Goal: Transaction & Acquisition: Obtain resource

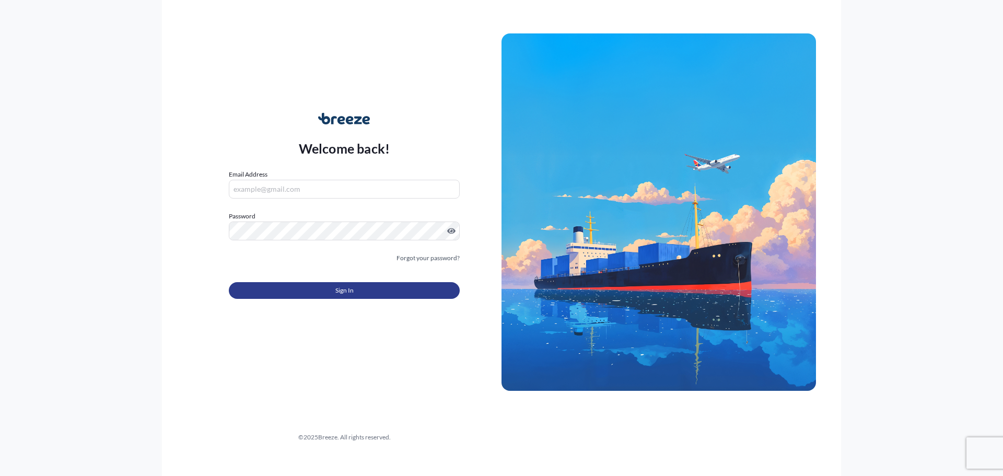
type input "[PERSON_NAME][EMAIL_ADDRESS][DOMAIN_NAME]"
click at [307, 286] on button "Sign In" at bounding box center [344, 290] width 231 height 17
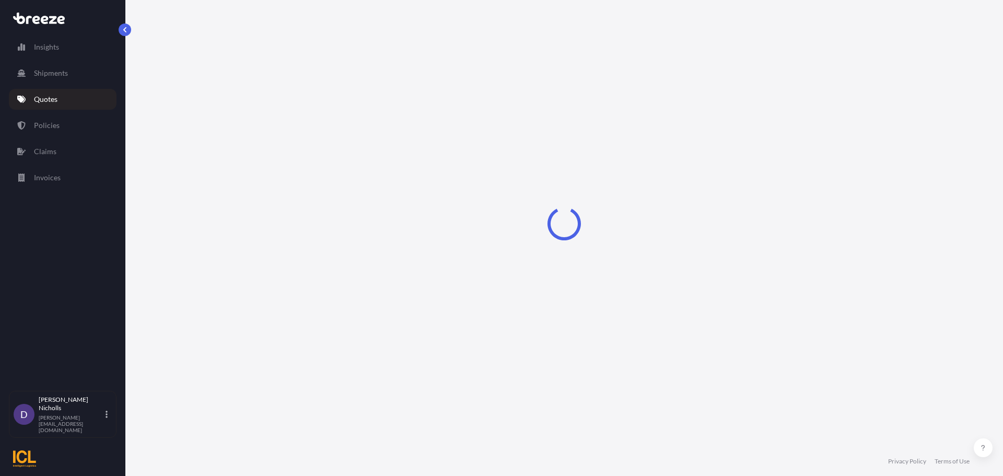
select select "Sea"
select select "1"
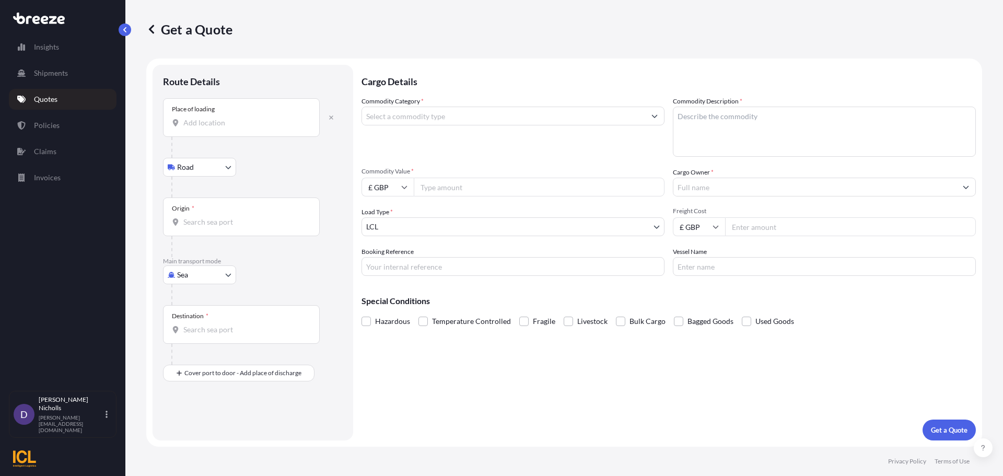
click at [214, 123] on input "Place of loading" at bounding box center [244, 123] width 123 height 10
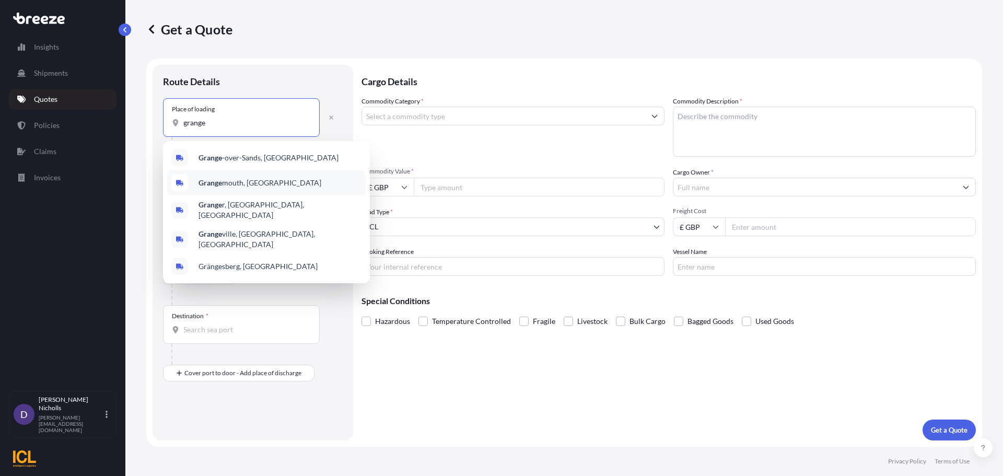
click at [213, 183] on b "Grange" at bounding box center [211, 182] width 24 height 9
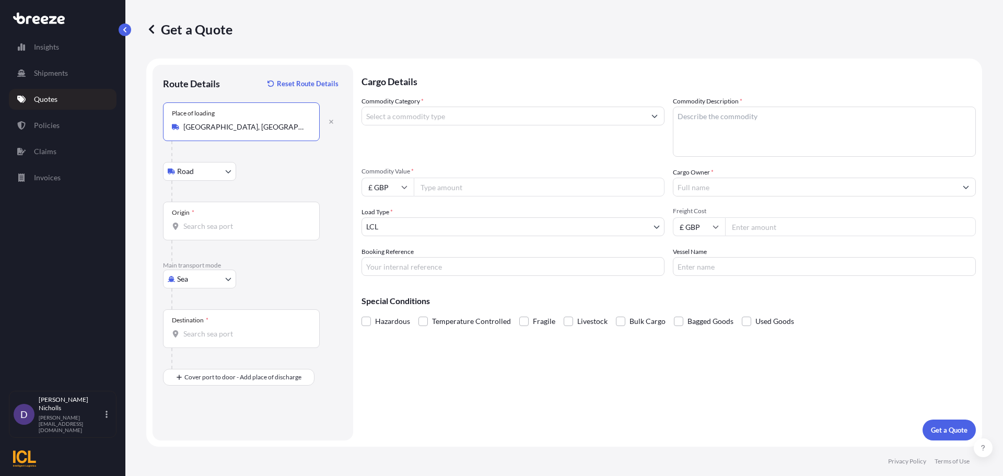
type input "[GEOGRAPHIC_DATA], [GEOGRAPHIC_DATA]"
click at [195, 223] on input "Origin *" at bounding box center [244, 226] width 123 height 10
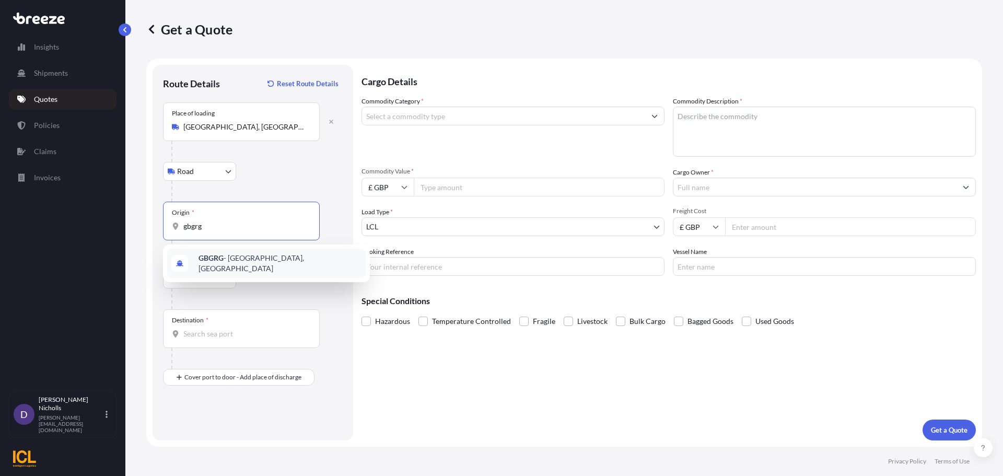
click at [241, 263] on span "GBGRG - [GEOGRAPHIC_DATA], [GEOGRAPHIC_DATA]" at bounding box center [280, 263] width 163 height 21
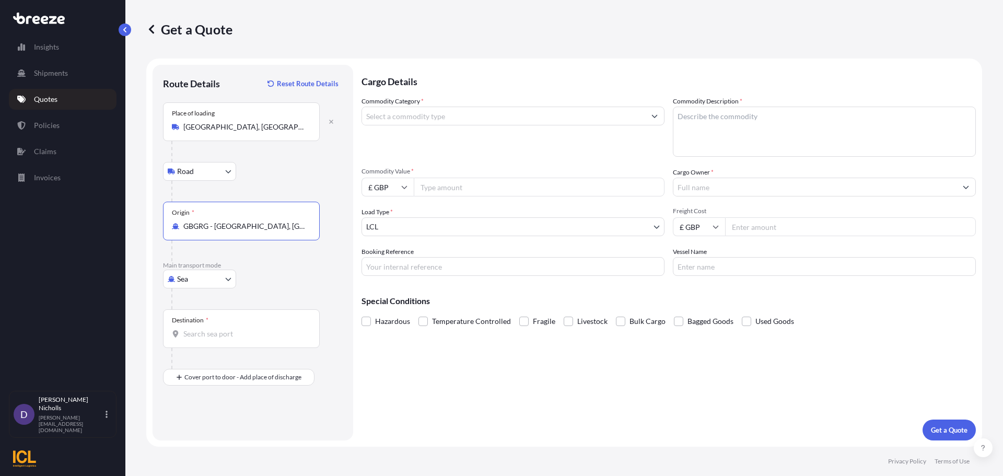
type input "GBGRG - [GEOGRAPHIC_DATA], [GEOGRAPHIC_DATA]"
click at [201, 336] on input "Destination *" at bounding box center [244, 334] width 123 height 10
click at [226, 368] on span "AEJEA - [GEOGRAPHIC_DATA], [GEOGRAPHIC_DATA]" at bounding box center [280, 370] width 163 height 21
type input "AEJEA - [GEOGRAPHIC_DATA], [GEOGRAPHIC_DATA]"
click at [425, 120] on input "Commodity Category *" at bounding box center [503, 116] width 283 height 19
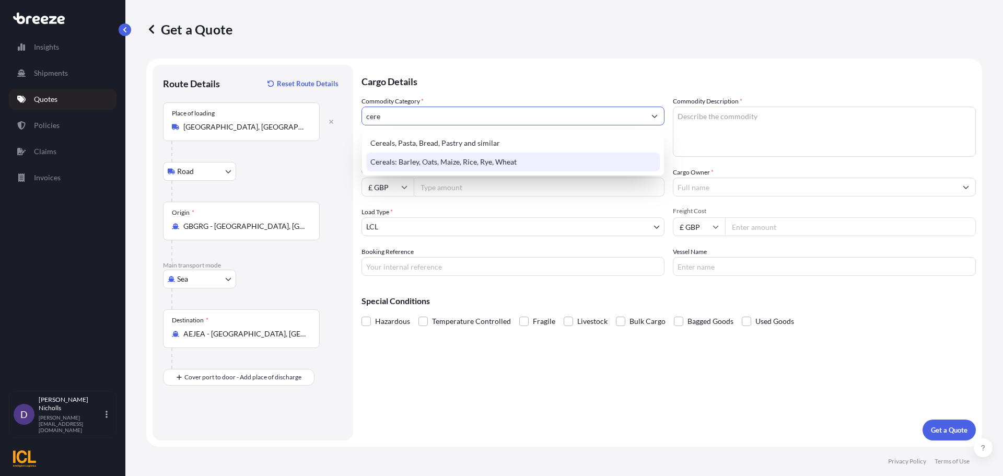
click at [461, 161] on div "Cereals: Barley, Oats, Maize, Rice, Rye, Wheat" at bounding box center [513, 162] width 294 height 19
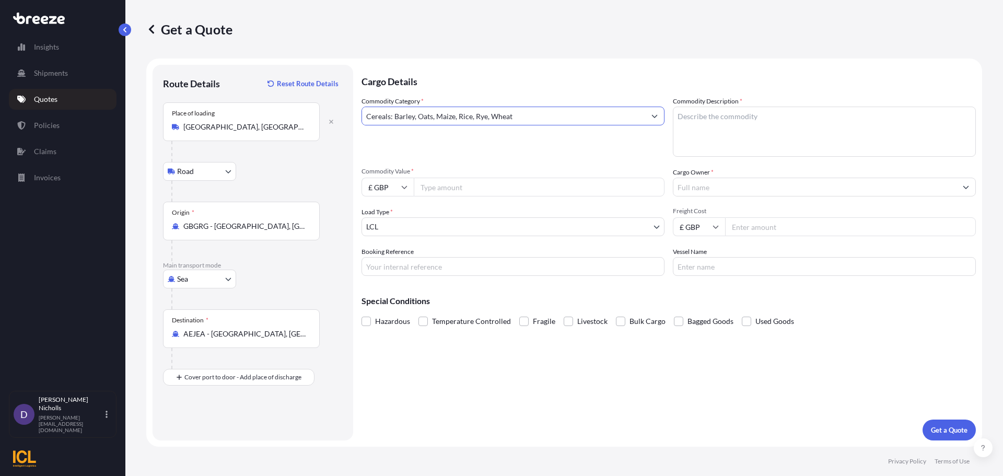
type input "Cereals: Barley, Oats, Maize, Rice, Rye, Wheat"
click at [701, 123] on textarea "Commodity Description *" at bounding box center [824, 132] width 303 height 50
type textarea "QUAKER OATS"
click at [409, 182] on input "£ GBP" at bounding box center [387, 187] width 52 height 19
click at [382, 257] on div "$ USD" at bounding box center [388, 260] width 44 height 20
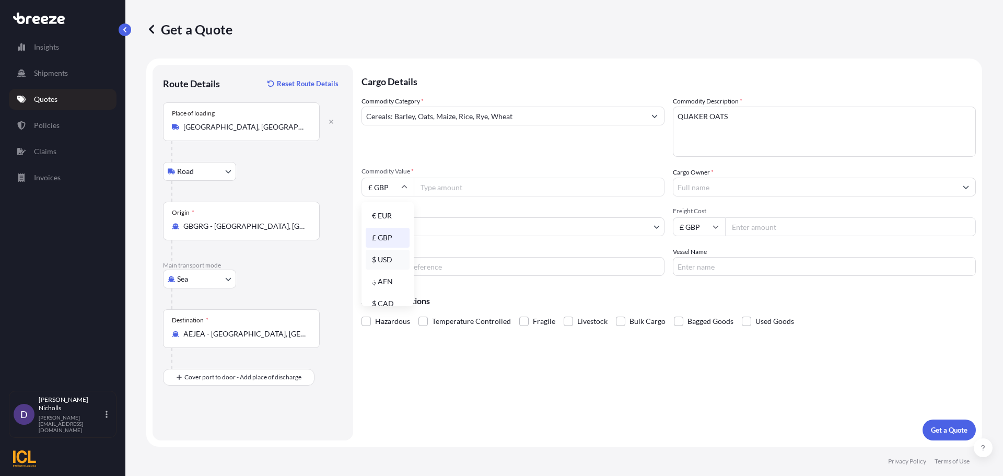
type input "$ USD"
click at [446, 190] on input "Commodity Value *" at bounding box center [539, 187] width 251 height 19
click at [451, 189] on input "Commodity Value *" at bounding box center [539, 187] width 251 height 19
type input "242375"
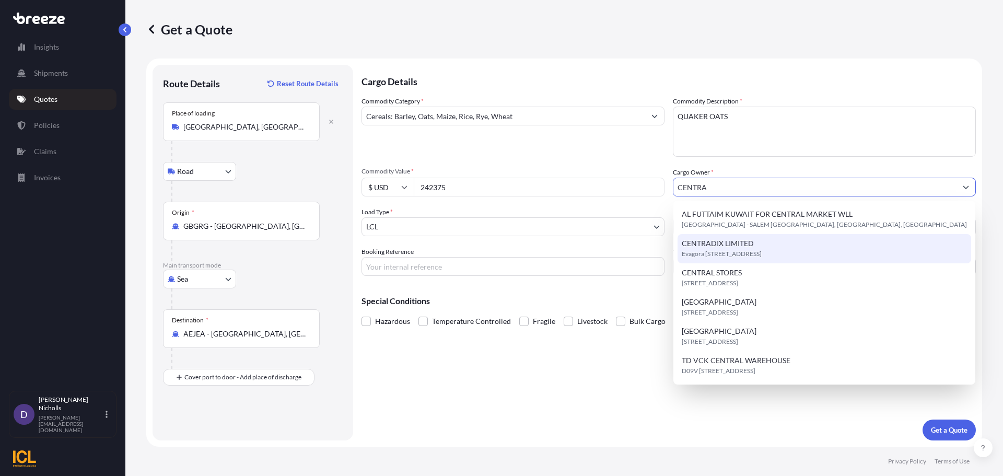
click at [696, 256] on span "Evagora [STREET_ADDRESS]" at bounding box center [722, 254] width 80 height 10
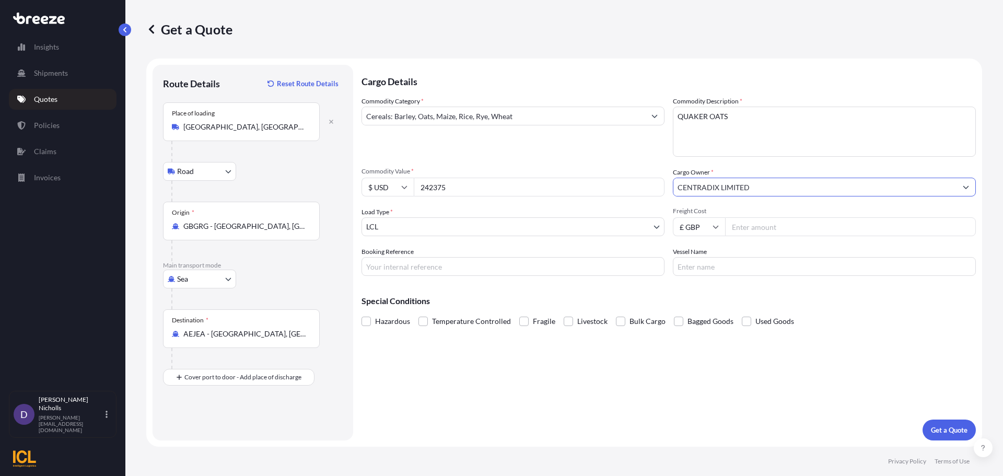
type input "CENTRADIX LIMITED"
click at [411, 228] on body "2 options available. 1 option available. 0 options available. 6 options availab…" at bounding box center [501, 238] width 1003 height 476
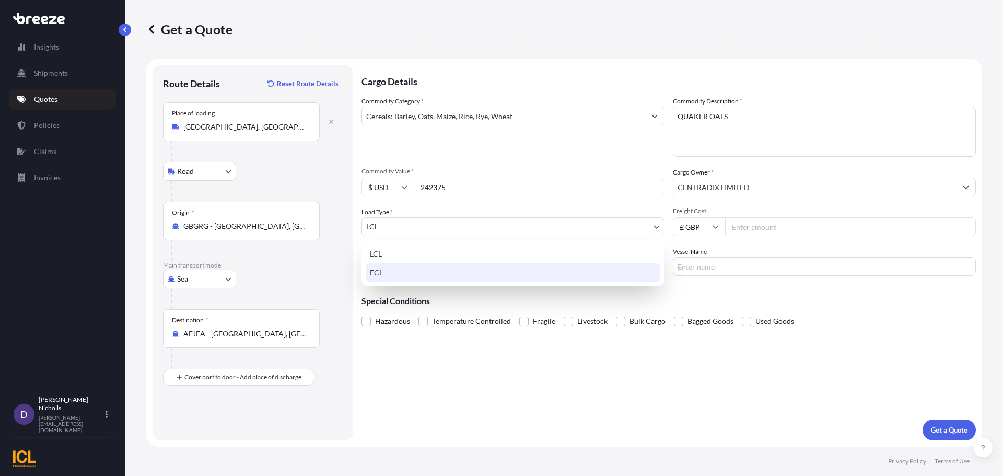
click at [386, 270] on div "FCL" at bounding box center [513, 272] width 295 height 19
select select "2"
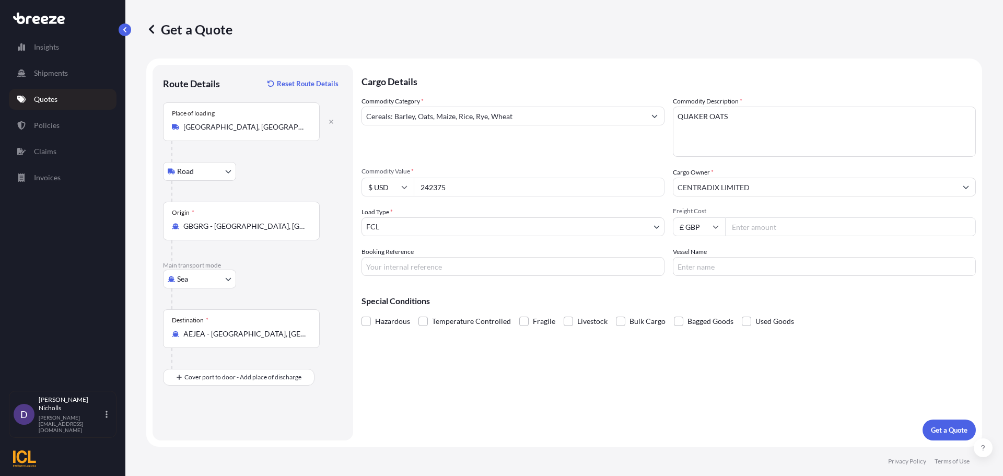
click at [712, 226] on input "£ GBP" at bounding box center [699, 226] width 52 height 19
click at [695, 296] on div "$ USD" at bounding box center [699, 299] width 44 height 20
type input "$ USD"
click at [758, 223] on input "Freight Cost" at bounding box center [850, 226] width 251 height 19
type input "10500"
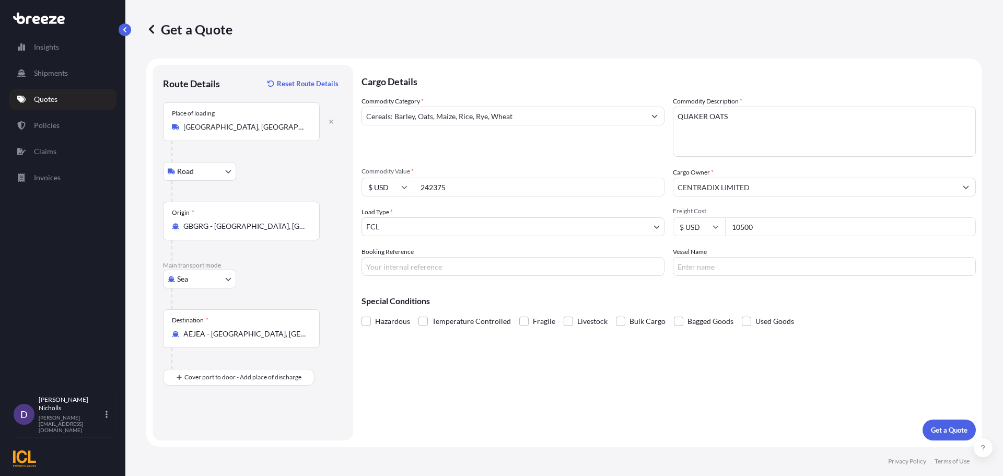
click at [393, 270] on input "Booking Reference" at bounding box center [512, 266] width 303 height 19
paste input "SHOUSE00293070"
type input "SHOUSE00293070"
click at [706, 267] on input "Vessel Name" at bounding box center [824, 266] width 303 height 19
type input "CONTSHIP TOP RG540R"
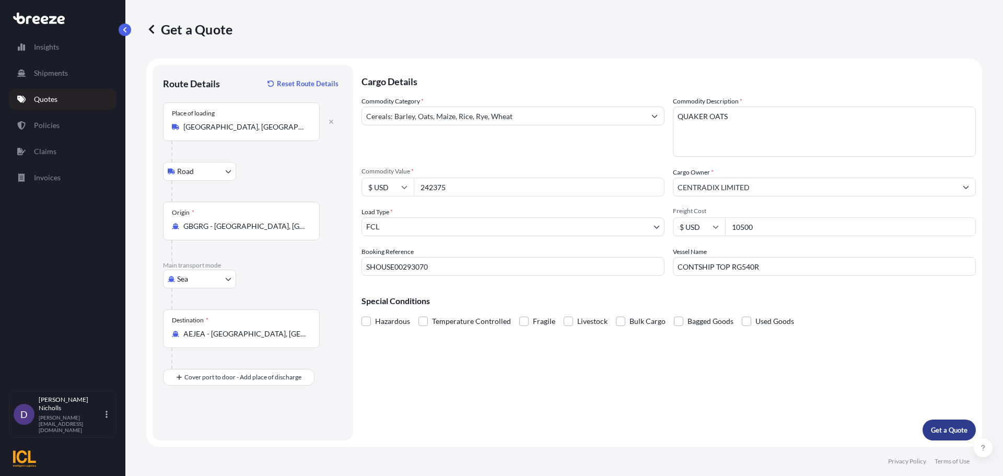
click at [954, 425] on p "Get a Quote" at bounding box center [949, 430] width 37 height 10
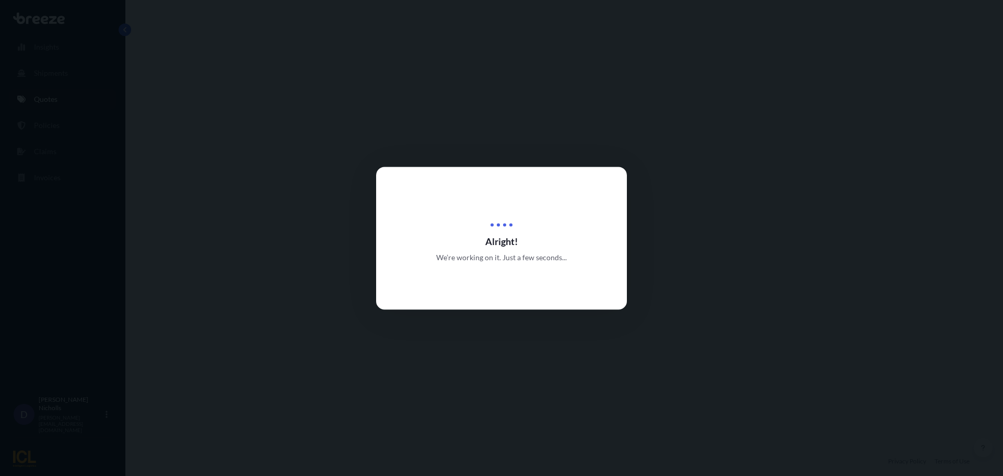
select select "Road"
select select "Sea"
select select "2"
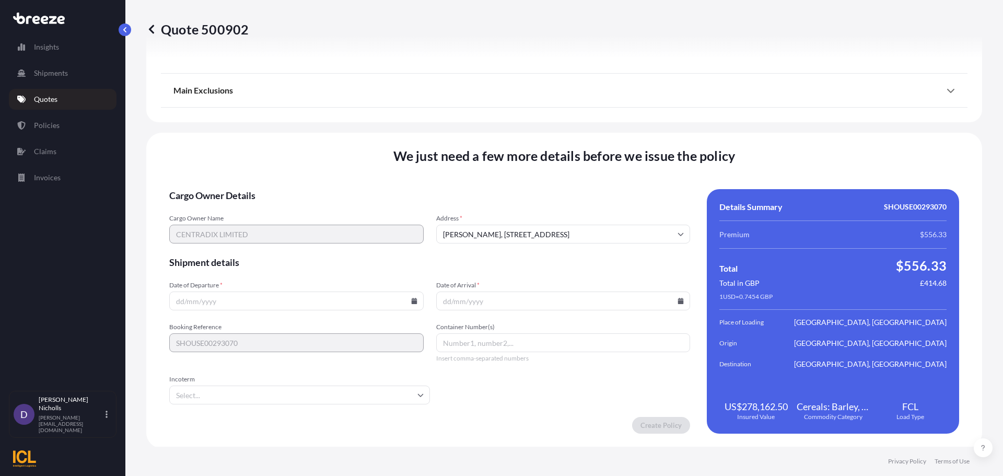
scroll to position [1266, 0]
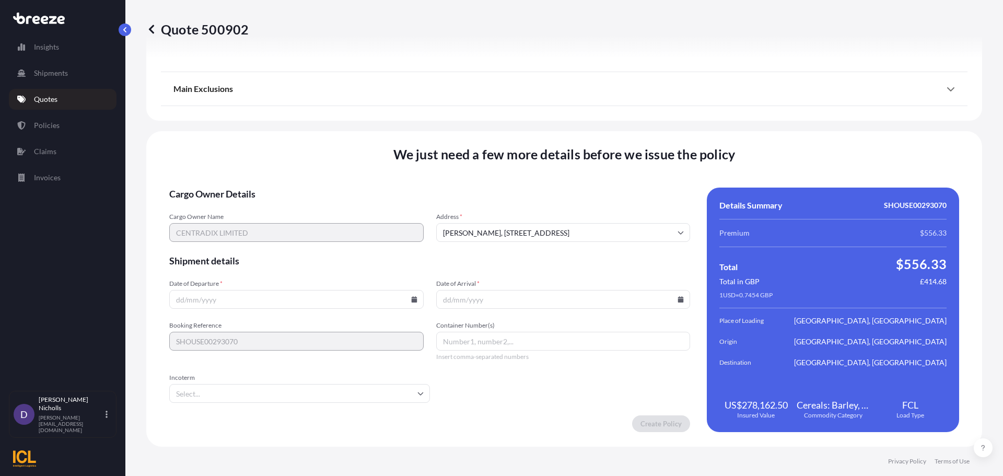
click at [452, 230] on input "[PERSON_NAME], [STREET_ADDRESS]" at bounding box center [563, 232] width 254 height 19
click at [470, 259] on li "[PERSON_NAME], [STREET_ADDRESS]" at bounding box center [559, 260] width 243 height 20
type input "[PERSON_NAME], [STREET_ADDRESS]"
click at [411, 299] on icon at bounding box center [414, 299] width 6 height 6
click at [270, 209] on button "15" at bounding box center [270, 206] width 17 height 17
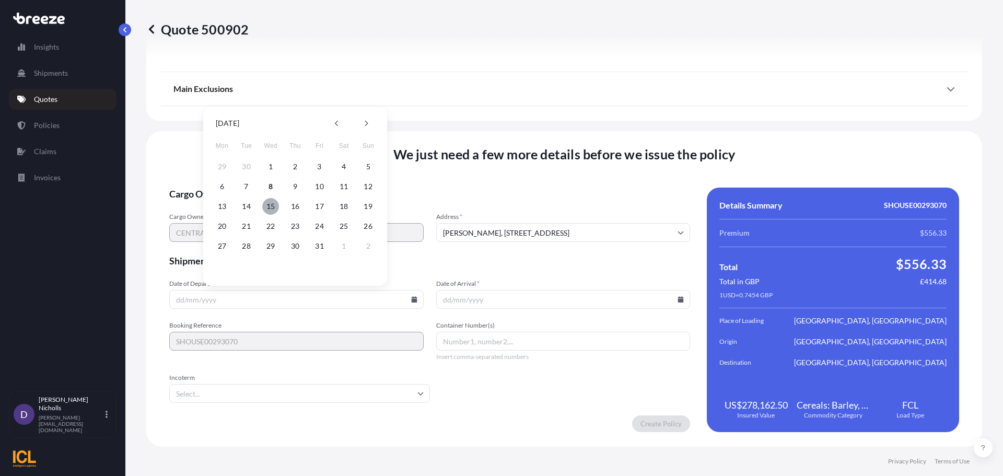
type input "[DATE]"
click at [678, 298] on icon at bounding box center [681, 299] width 6 height 6
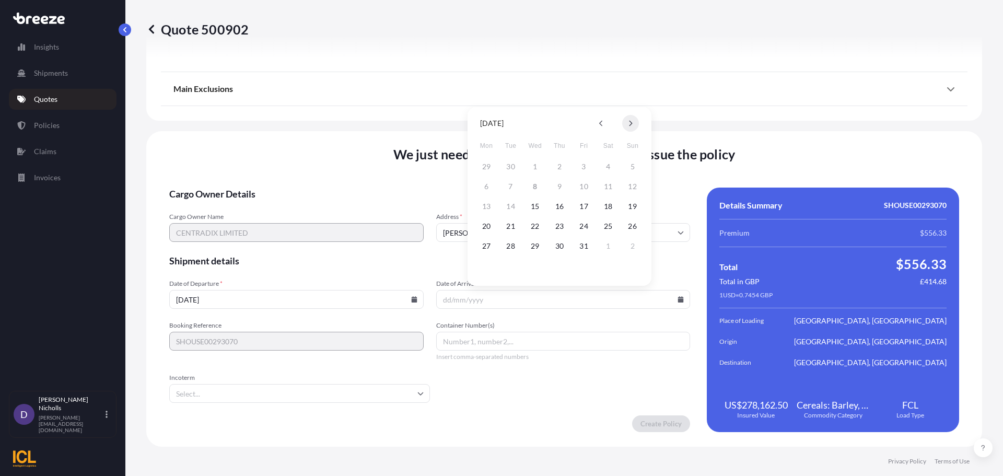
click at [633, 126] on button at bounding box center [630, 123] width 17 height 17
click at [534, 165] on button "3" at bounding box center [535, 166] width 17 height 17
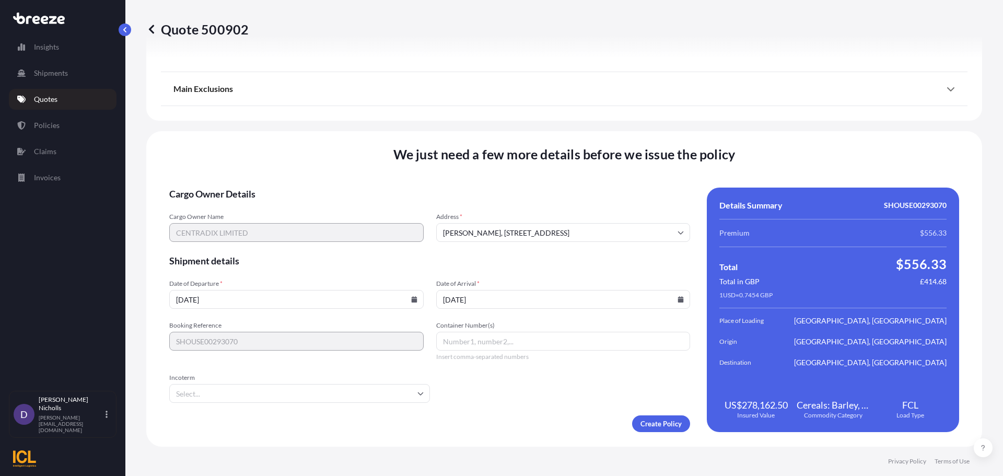
type input "[DATE]"
click at [455, 340] on input "Container Number(s)" at bounding box center [563, 341] width 254 height 19
paste input "TGBU4050181"
click at [515, 344] on input "TGBU4050181," at bounding box center [563, 341] width 254 height 19
paste input "TCNU7953669"
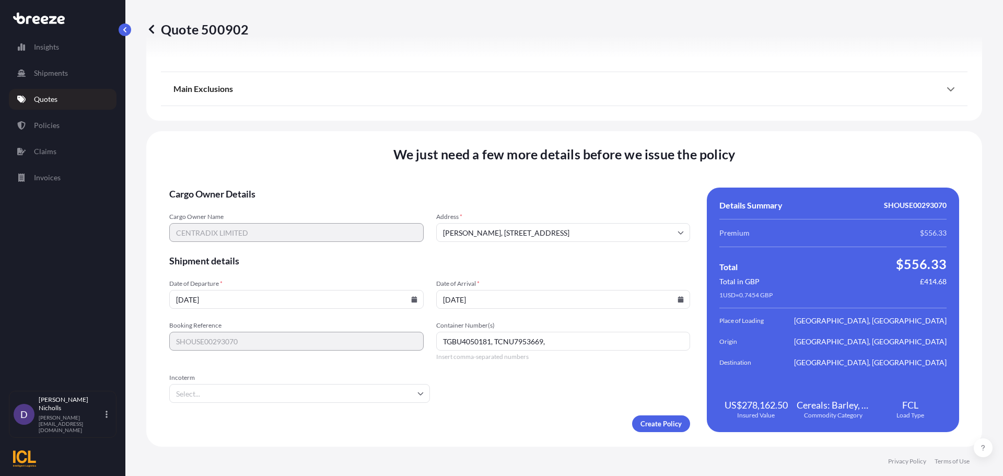
click at [562, 344] on input "TGBU4050181, TCNU7953669," at bounding box center [563, 341] width 254 height 19
paste input "MSDU7498153"
click at [607, 341] on input "TGBU4050181, TCNU7953669, MSDU7498153," at bounding box center [563, 341] width 254 height 19
paste input "MSBU5414860"
click at [655, 346] on input "TGBU4050181, TCNU7953669, MSDU7498153, MSBU5414860," at bounding box center [563, 341] width 254 height 19
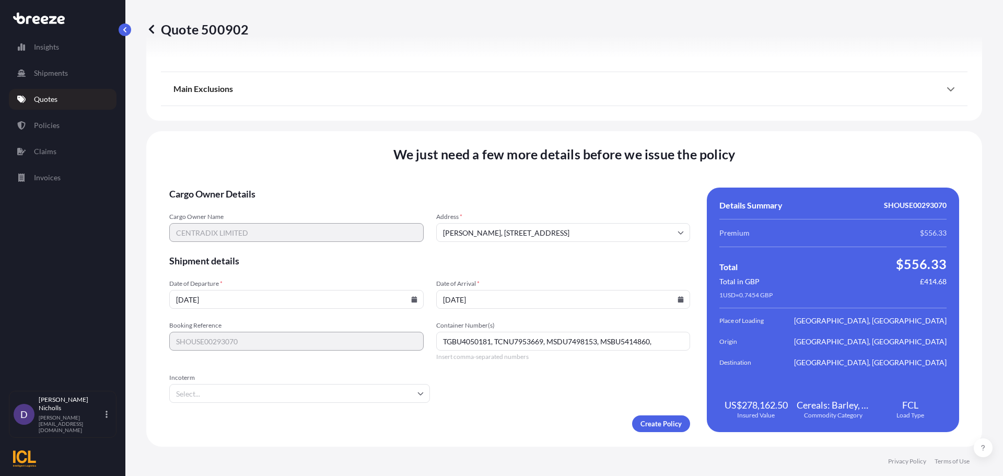
paste input "BMOU6016618"
type input "TGBU4050181, TCNU7953669, MSDU7498153, MSBU5414860, BMOU6016618"
click at [389, 394] on input "Incoterm" at bounding box center [299, 393] width 261 height 19
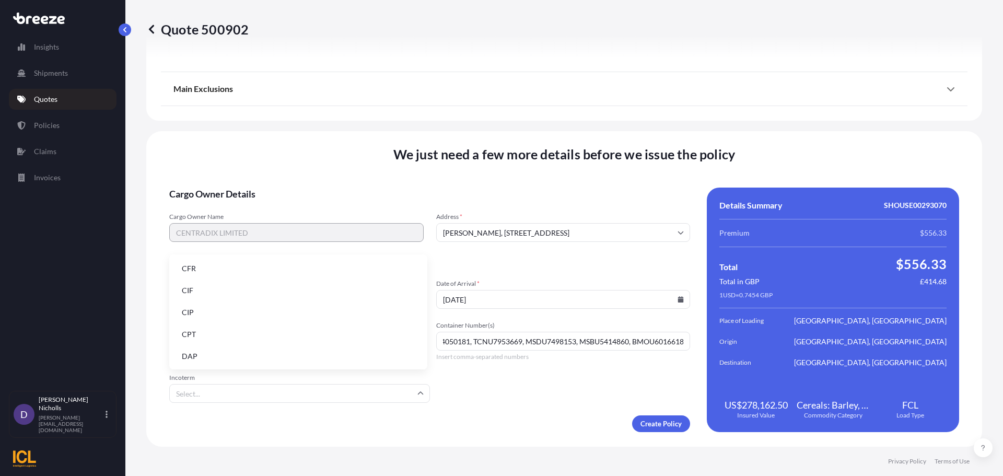
scroll to position [0, 0]
type input "E"
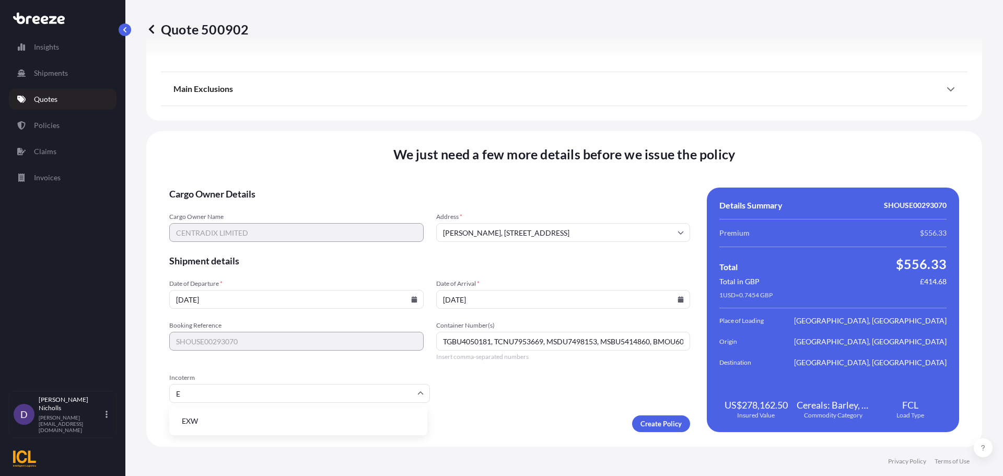
click at [203, 419] on li "EXW" at bounding box center [298, 421] width 250 height 20
click at [474, 377] on form "Cargo Owner Details Cargo Owner Name CENTRADIX LIMITED Address * [STREET_ADDRES…" at bounding box center [429, 310] width 521 height 244
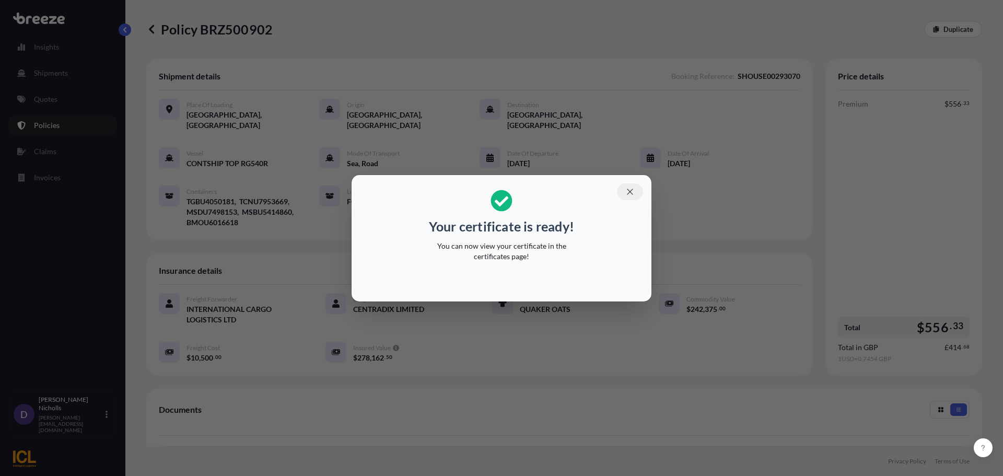
click at [626, 191] on icon "button" at bounding box center [629, 191] width 9 height 9
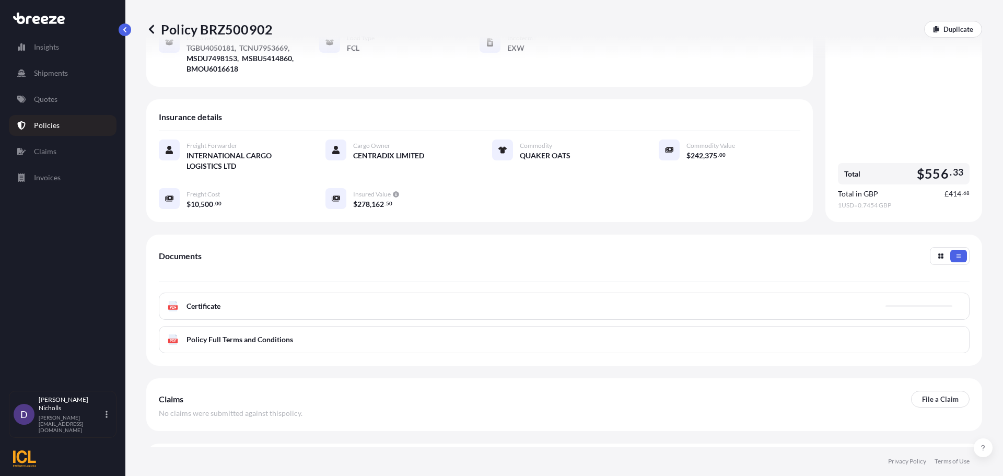
scroll to position [157, 0]
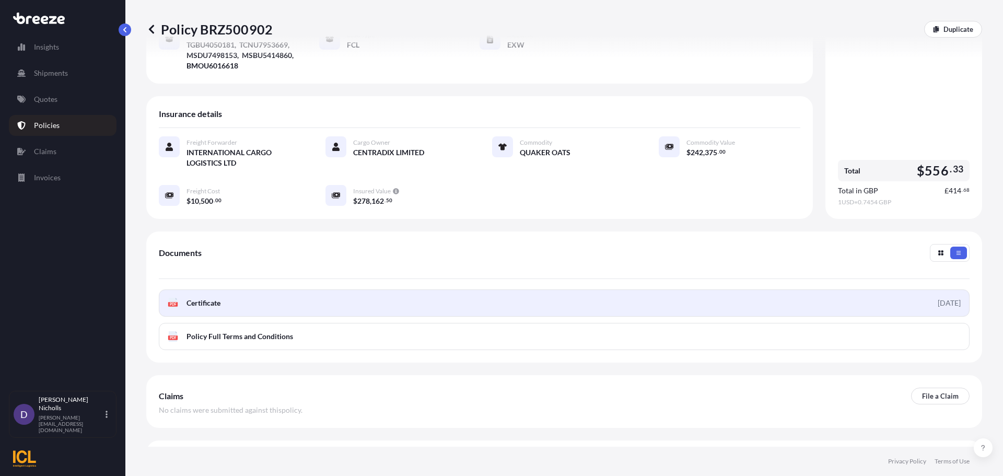
click at [395, 290] on link "PDF Certificate [DATE]" at bounding box center [564, 302] width 811 height 27
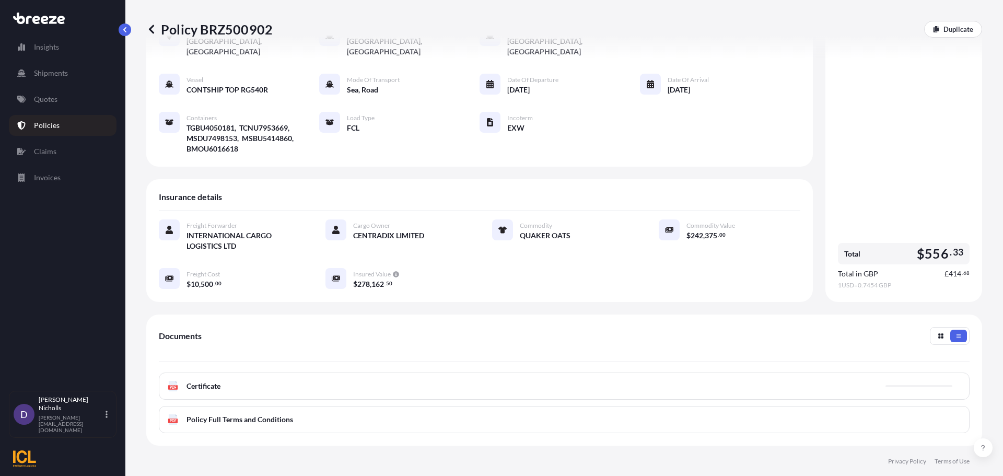
scroll to position [0, 0]
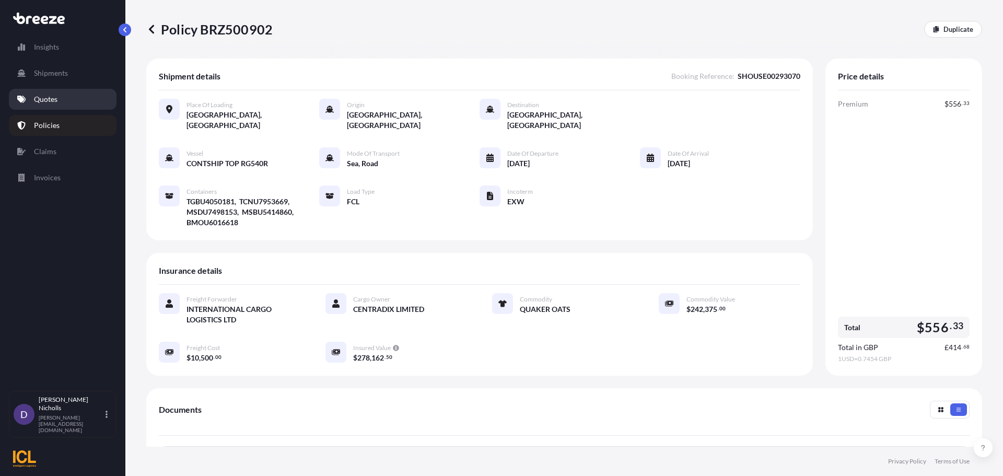
click at [56, 101] on p "Quotes" at bounding box center [46, 99] width 24 height 10
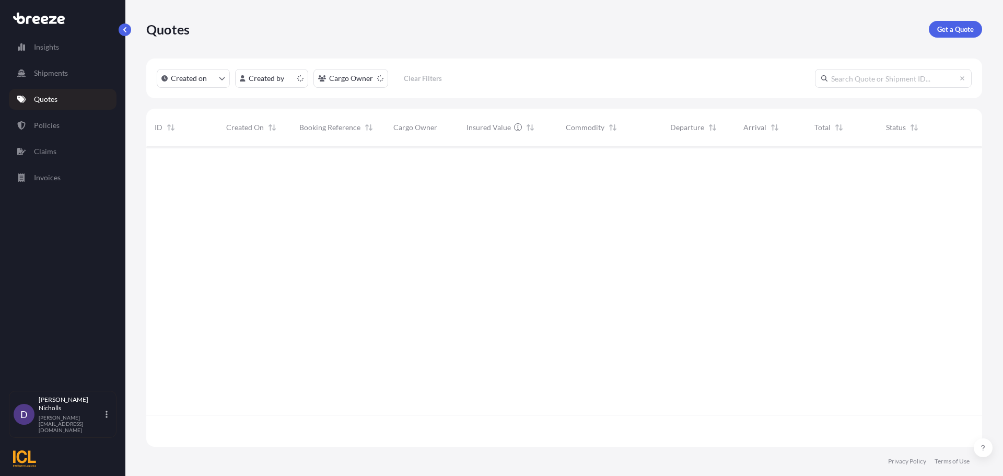
scroll to position [298, 828]
click at [953, 30] on p "Get a Quote" at bounding box center [955, 29] width 37 height 10
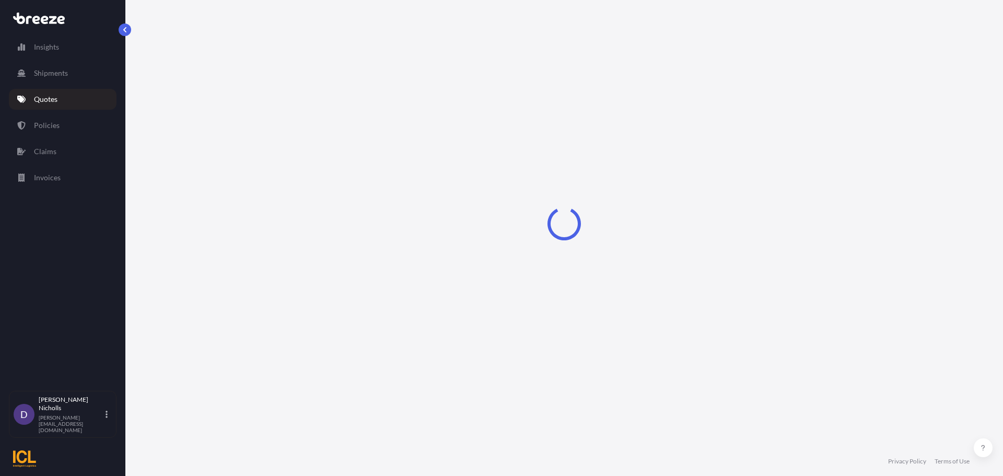
select select "Sea"
select select "1"
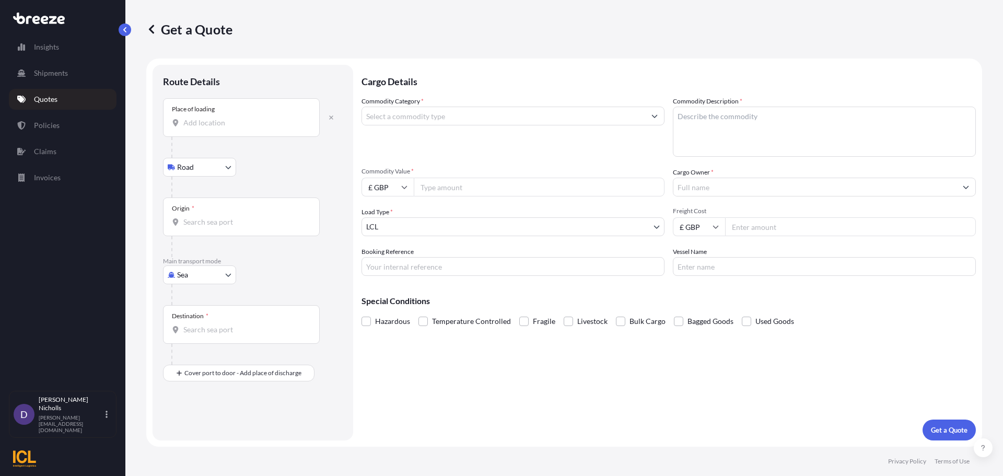
click at [199, 131] on div "Place of loading" at bounding box center [241, 117] width 157 height 39
click at [199, 128] on input "Place of loading" at bounding box center [244, 123] width 123 height 10
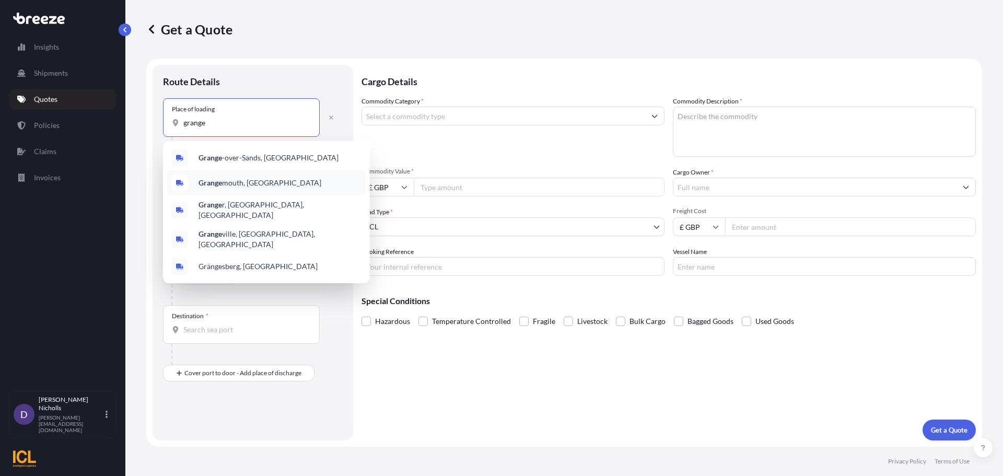
click at [217, 180] on b "Grange" at bounding box center [211, 182] width 24 height 9
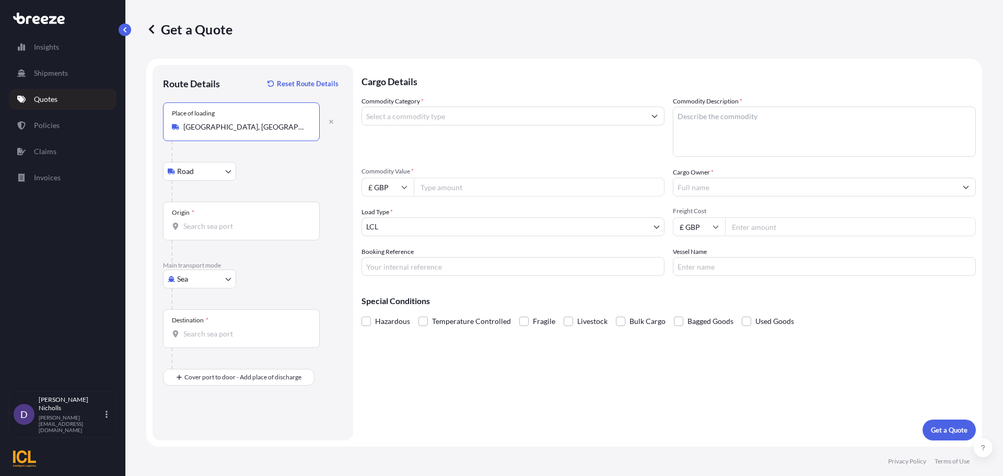
type input "[GEOGRAPHIC_DATA], [GEOGRAPHIC_DATA]"
click at [197, 225] on input "Origin *" at bounding box center [244, 226] width 123 height 10
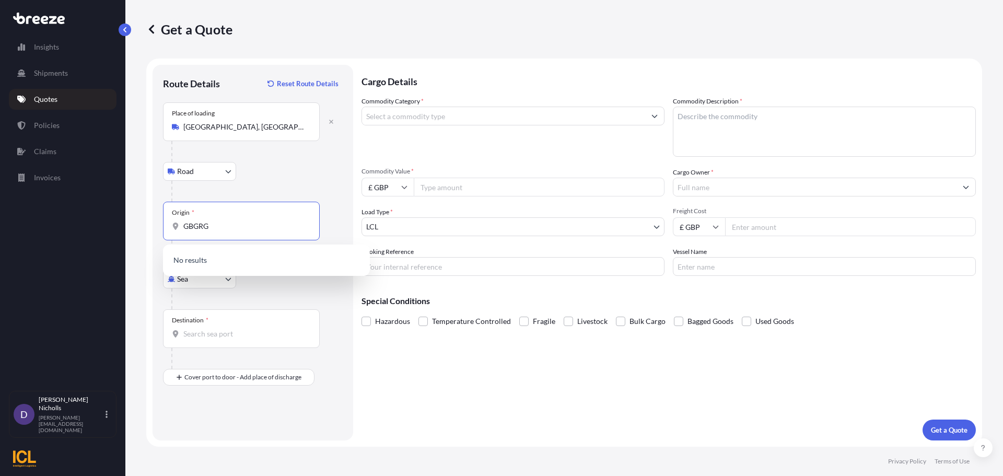
type input "GBGRG"
click at [216, 226] on input "GBGRG" at bounding box center [244, 226] width 123 height 10
click at [236, 259] on span "GBGRG - [GEOGRAPHIC_DATA], [GEOGRAPHIC_DATA]" at bounding box center [280, 263] width 163 height 21
type input "GBGRG - [GEOGRAPHIC_DATA], [GEOGRAPHIC_DATA]"
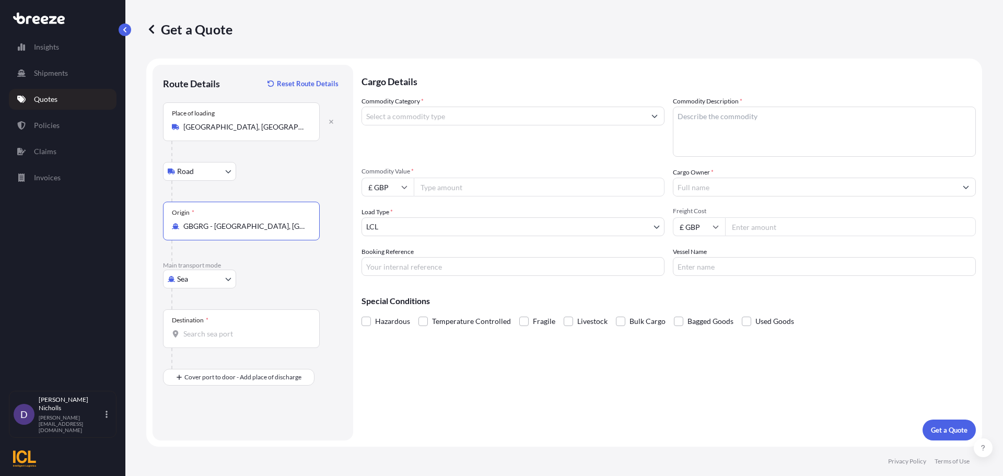
click at [204, 333] on input "Destination *" at bounding box center [244, 334] width 123 height 10
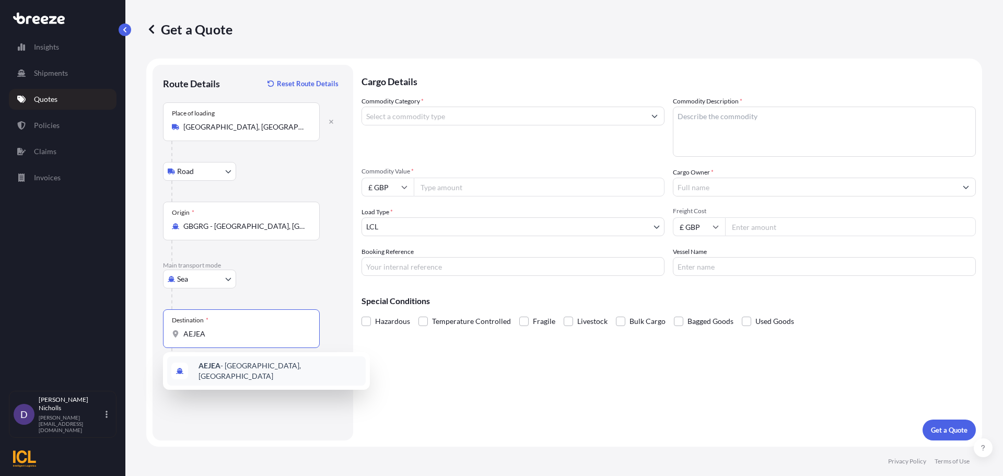
click at [219, 366] on b "AEJEA" at bounding box center [210, 365] width 22 height 9
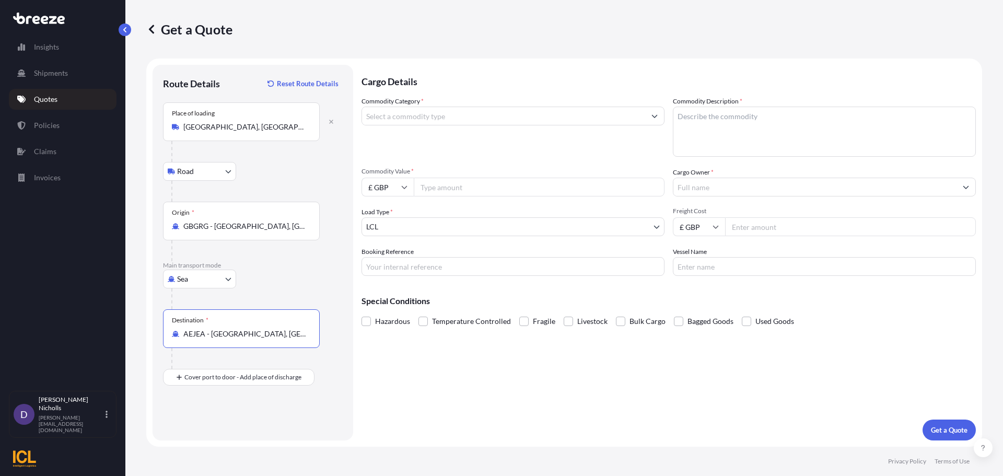
type input "AEJEA - [GEOGRAPHIC_DATA], [GEOGRAPHIC_DATA]"
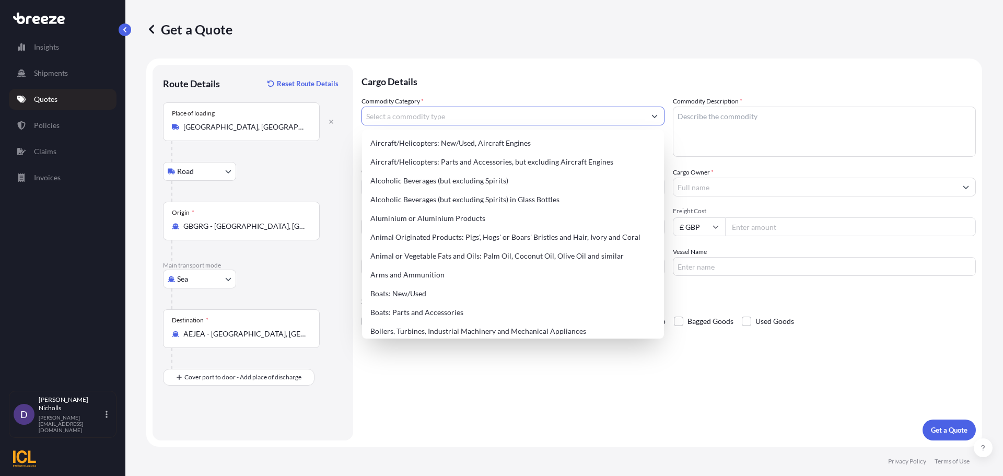
click at [430, 115] on input "Commodity Category *" at bounding box center [503, 116] width 283 height 19
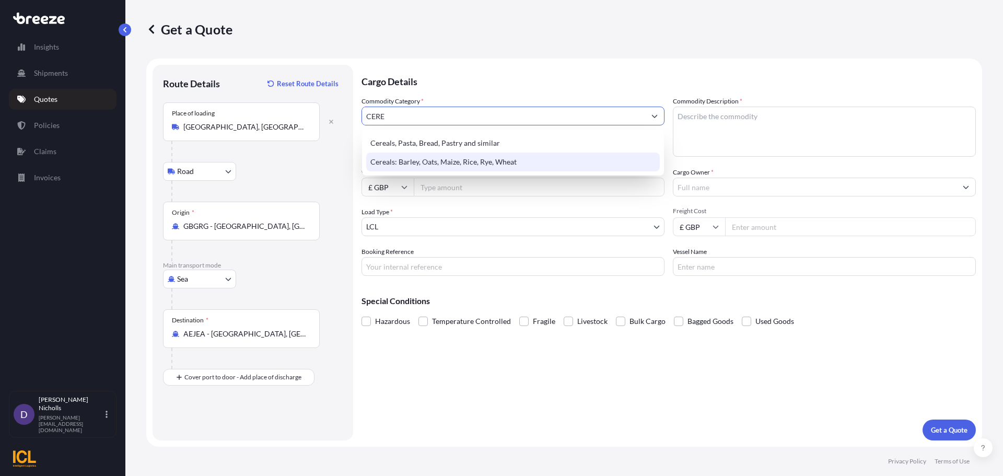
click at [427, 157] on div "Cereals: Barley, Oats, Maize, Rice, Rye, Wheat" at bounding box center [513, 162] width 294 height 19
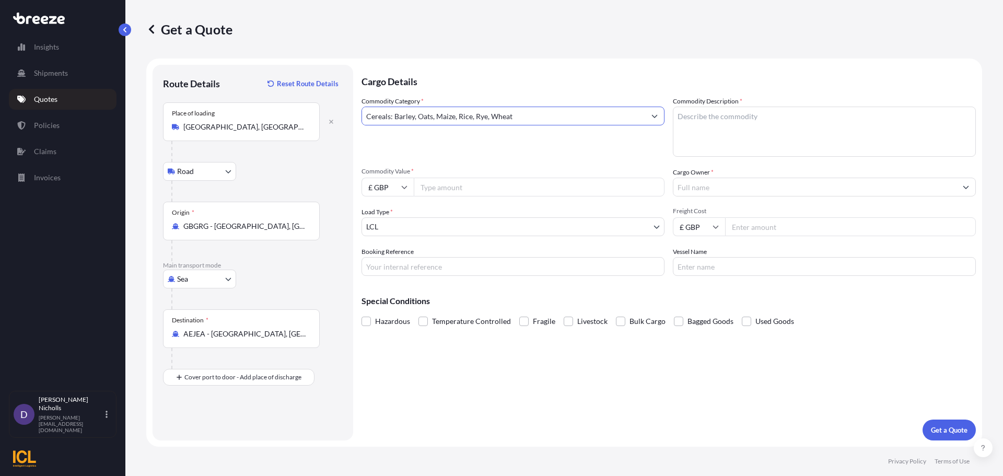
type input "Cereals: Barley, Oats, Maize, Rice, Rye, Wheat"
click at [714, 119] on textarea "Commodity Description *" at bounding box center [824, 132] width 303 height 50
type textarea "QUAKER OATS"
click at [406, 188] on icon at bounding box center [404, 187] width 6 height 6
click at [386, 256] on div "$ USD" at bounding box center [388, 260] width 44 height 20
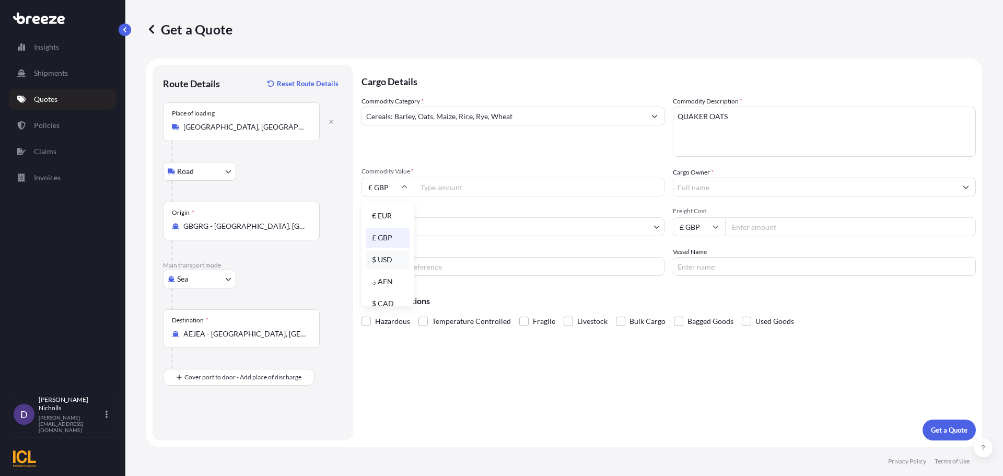
type input "$ USD"
click at [436, 188] on input "Commodity Value *" at bounding box center [539, 187] width 251 height 19
type input "98000"
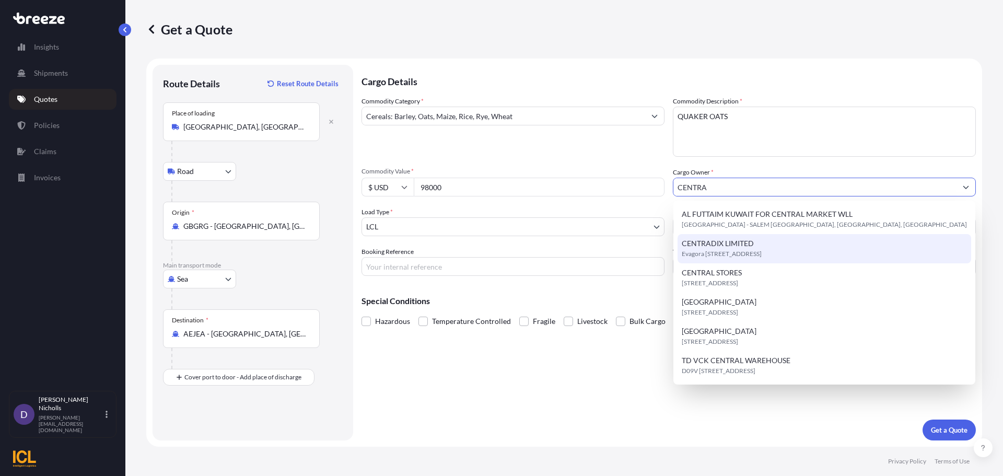
click at [716, 240] on span "CENTRADIX LIMITED" at bounding box center [718, 243] width 72 height 10
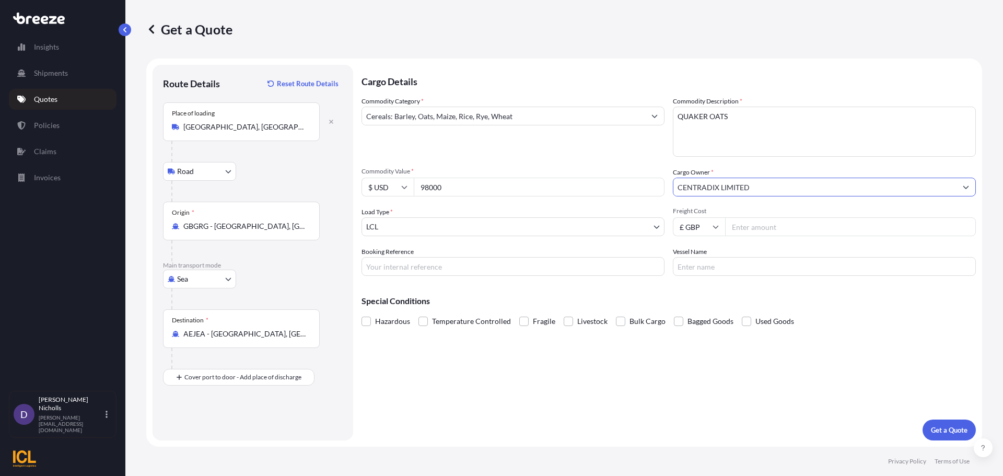
type input "CENTRADIX LIMITED"
click at [427, 230] on body "2 options available. 1 option available. 0 options available. 6 options availab…" at bounding box center [501, 238] width 1003 height 476
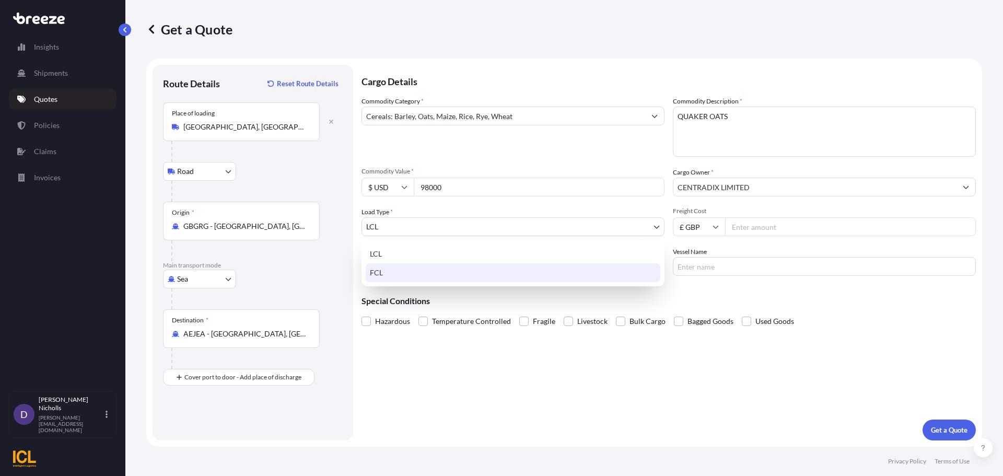
click at [389, 277] on div "FCL" at bounding box center [513, 272] width 295 height 19
select select "2"
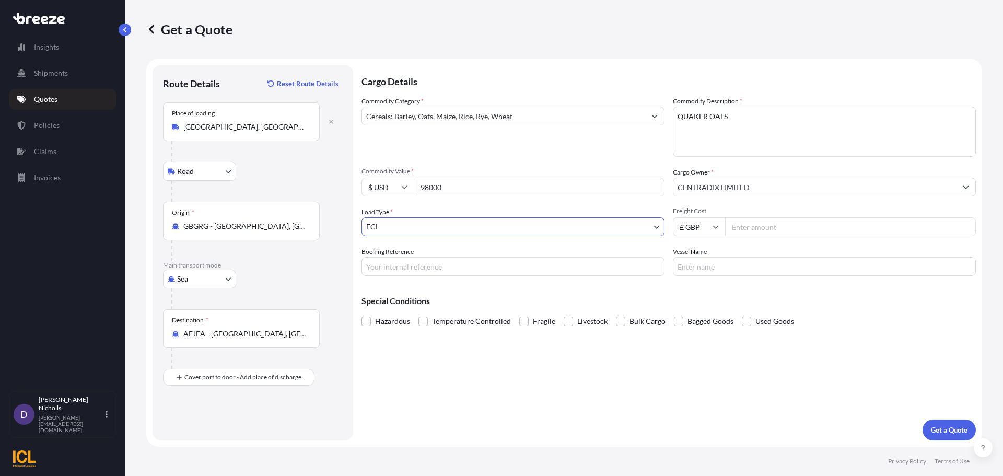
click at [715, 228] on icon at bounding box center [716, 227] width 6 height 3
click at [697, 297] on div "$ USD" at bounding box center [699, 299] width 44 height 20
type input "$ USD"
click at [767, 226] on input "Freight Cost" at bounding box center [850, 226] width 251 height 19
type input "4200"
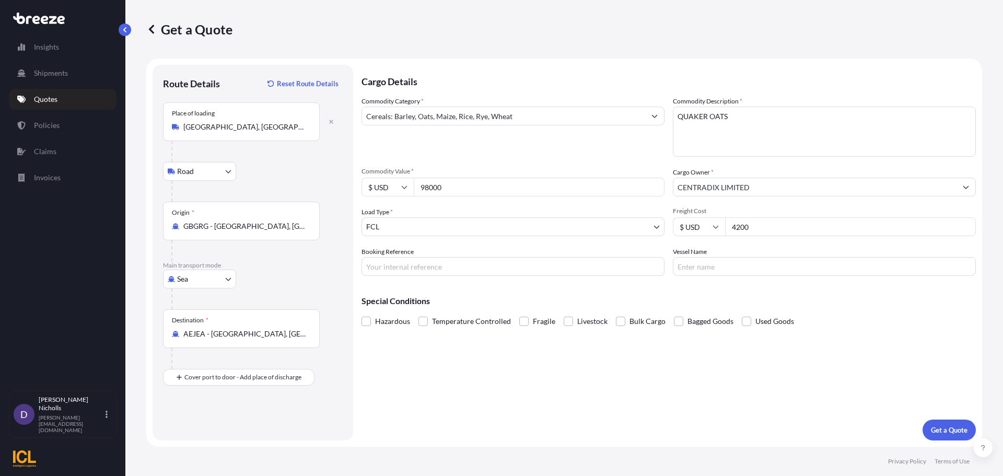
click at [393, 267] on input "Booking Reference" at bounding box center [512, 266] width 303 height 19
paste input "SHOUSE00293073"
type input "SHOUSE00293073"
click at [723, 269] on input "Vessel Name" at bounding box center [824, 266] width 303 height 19
type input "CONTSHIP TOP RG540R"
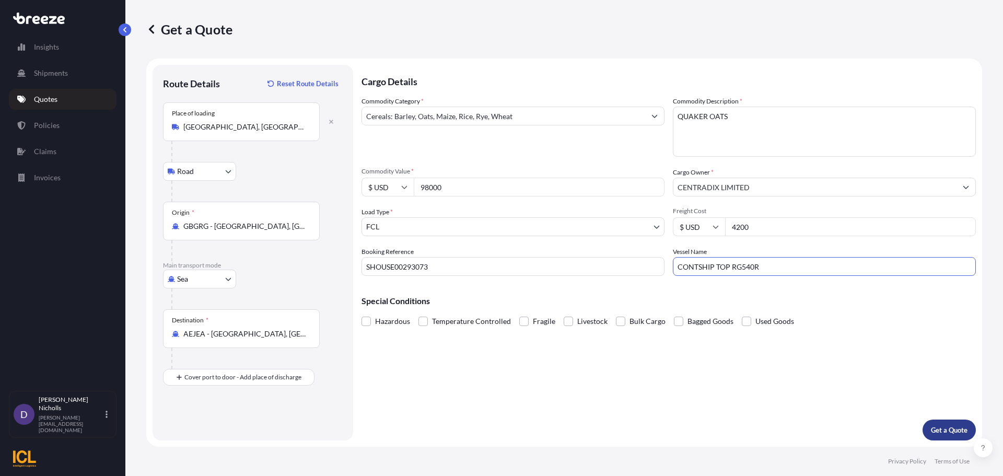
click at [946, 423] on button "Get a Quote" at bounding box center [949, 429] width 53 height 21
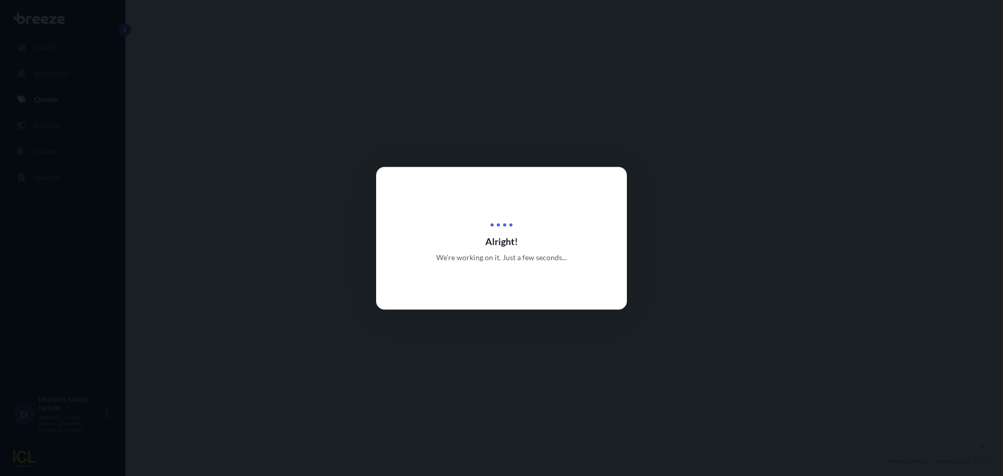
select select "Road"
select select "Sea"
select select "2"
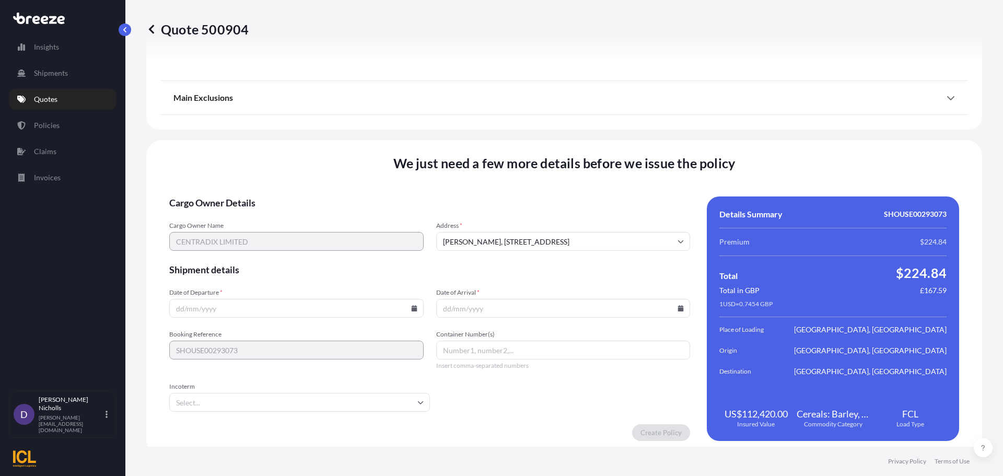
scroll to position [1266, 0]
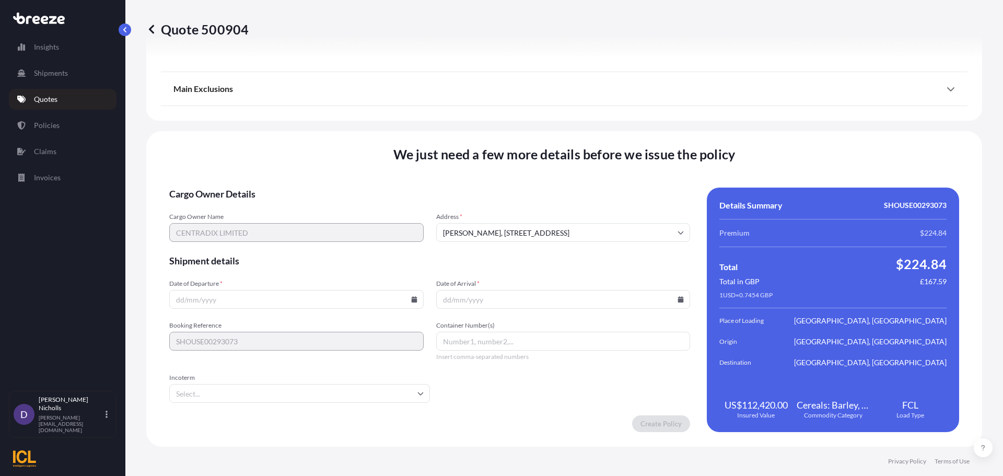
click at [445, 229] on input "[PERSON_NAME], [STREET_ADDRESS]" at bounding box center [563, 232] width 254 height 19
click at [470, 266] on li "[PERSON_NAME], [STREET_ADDRESS]" at bounding box center [559, 260] width 243 height 20
type input "[PERSON_NAME], [STREET_ADDRESS]"
click at [411, 300] on icon at bounding box center [414, 299] width 6 height 6
click at [270, 205] on button "15" at bounding box center [270, 206] width 17 height 17
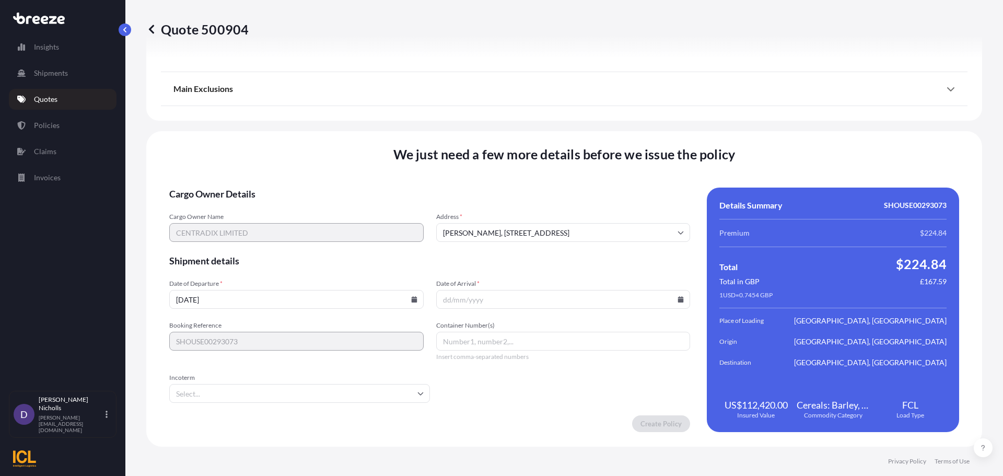
type input "[DATE]"
click at [678, 299] on icon at bounding box center [681, 299] width 6 height 6
click at [630, 122] on icon at bounding box center [630, 123] width 4 height 6
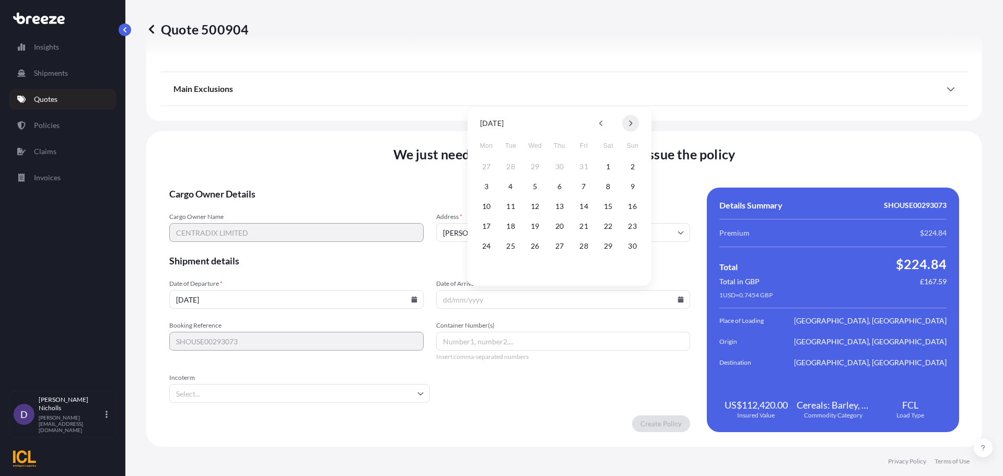
click at [632, 123] on icon at bounding box center [630, 124] width 3 height 6
click at [535, 166] on button "3" at bounding box center [535, 166] width 17 height 17
type input "[DATE]"
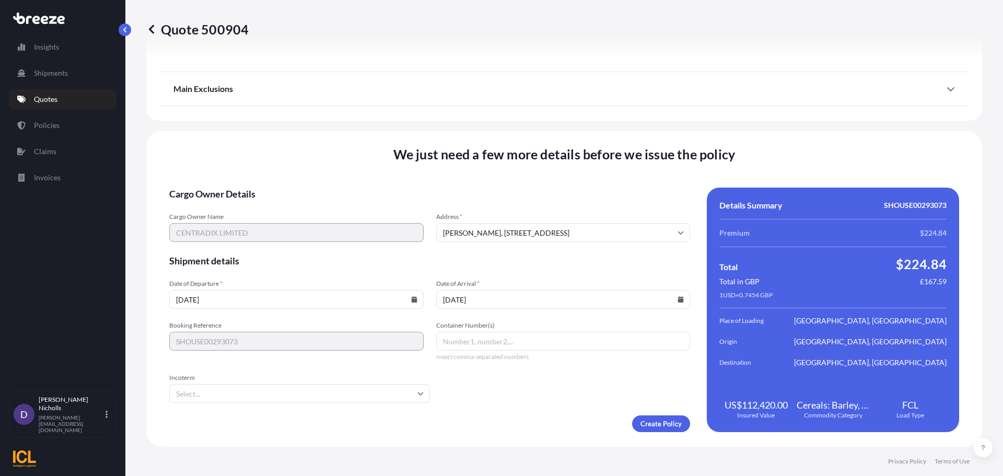
click at [446, 339] on input "Container Number(s)" at bounding box center [563, 341] width 254 height 19
click at [451, 339] on input "Container Number(s)" at bounding box center [563, 341] width 254 height 19
paste input "UETU7945192"
click at [526, 342] on input "UETU7945192," at bounding box center [563, 341] width 254 height 19
paste input "MSDU8493937"
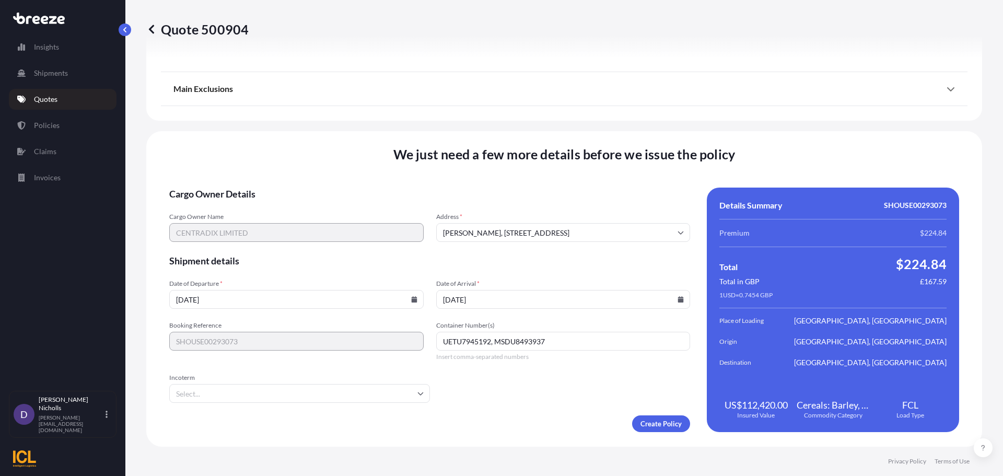
type input "UETU7945192, MSDU8493937"
click at [261, 391] on input "Incoterm" at bounding box center [299, 393] width 261 height 19
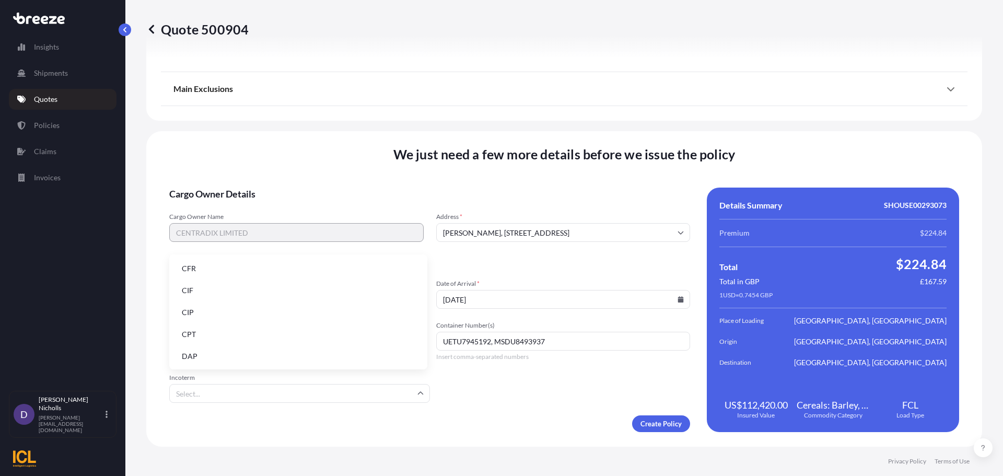
type input "E"
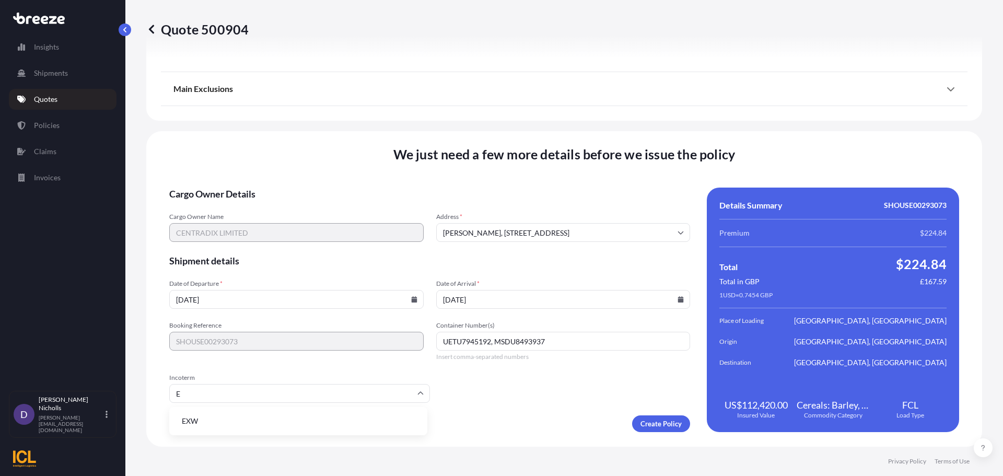
click at [199, 418] on li "EXW" at bounding box center [298, 421] width 250 height 20
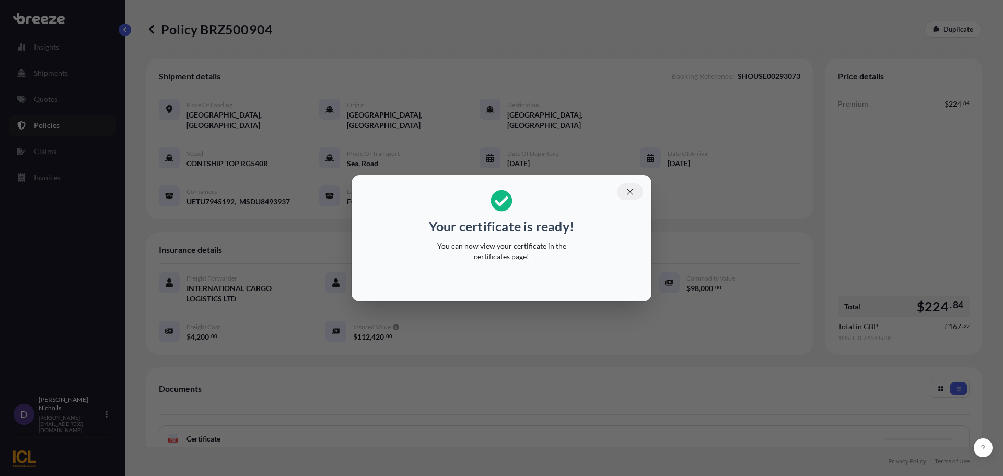
click at [629, 190] on icon "button" at bounding box center [629, 191] width 9 height 9
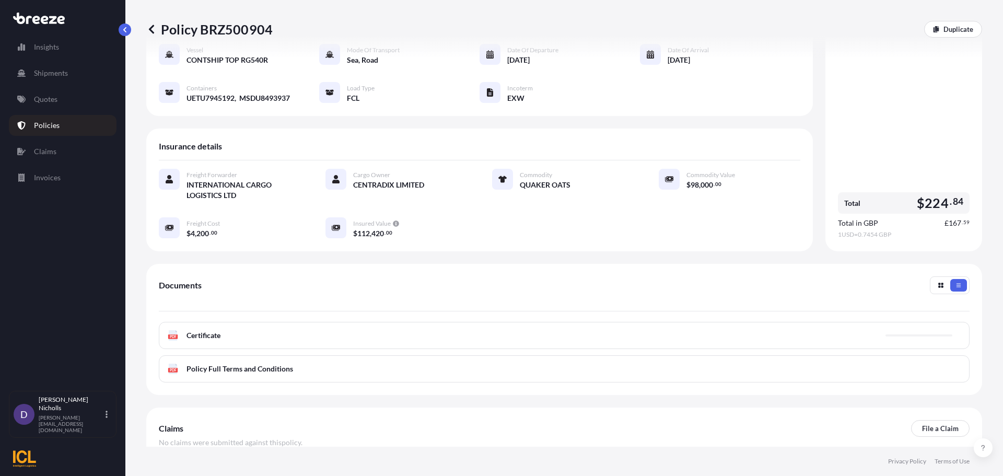
scroll to position [104, 0]
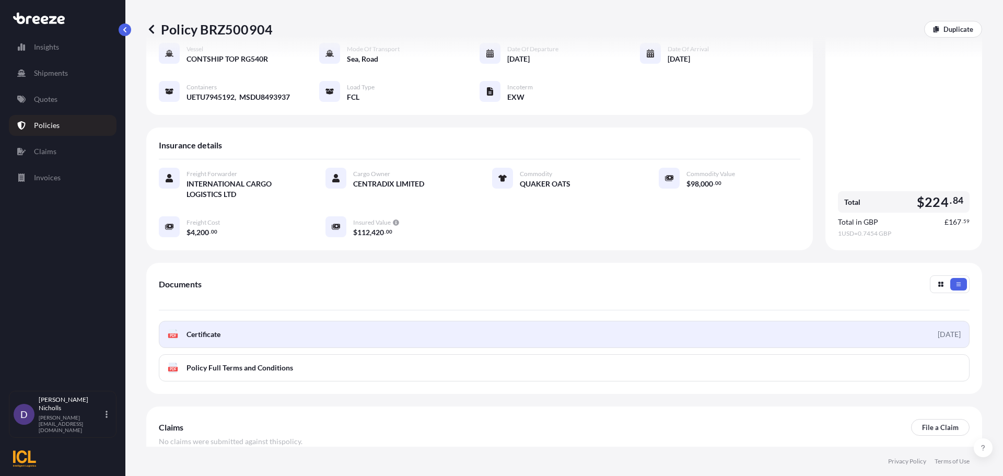
click at [460, 325] on link "PDF Certificate [DATE]" at bounding box center [564, 334] width 811 height 27
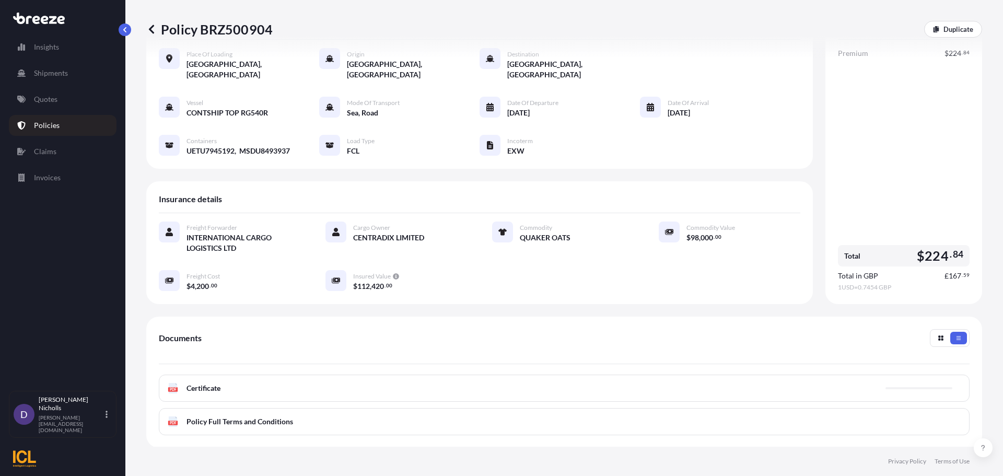
scroll to position [0, 0]
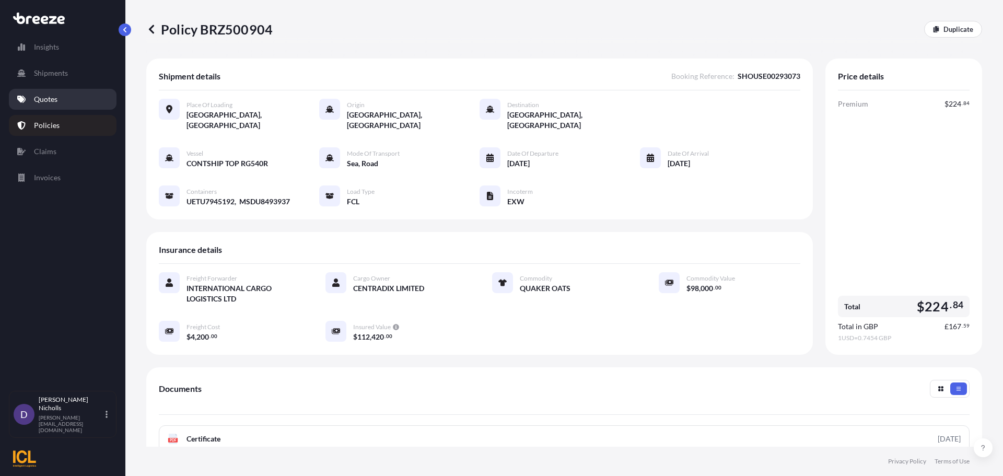
click at [44, 100] on p "Quotes" at bounding box center [46, 99] width 24 height 10
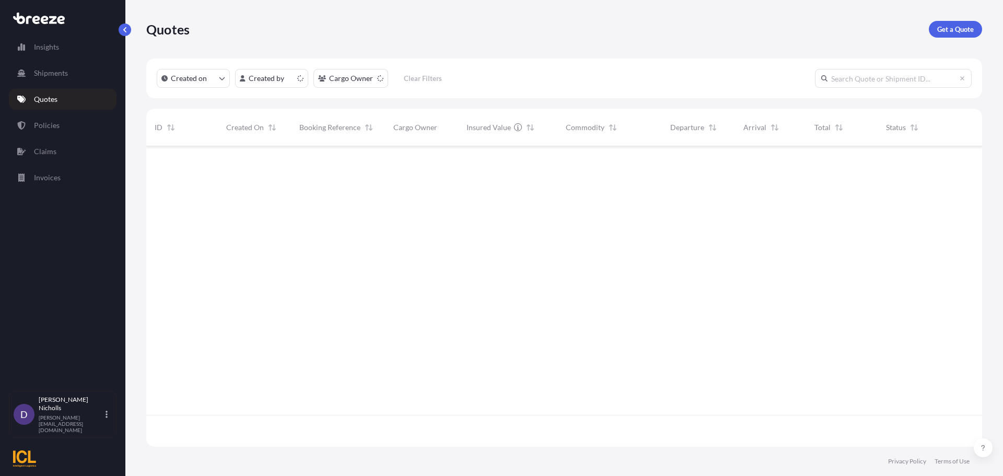
scroll to position [298, 828]
click at [956, 28] on p "Get a Quote" at bounding box center [955, 29] width 37 height 10
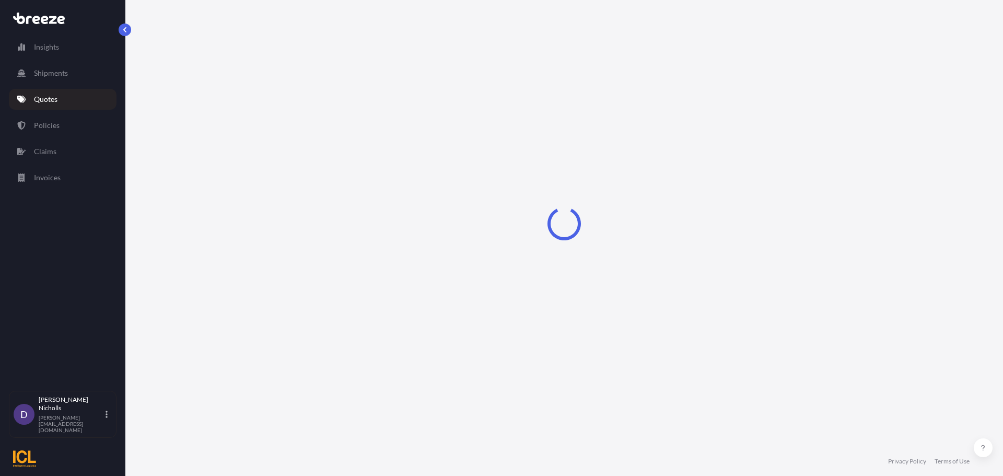
select select "Road"
select select "Sea"
select select "1"
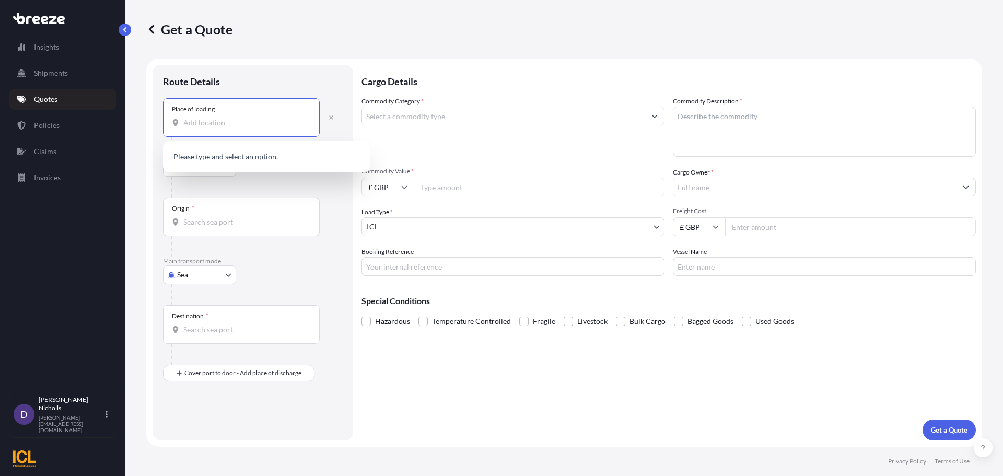
click at [194, 123] on input "Place of loading" at bounding box center [244, 123] width 123 height 10
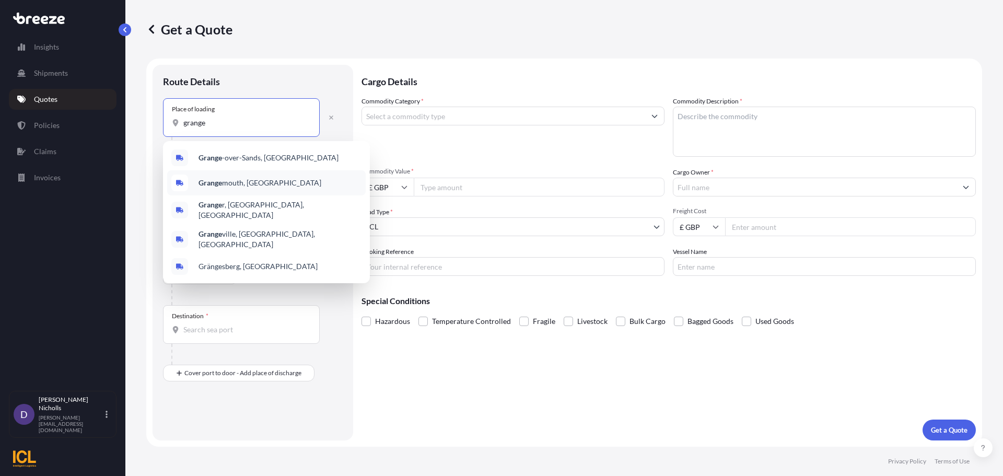
click at [210, 182] on b "Grange" at bounding box center [211, 182] width 24 height 9
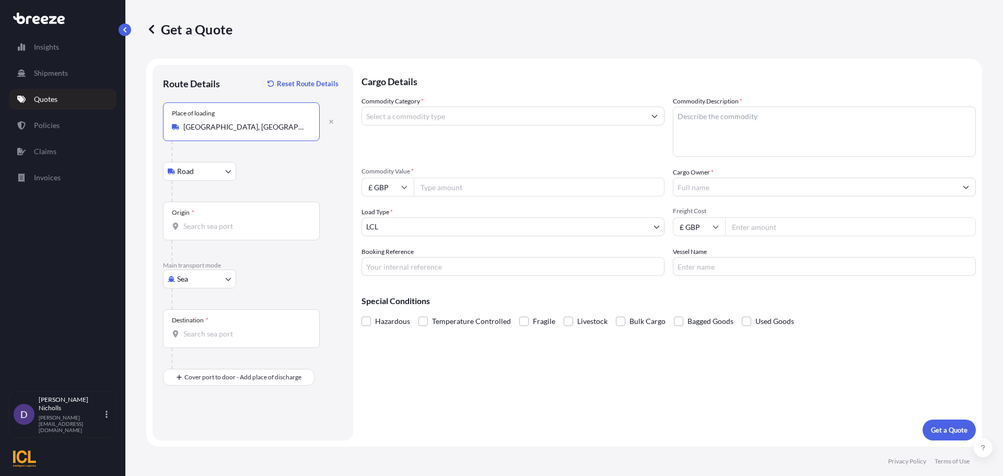
type input "[GEOGRAPHIC_DATA], [GEOGRAPHIC_DATA]"
click at [196, 223] on input "Origin *" at bounding box center [244, 226] width 123 height 10
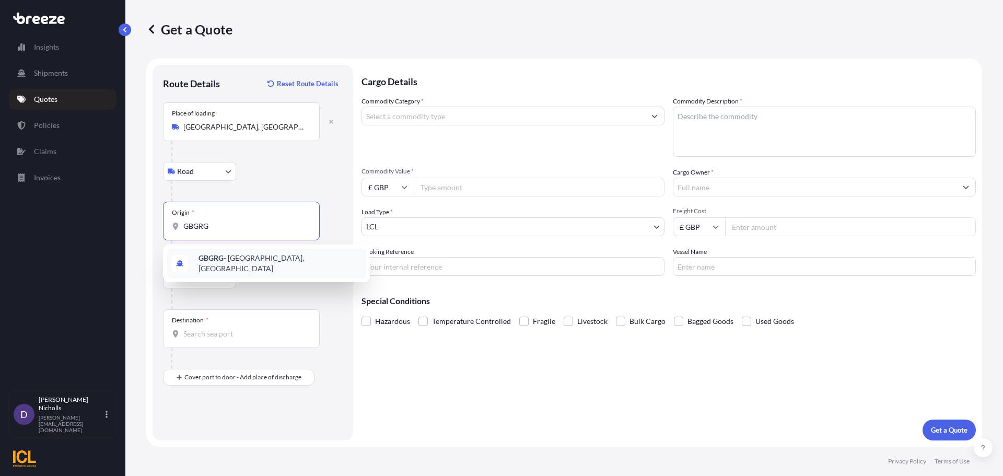
click at [217, 259] on b "GBGRG" at bounding box center [211, 257] width 25 height 9
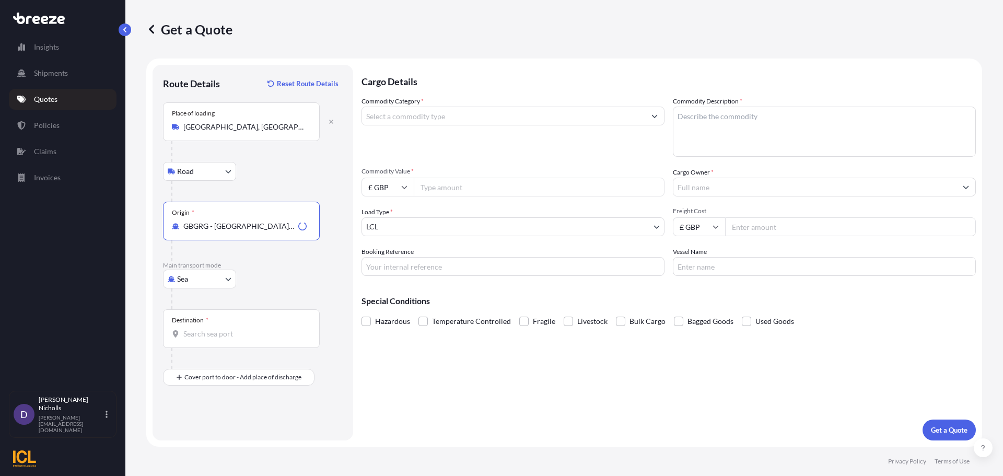
type input "GBGRG - [GEOGRAPHIC_DATA], [GEOGRAPHIC_DATA]"
click at [218, 334] on input "Destination *" at bounding box center [244, 334] width 123 height 10
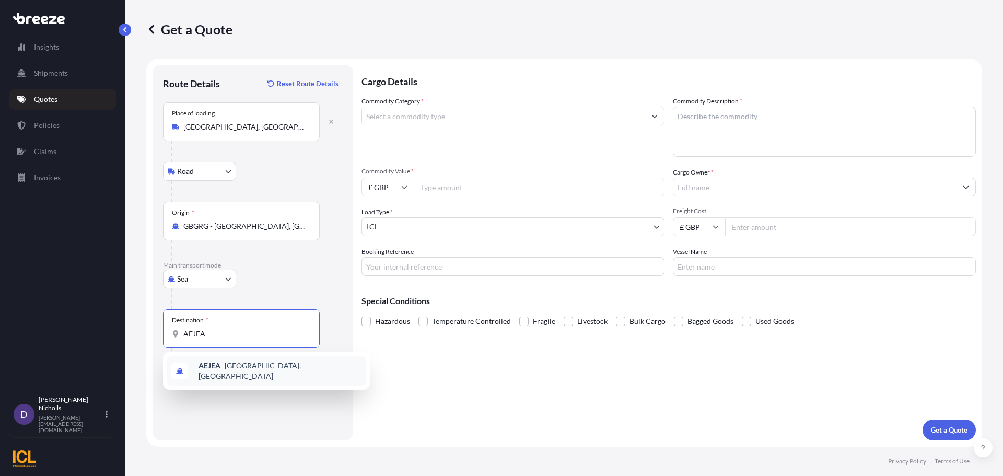
click at [203, 364] on span "AEJEA - [GEOGRAPHIC_DATA], [GEOGRAPHIC_DATA]" at bounding box center [280, 370] width 163 height 21
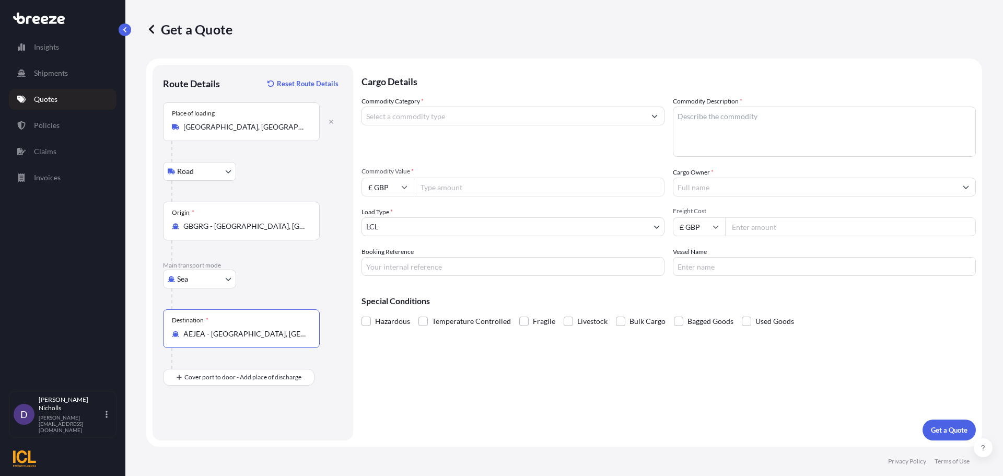
type input "AEJEA - [GEOGRAPHIC_DATA], [GEOGRAPHIC_DATA]"
click at [427, 121] on input "Commodity Category *" at bounding box center [503, 116] width 283 height 19
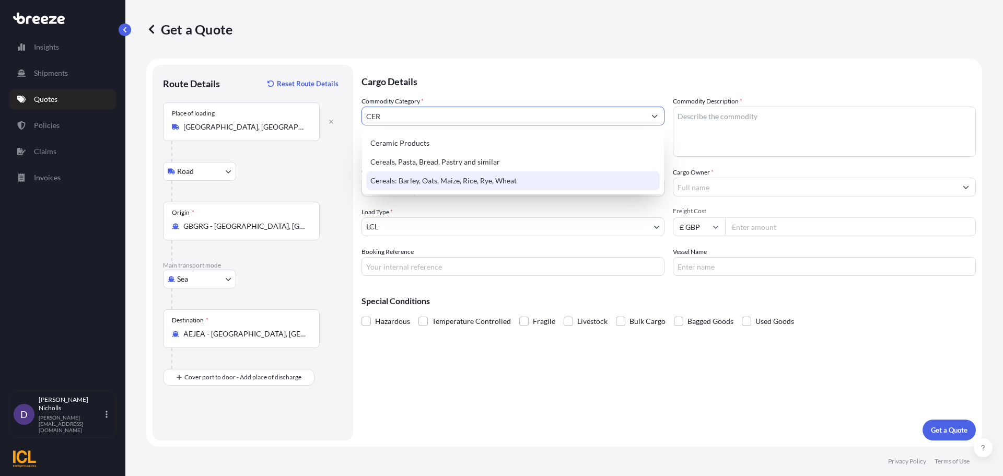
click at [418, 181] on div "Cereals: Barley, Oats, Maize, Rice, Rye, Wheat" at bounding box center [513, 180] width 294 height 19
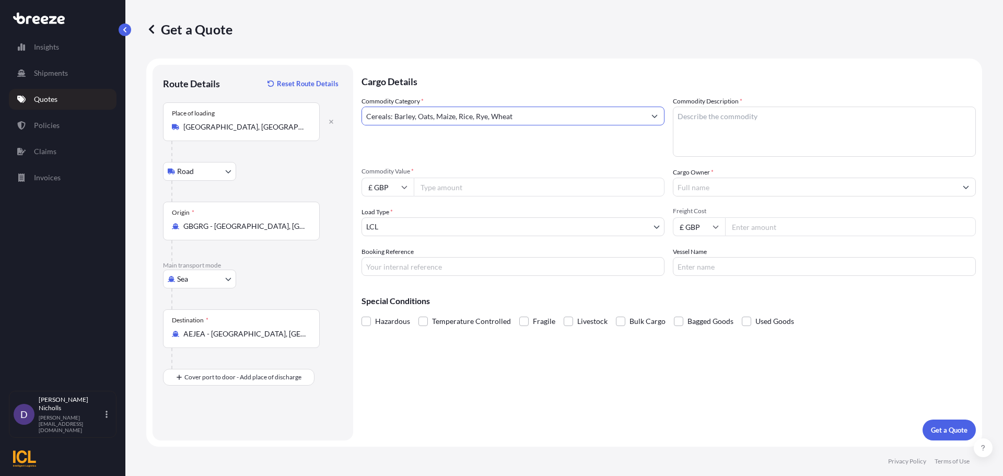
type input "Cereals: Barley, Oats, Maize, Rice, Rye, Wheat"
click at [713, 126] on textarea "Commodity Description *" at bounding box center [824, 132] width 303 height 50
type textarea "QUAKER OATS"
click at [407, 187] on icon at bounding box center [404, 187] width 6 height 6
click at [381, 254] on div "$ USD" at bounding box center [388, 260] width 44 height 20
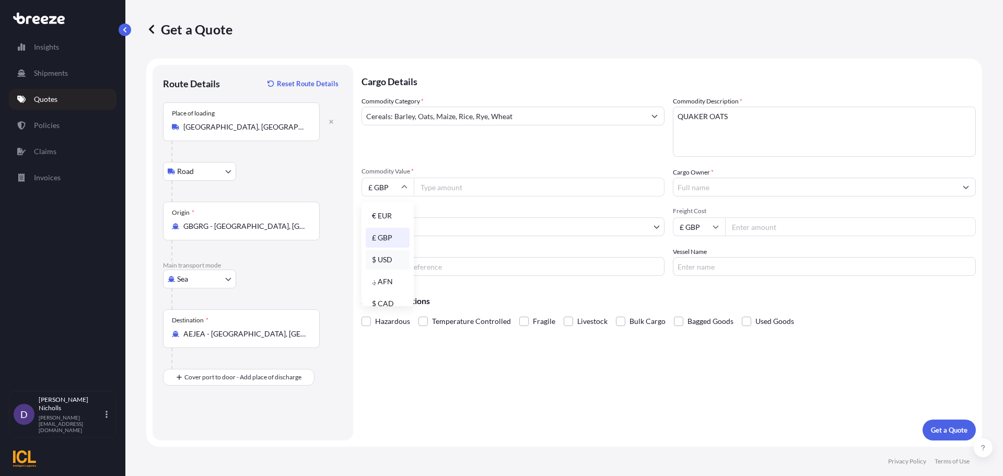
type input "$ USD"
click at [448, 186] on input "Commodity Value *" at bounding box center [539, 187] width 251 height 19
type input "48737.50"
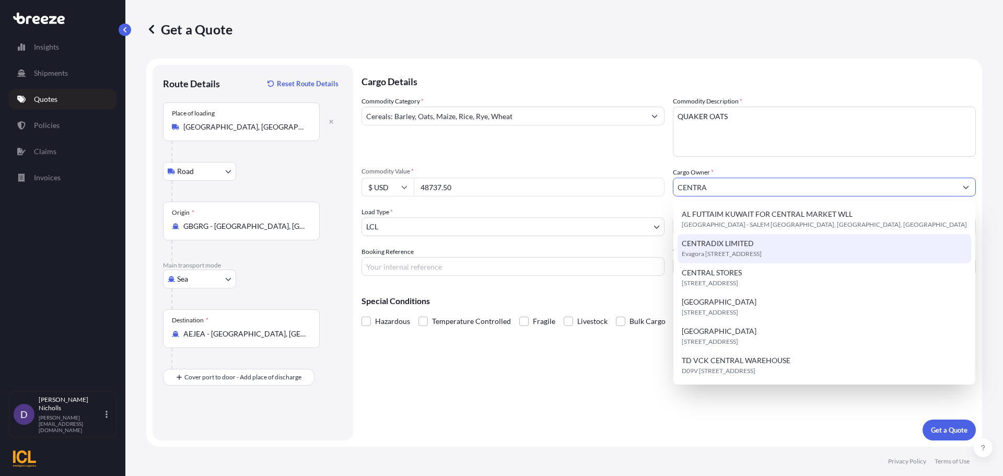
click at [698, 243] on span "CENTRADIX LIMITED" at bounding box center [718, 243] width 72 height 10
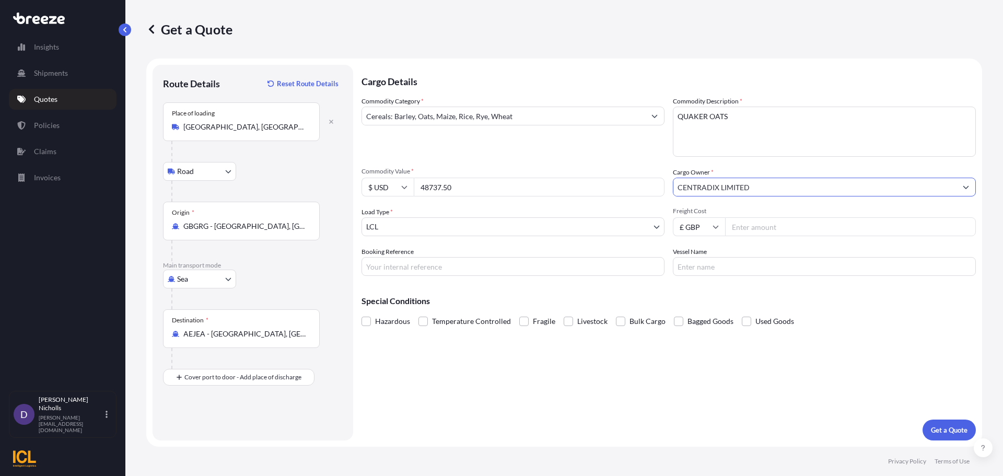
type input "CENTRADIX LIMITED"
click at [415, 227] on body "2 options available. 1 option available. 0 options available. 6 options availab…" at bounding box center [501, 238] width 1003 height 476
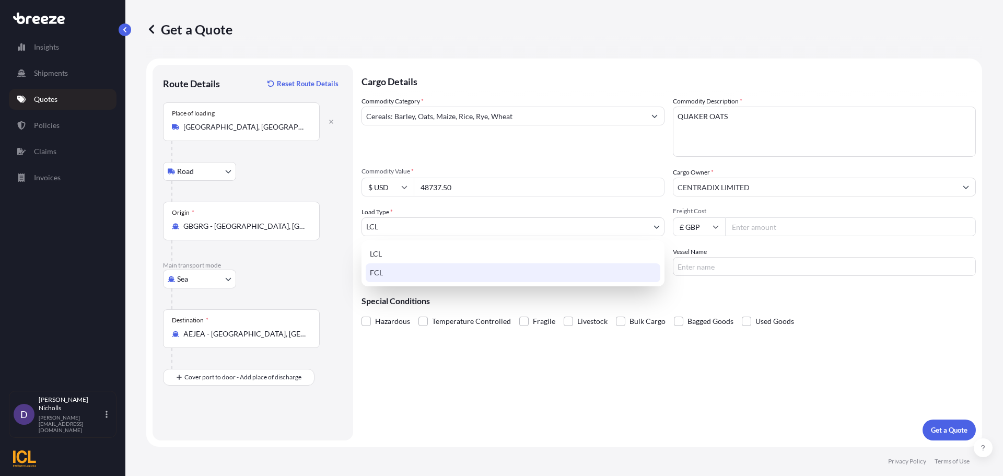
click at [391, 275] on div "FCL" at bounding box center [513, 272] width 295 height 19
select select "2"
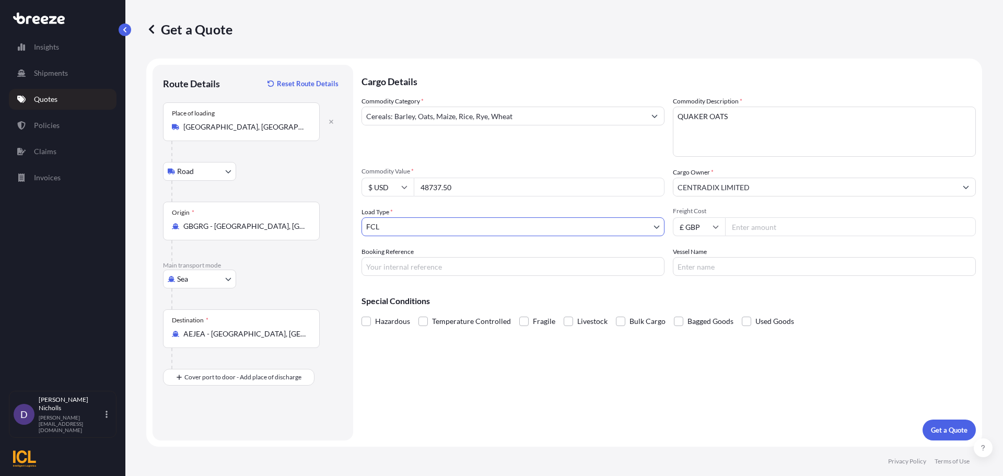
click at [715, 225] on icon at bounding box center [716, 227] width 6 height 6
click at [697, 295] on div "$ USD" at bounding box center [699, 299] width 44 height 20
type input "$ USD"
click at [742, 227] on input "Freight Cost" at bounding box center [850, 226] width 251 height 19
type input "2100"
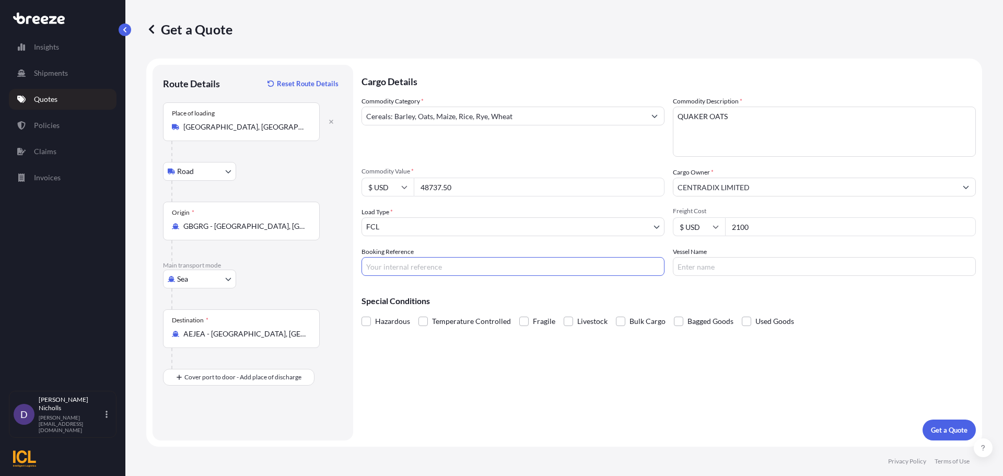
click at [370, 264] on input "Booking Reference" at bounding box center [512, 266] width 303 height 19
paste input "SHOUSE00293281"
type input "SHOUSE00293281"
click at [696, 264] on input "Vessel Name" at bounding box center [824, 266] width 303 height 19
click at [707, 265] on input "ALANA TC539R" at bounding box center [824, 266] width 303 height 19
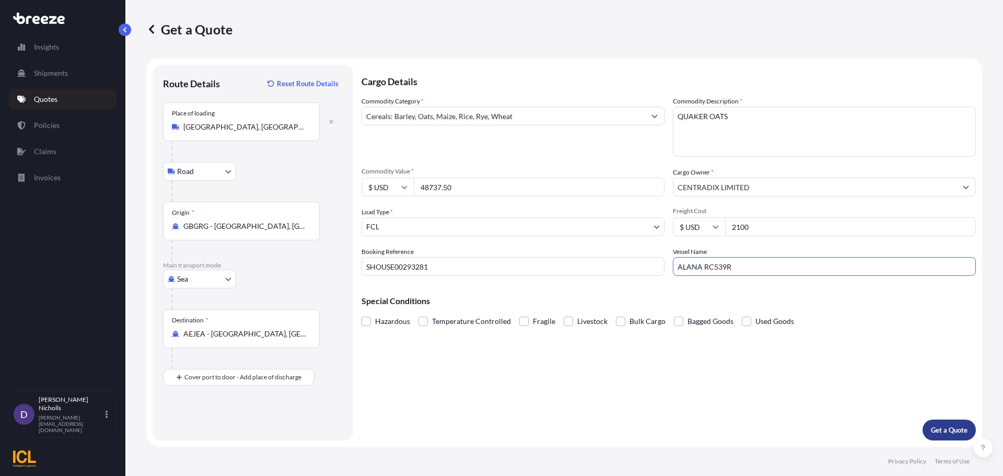
type input "ALANA RC539R"
click at [958, 428] on p "Get a Quote" at bounding box center [949, 430] width 37 height 10
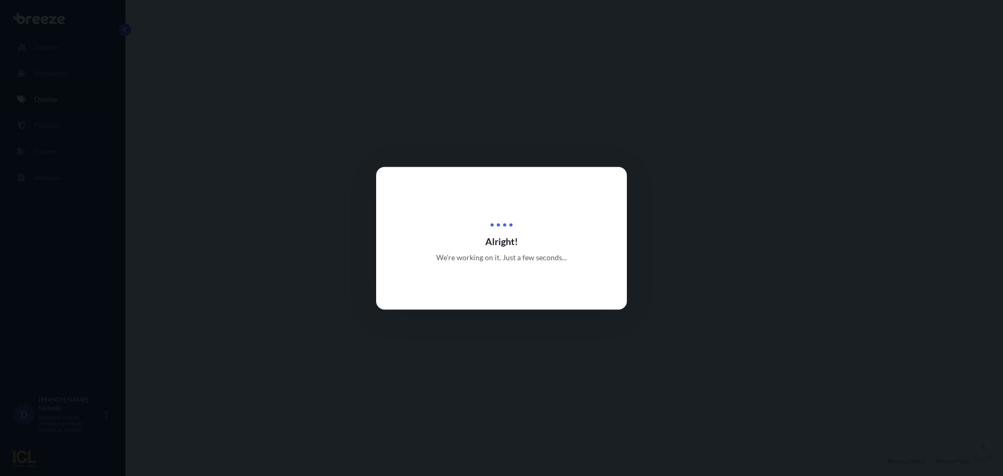
select select "Road"
select select "Sea"
select select "2"
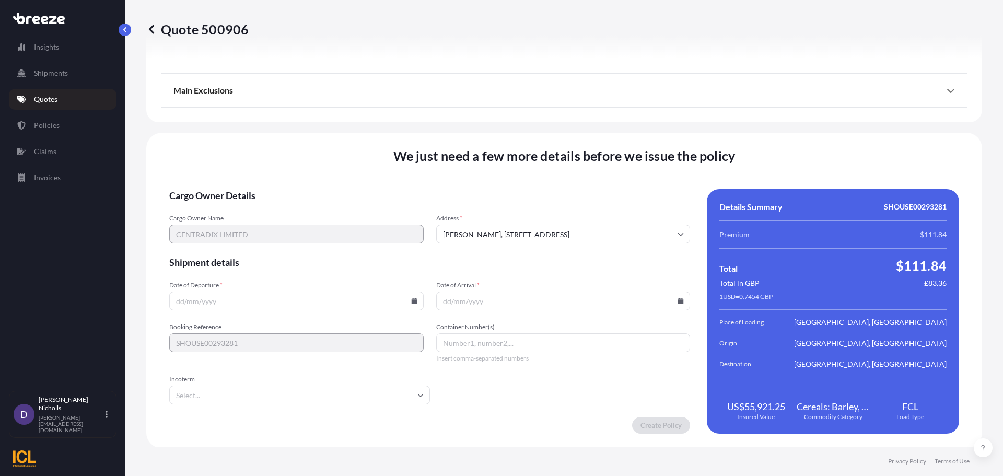
scroll to position [1266, 0]
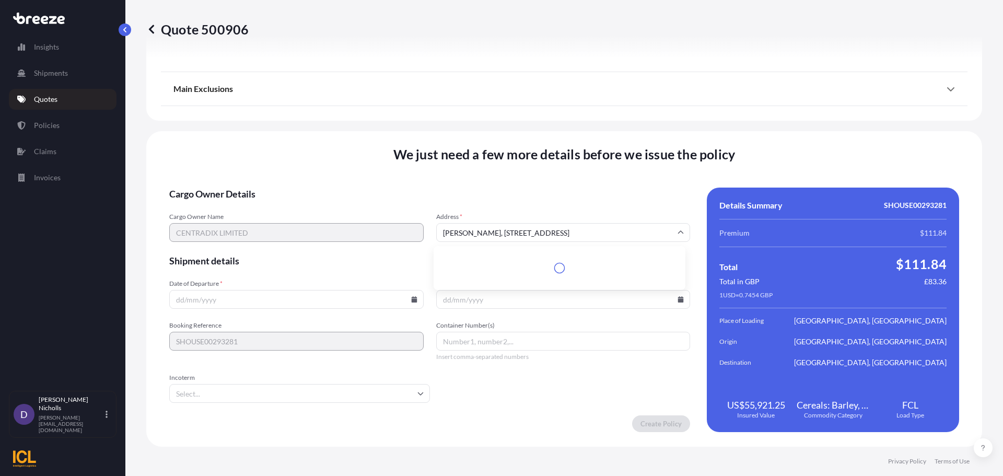
click at [534, 232] on input "[PERSON_NAME], [STREET_ADDRESS]" at bounding box center [563, 232] width 254 height 19
click at [503, 258] on li "[PERSON_NAME], [STREET_ADDRESS]" at bounding box center [559, 260] width 243 height 20
type input "[PERSON_NAME], [STREET_ADDRESS]"
click at [411, 299] on icon at bounding box center [414, 299] width 6 height 6
click at [242, 183] on button "7" at bounding box center [246, 186] width 17 height 17
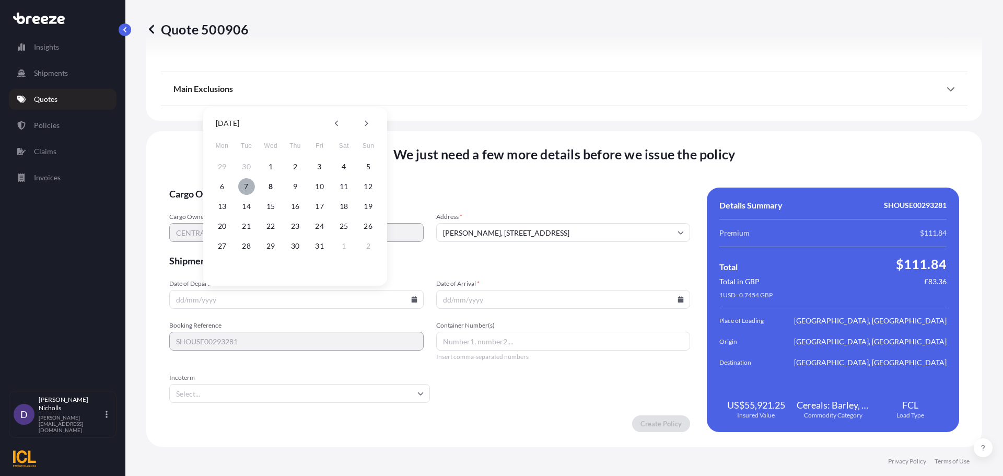
type input "[DATE]"
click at [678, 300] on icon at bounding box center [681, 299] width 6 height 6
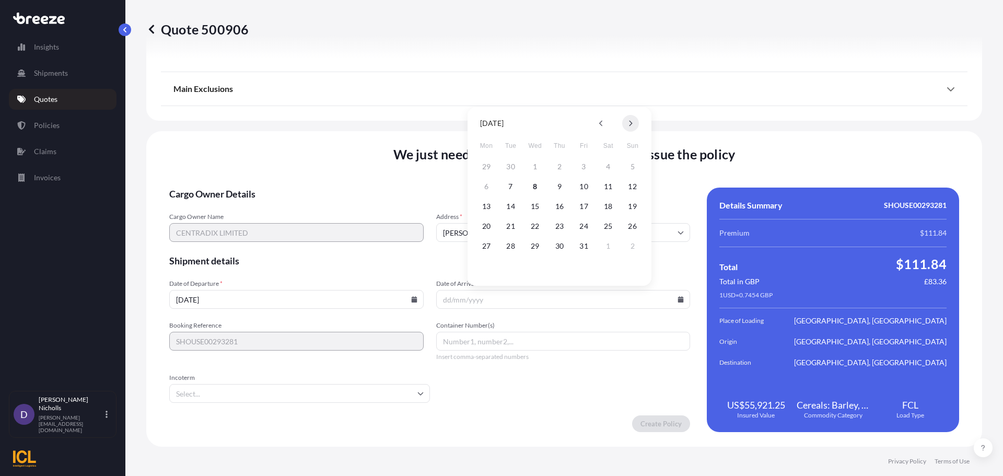
click at [628, 119] on button at bounding box center [630, 123] width 17 height 17
click at [489, 225] on button "17" at bounding box center [486, 226] width 17 height 17
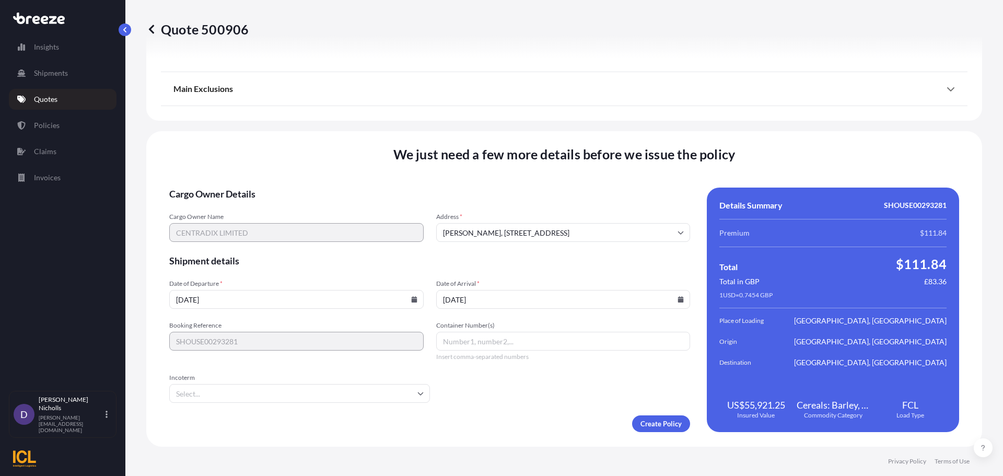
type input "[DATE]"
click at [460, 344] on input "Container Number(s)" at bounding box center [563, 341] width 254 height 19
click at [497, 344] on input "Container Number(s)" at bounding box center [563, 341] width 254 height 19
paste input "MSDU7664383"
type input "MSDU7664383"
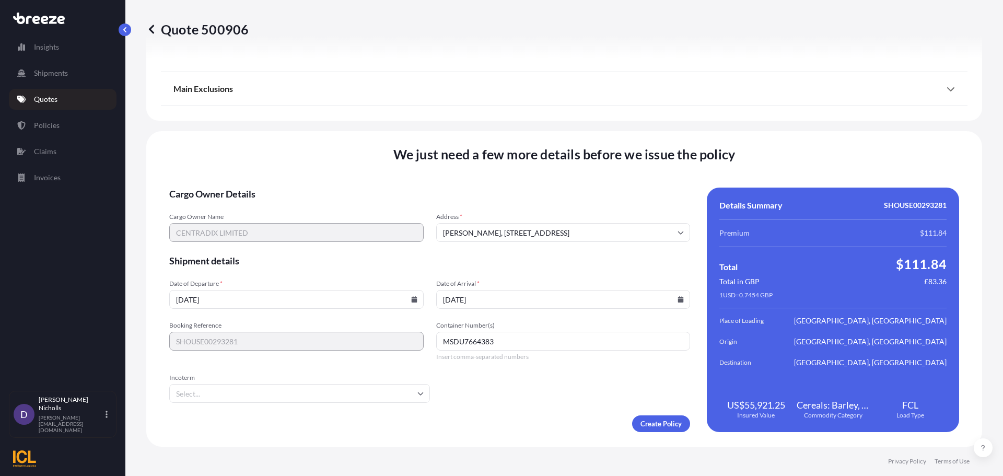
click at [197, 395] on input "Incoterm" at bounding box center [299, 393] width 261 height 19
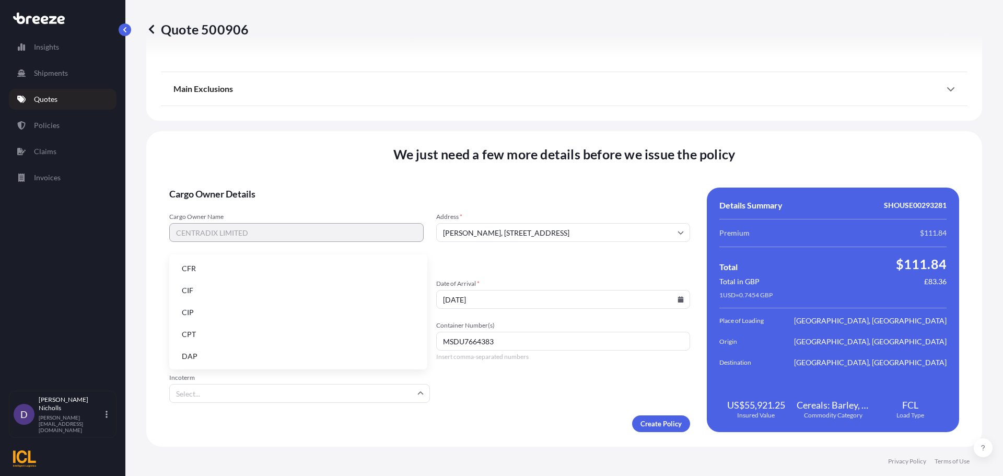
type input "E"
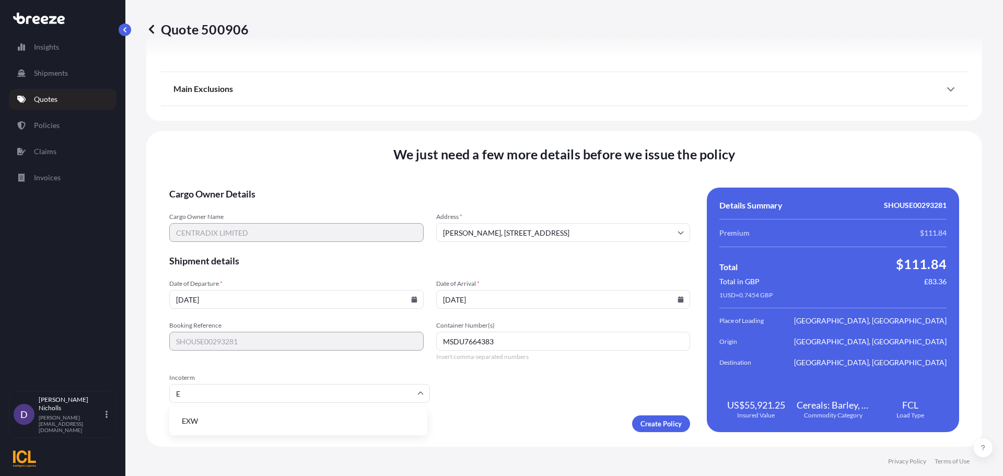
click at [195, 423] on li "EXW" at bounding box center [298, 421] width 250 height 20
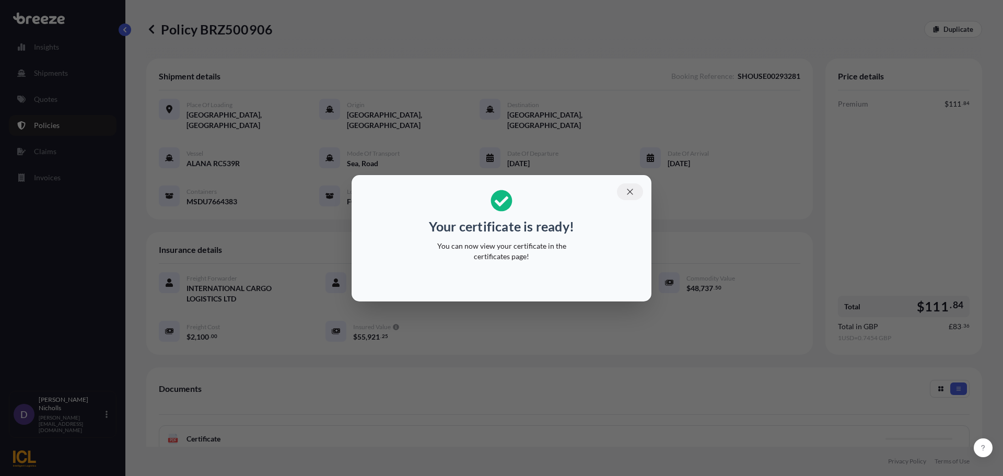
click at [632, 189] on icon "button" at bounding box center [630, 192] width 6 height 6
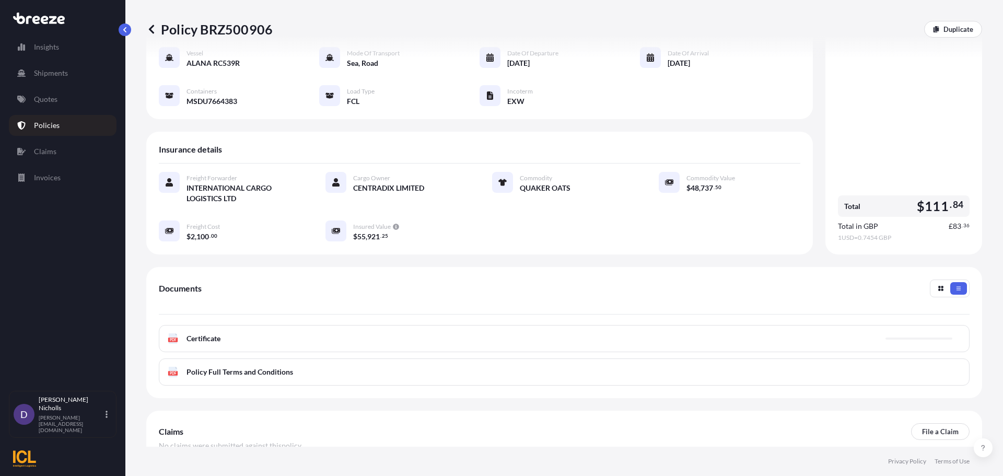
scroll to position [104, 0]
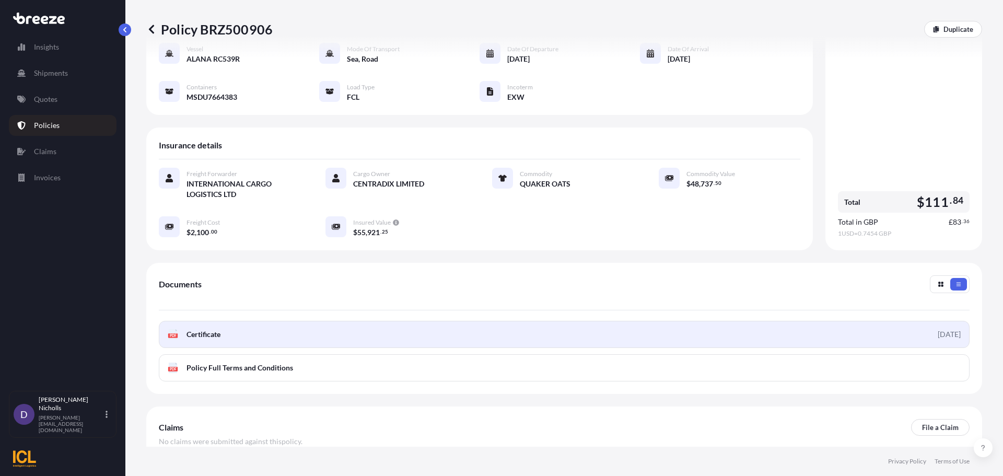
click at [375, 321] on link "PDF Certificate [DATE]" at bounding box center [564, 334] width 811 height 27
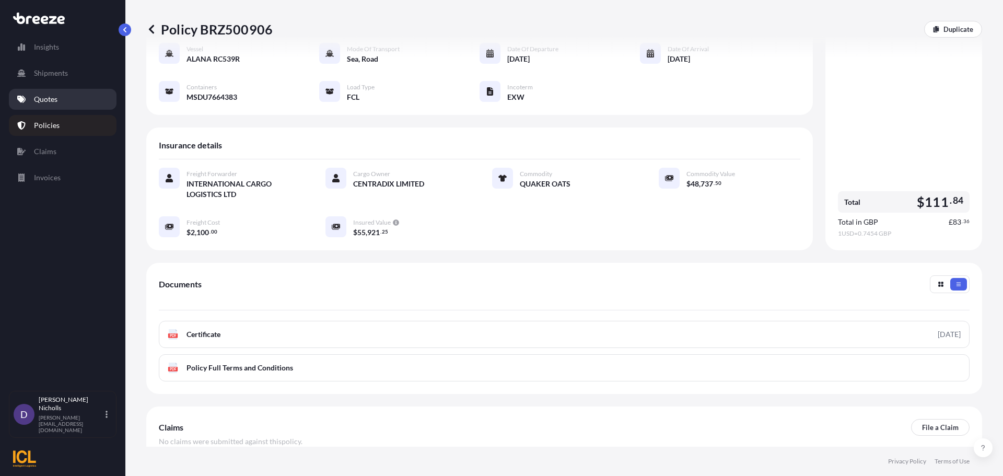
click at [53, 98] on p "Quotes" at bounding box center [46, 99] width 24 height 10
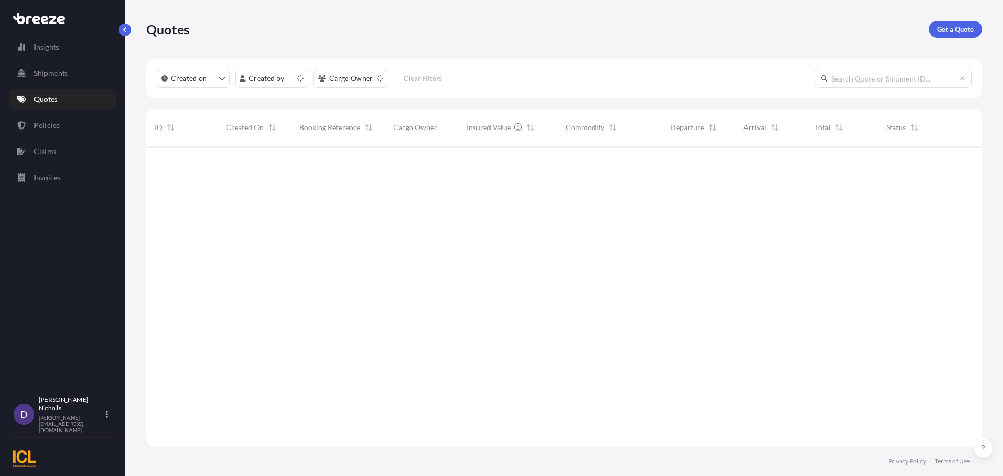
scroll to position [298, 828]
click at [947, 27] on p "Get a Quote" at bounding box center [955, 29] width 37 height 10
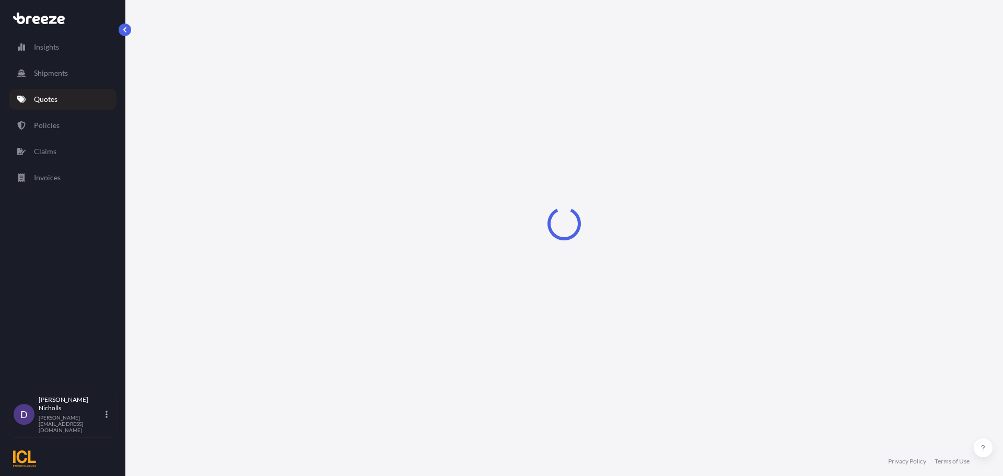
select select "Road"
select select "Sea"
select select "1"
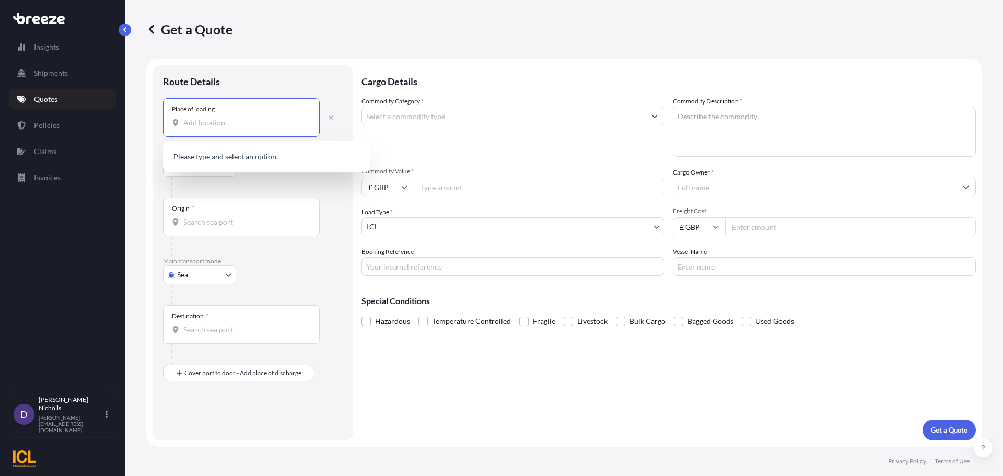
click at [214, 124] on input "Place of loading" at bounding box center [244, 123] width 123 height 10
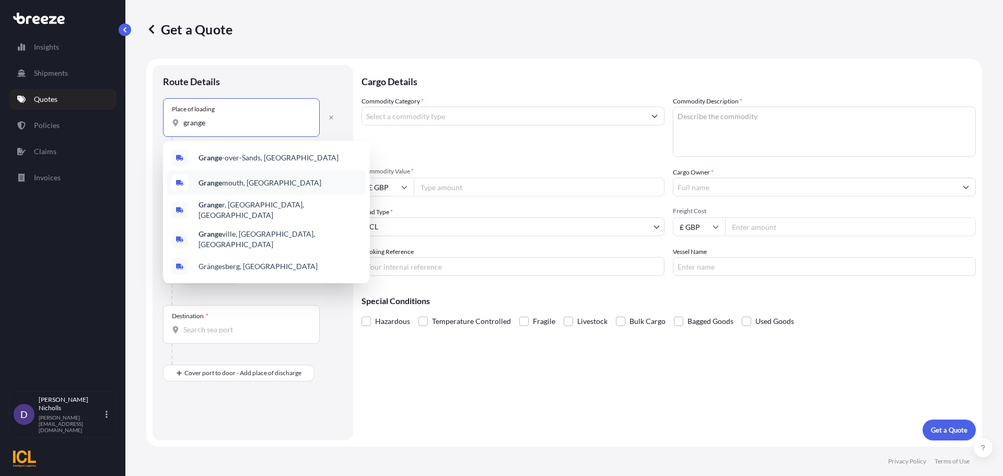
click at [211, 186] on b "Grange" at bounding box center [211, 182] width 24 height 9
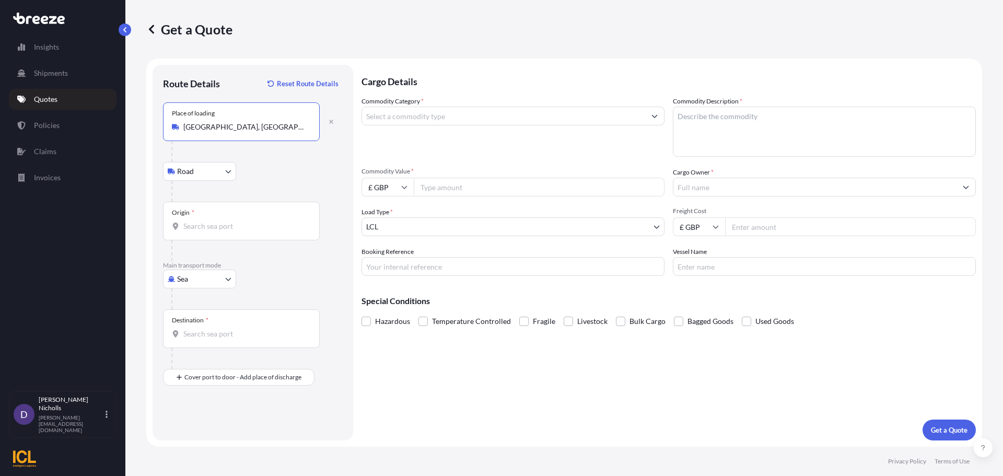
type input "[GEOGRAPHIC_DATA], [GEOGRAPHIC_DATA]"
click at [201, 232] on div "Origin *" at bounding box center [241, 221] width 157 height 39
click at [201, 231] on input "Origin *" at bounding box center [244, 226] width 123 height 10
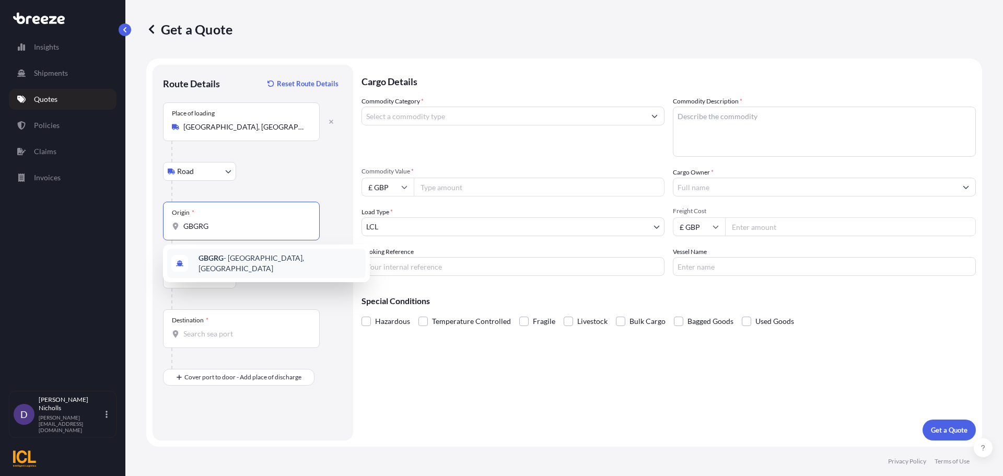
click at [226, 254] on div "GBGRG - [GEOGRAPHIC_DATA], [GEOGRAPHIC_DATA]" at bounding box center [266, 263] width 199 height 29
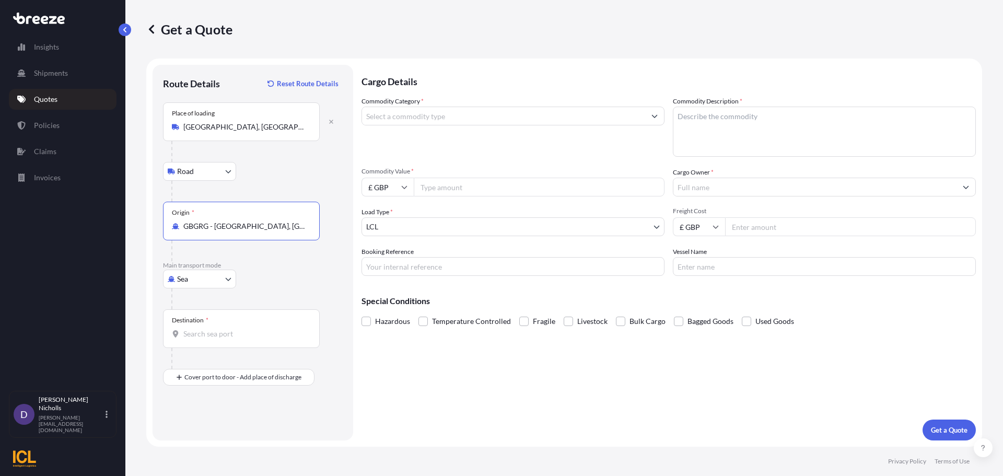
type input "GBGRG - [GEOGRAPHIC_DATA], [GEOGRAPHIC_DATA]"
click at [206, 337] on input "Destination *" at bounding box center [244, 334] width 123 height 10
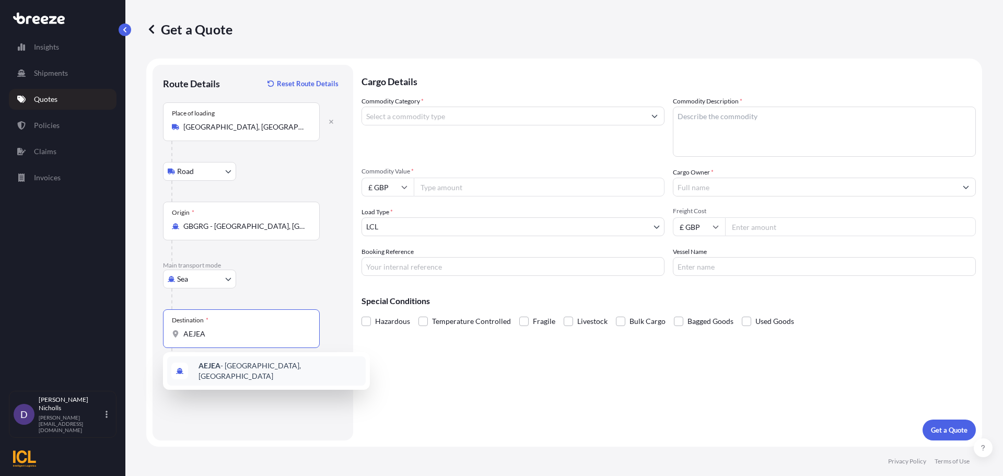
click at [218, 367] on b "AEJEA" at bounding box center [210, 365] width 22 height 9
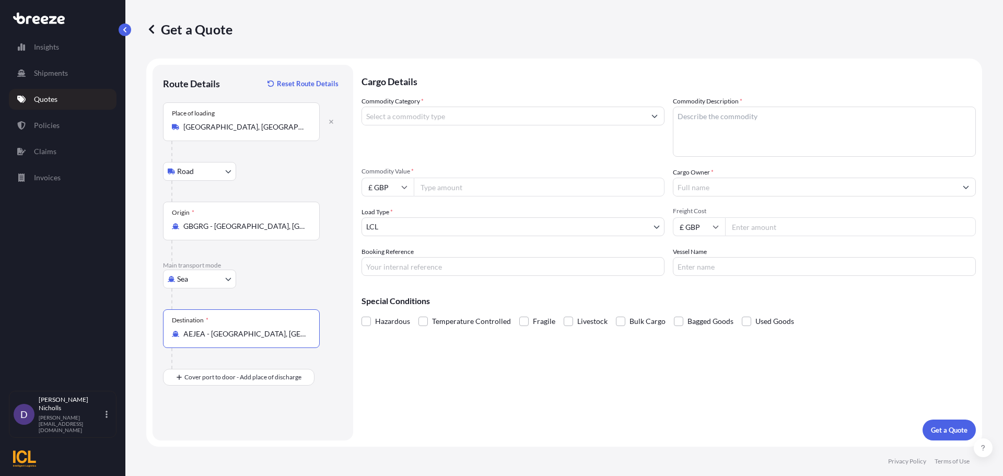
type input "AEJEA - [GEOGRAPHIC_DATA], [GEOGRAPHIC_DATA]"
click at [396, 116] on input "Commodity Category *" at bounding box center [503, 116] width 283 height 19
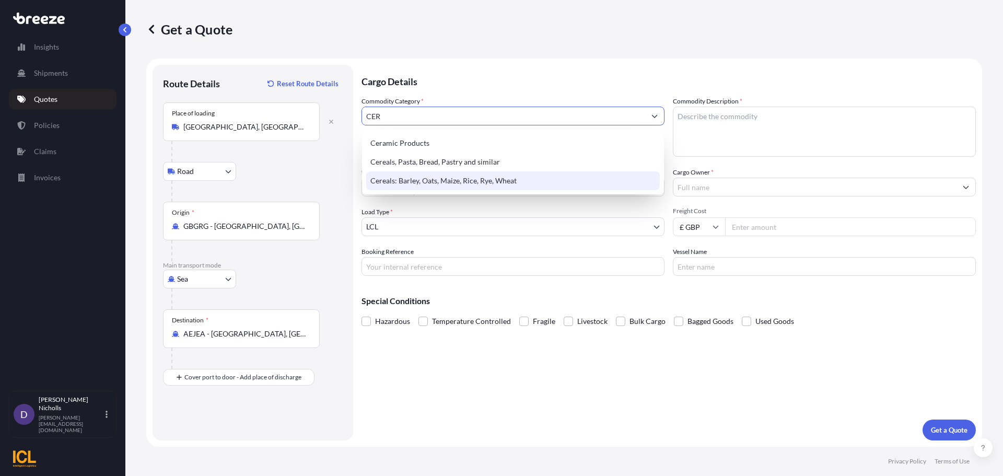
click at [427, 177] on div "Cereals: Barley, Oats, Maize, Rice, Rye, Wheat" at bounding box center [513, 180] width 294 height 19
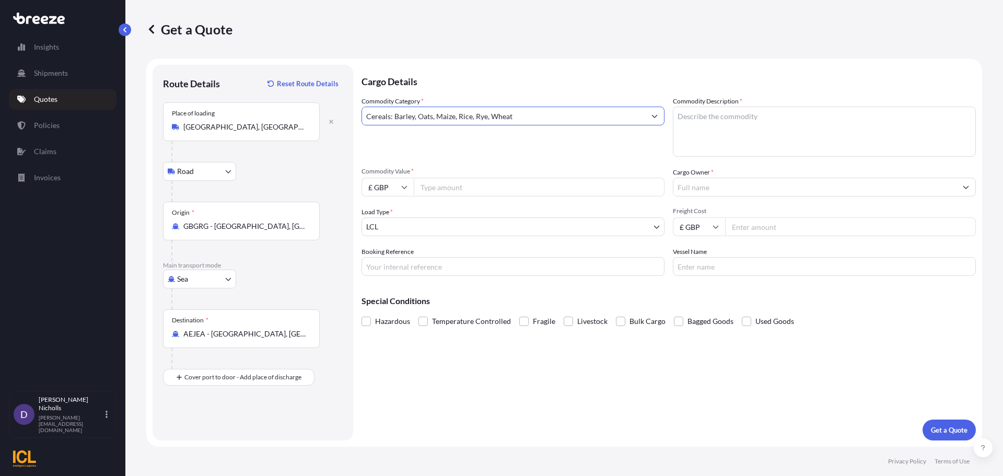
type input "Cereals: Barley, Oats, Maize, Rice, Rye, Wheat"
click at [685, 123] on textarea "Commodity Description *" at bounding box center [824, 132] width 303 height 50
type textarea "QUAKER OATS"
click at [404, 188] on icon at bounding box center [405, 187] width 6 height 3
click at [382, 259] on div "$ USD" at bounding box center [388, 260] width 44 height 20
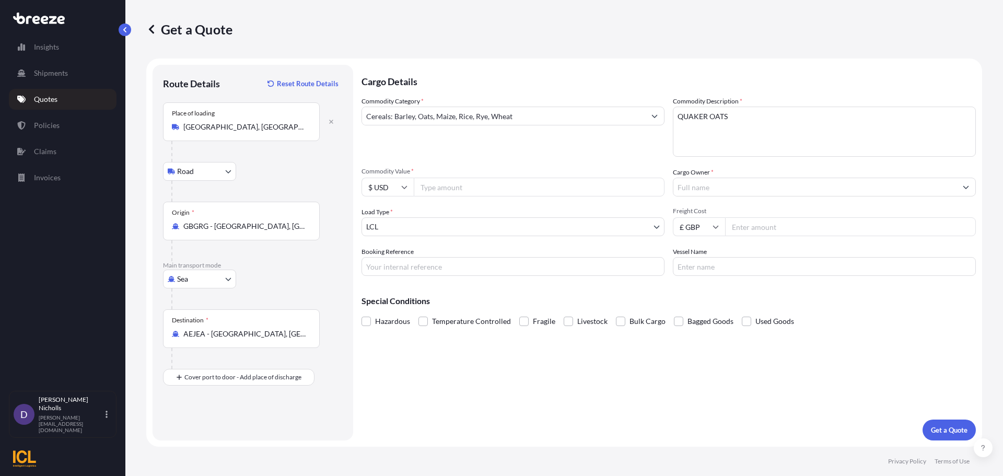
type input "$ USD"
click at [457, 189] on input "Commodity Value *" at bounding box center [539, 187] width 251 height 19
type input "48737.50"
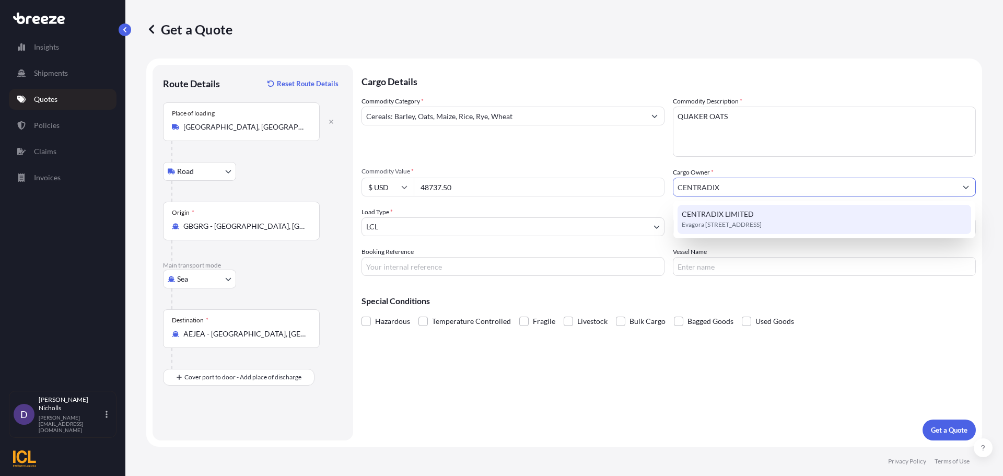
click at [705, 213] on span "CENTRADIX LIMITED" at bounding box center [718, 214] width 72 height 10
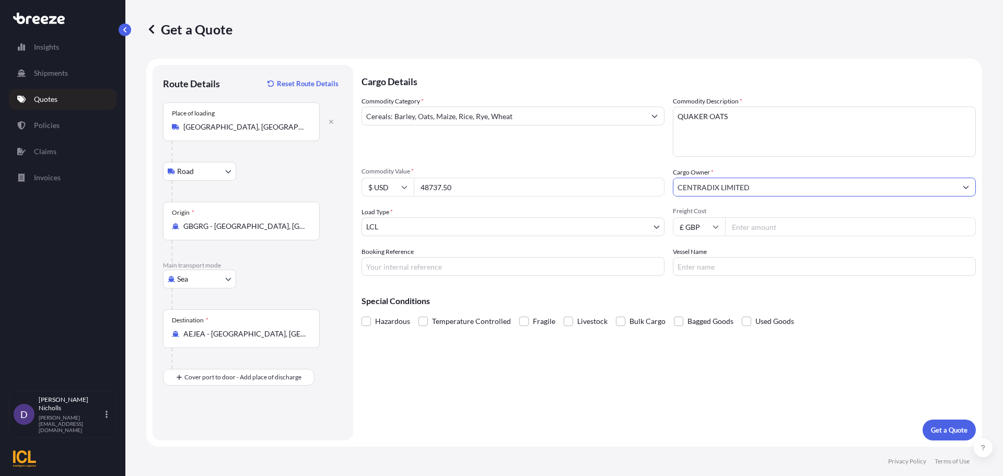
type input "CENTRADIX LIMITED"
click at [445, 225] on body "15 options available. 2 options available. 1 option available. 0 options availa…" at bounding box center [501, 238] width 1003 height 476
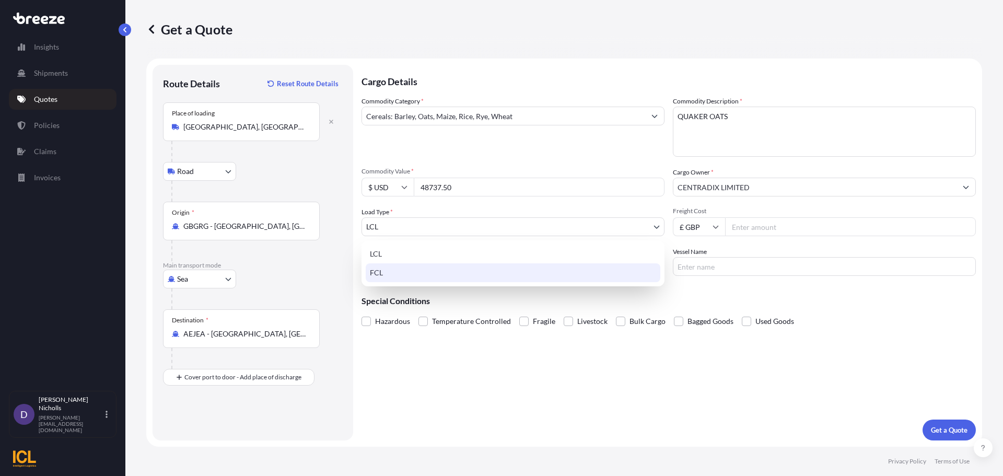
click at [380, 272] on div "FCL" at bounding box center [513, 272] width 295 height 19
select select "2"
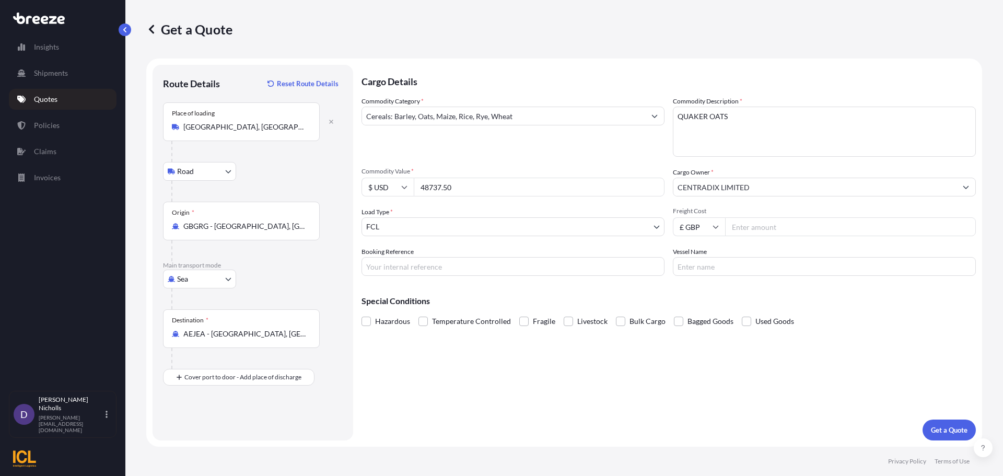
click at [711, 227] on input "£ GBP" at bounding box center [699, 226] width 52 height 19
click at [691, 299] on div "$ USD" at bounding box center [699, 299] width 44 height 20
type input "$ USD"
click at [748, 229] on input "Freight Cost" at bounding box center [850, 226] width 251 height 19
type input "2100"
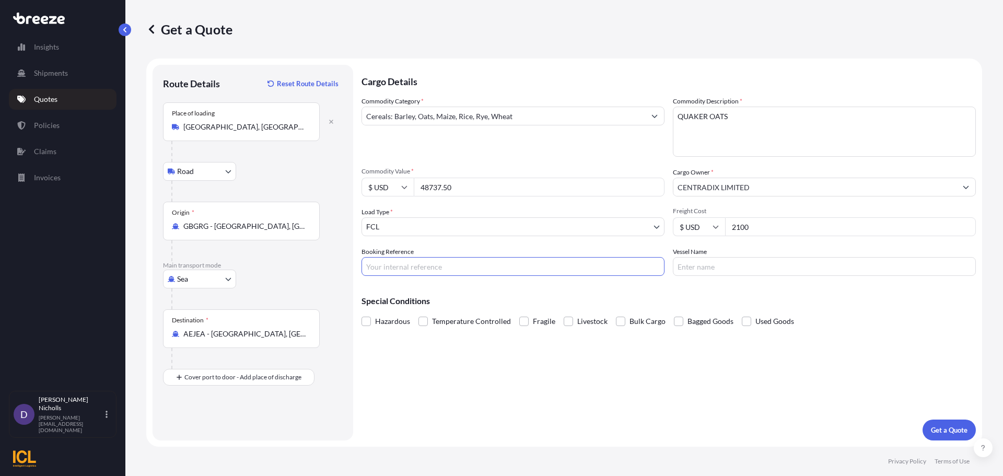
click at [397, 266] on input "Booking Reference" at bounding box center [512, 266] width 303 height 19
paste input "SHOUSE00293384"
type input "SHOUSE00293384"
click at [719, 265] on input "Vessel Name" at bounding box center [824, 266] width 303 height 19
type input "ALANA RC539R"
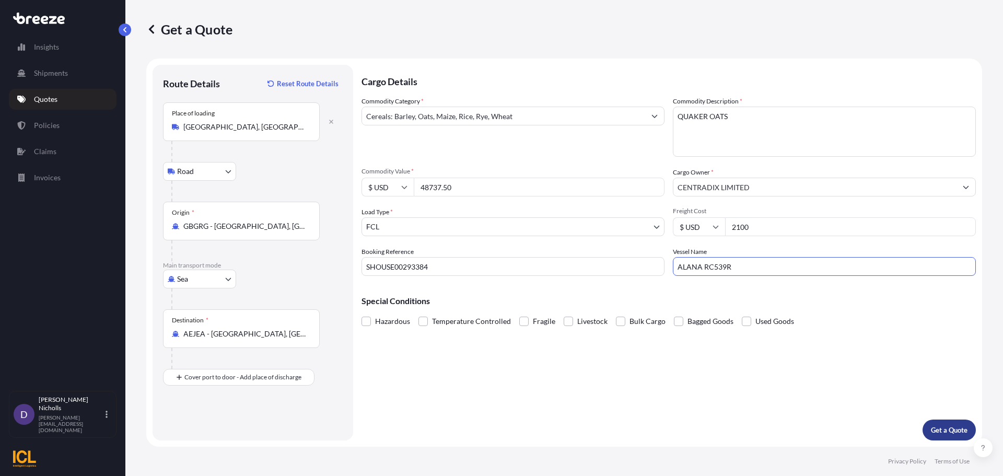
click at [954, 426] on p "Get a Quote" at bounding box center [949, 430] width 37 height 10
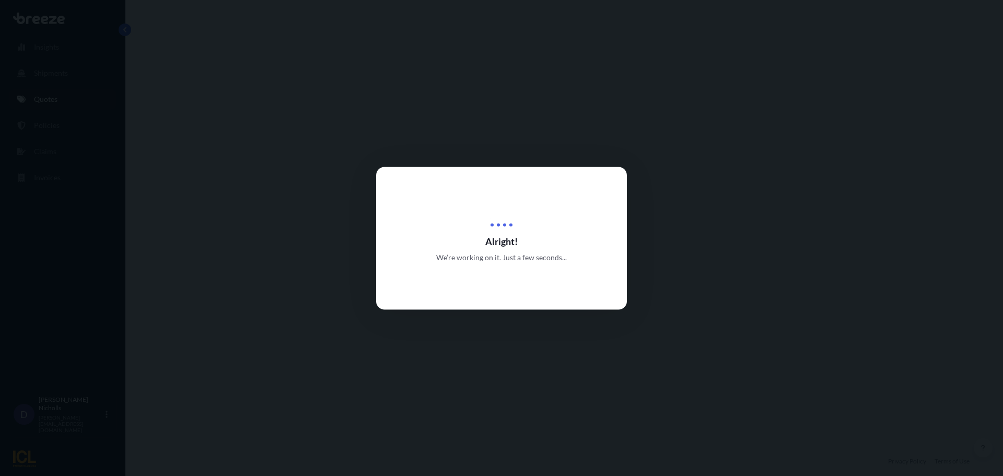
select select "Road"
select select "Sea"
select select "2"
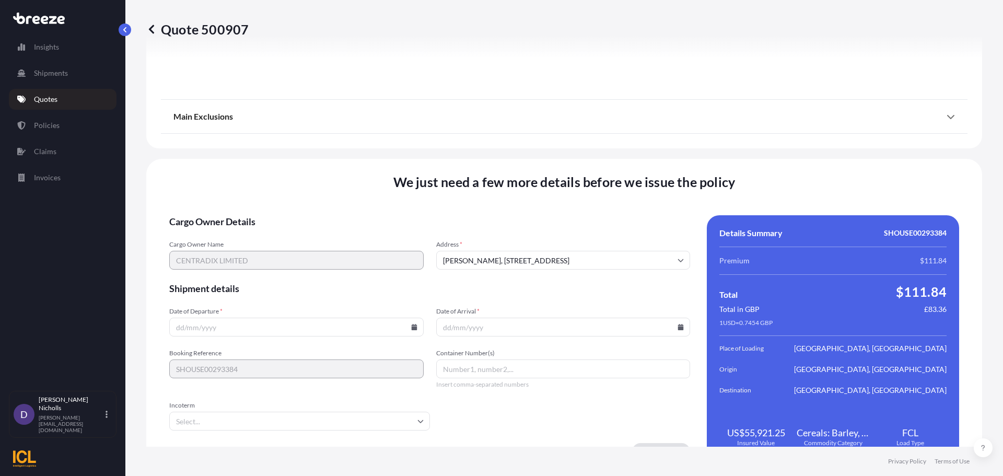
scroll to position [1266, 0]
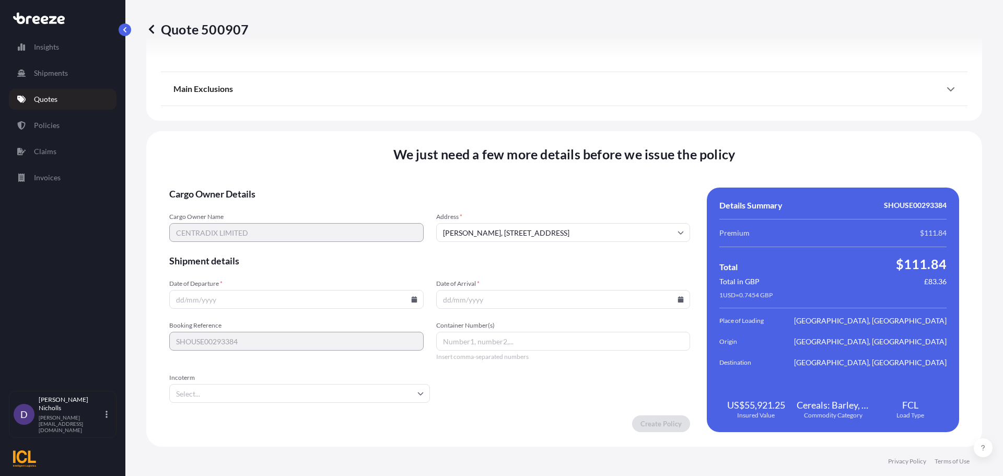
click at [532, 230] on input "[PERSON_NAME], [STREET_ADDRESS]" at bounding box center [563, 232] width 254 height 19
click at [491, 255] on li "[PERSON_NAME], [STREET_ADDRESS]" at bounding box center [559, 260] width 243 height 20
type input "[PERSON_NAME], [STREET_ADDRESS]"
click at [412, 299] on icon at bounding box center [414, 299] width 6 height 6
click at [245, 185] on button "7" at bounding box center [246, 186] width 17 height 17
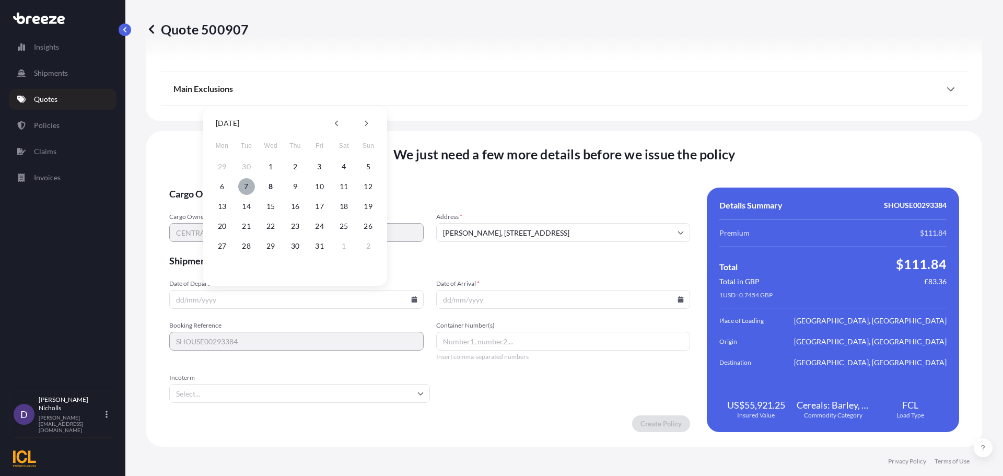
type input "[DATE]"
click at [678, 297] on icon at bounding box center [681, 299] width 6 height 6
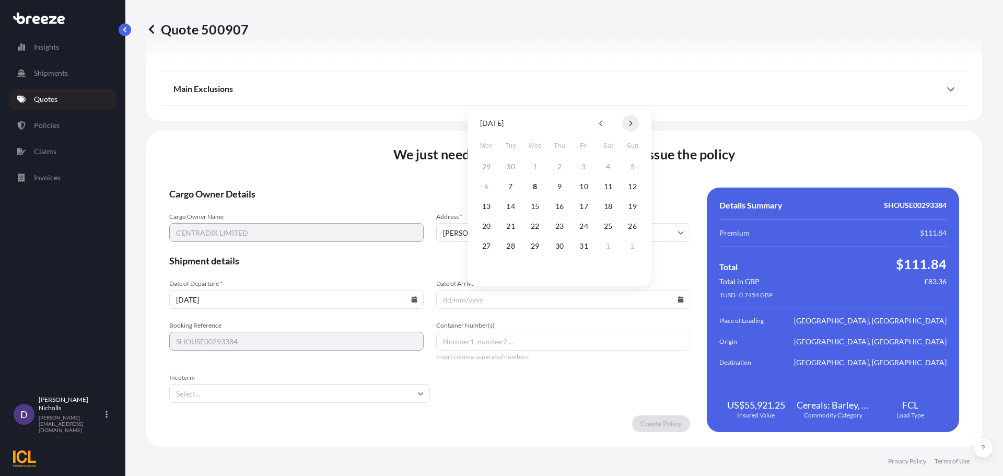
click at [630, 124] on icon at bounding box center [630, 123] width 4 height 6
click at [532, 225] on button "19" at bounding box center [535, 226] width 17 height 17
type input "[DATE]"
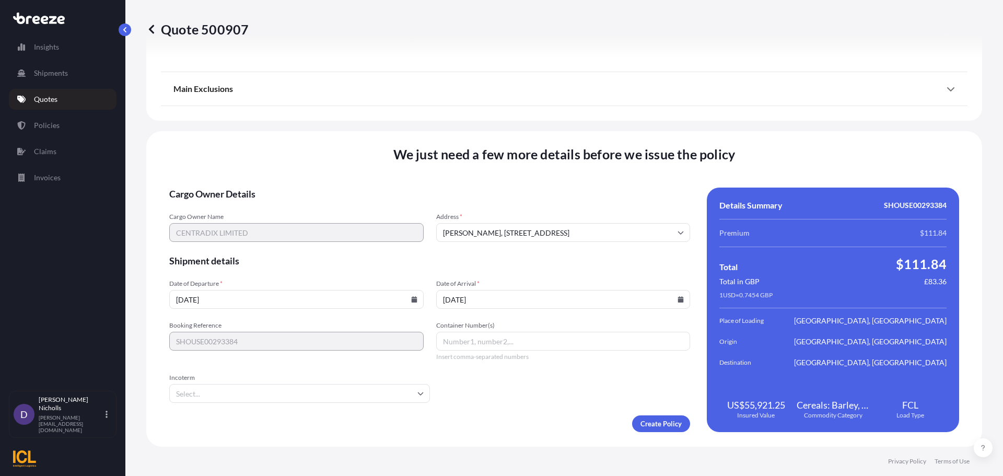
click at [468, 340] on input "Container Number(s)" at bounding box center [563, 341] width 254 height 19
paste input "MSMU5389186"
type input "MSMU5389186"
click at [283, 394] on input "Incoterm" at bounding box center [299, 393] width 261 height 19
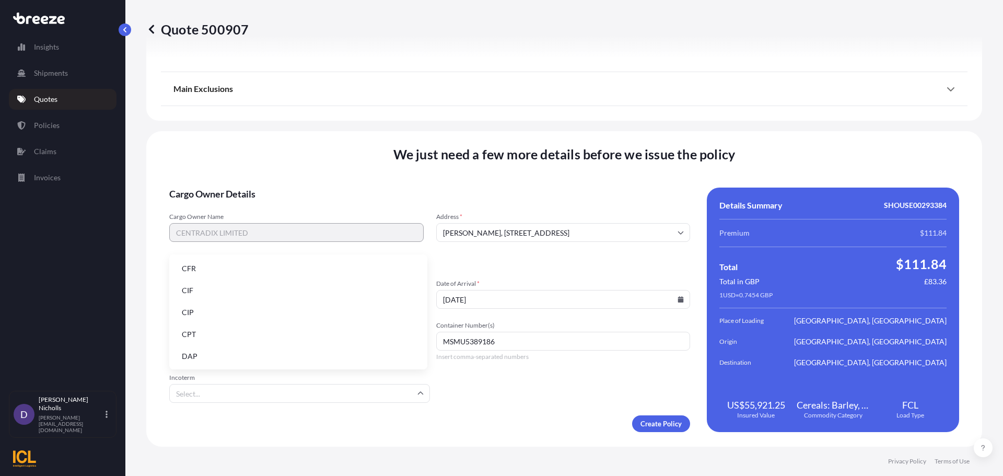
type input "E"
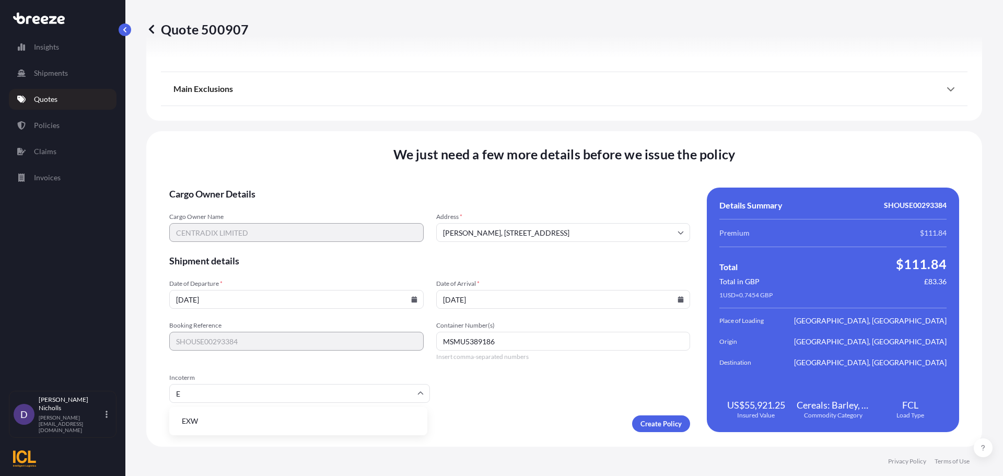
click at [209, 421] on li "EXW" at bounding box center [298, 421] width 250 height 20
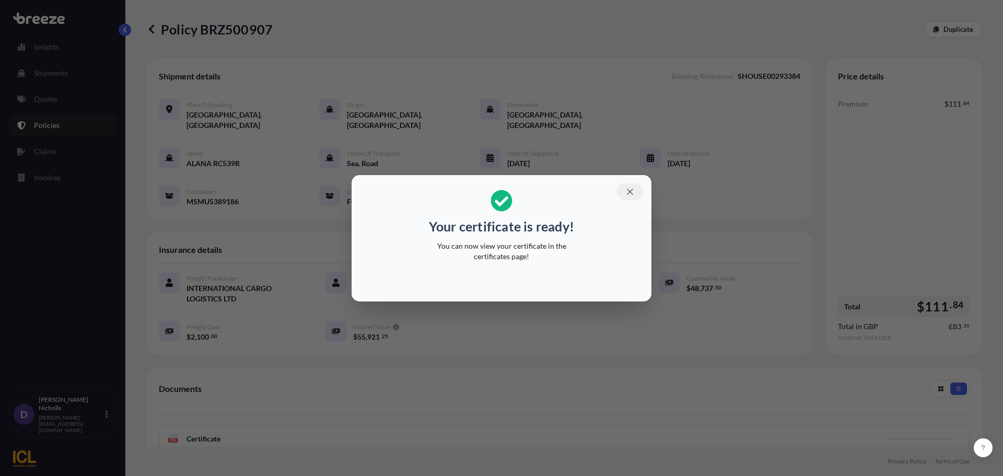
click at [630, 192] on icon "button" at bounding box center [630, 192] width 6 height 6
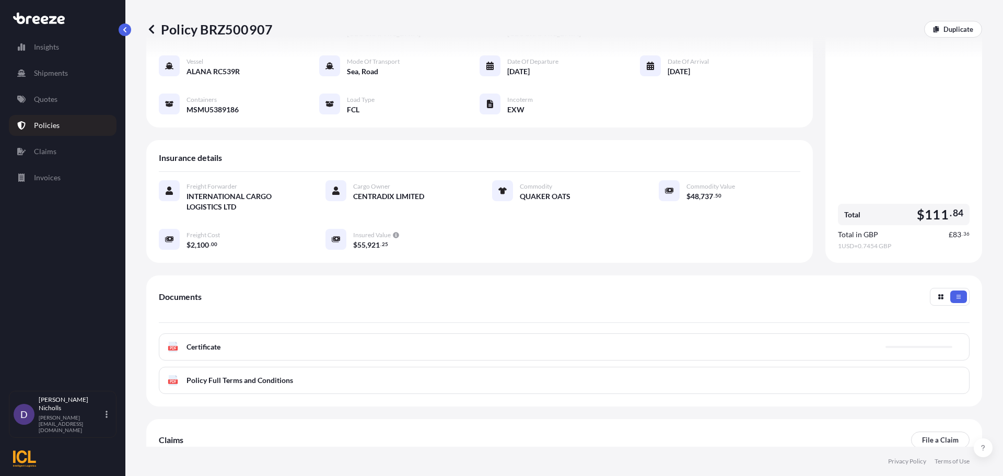
scroll to position [104, 0]
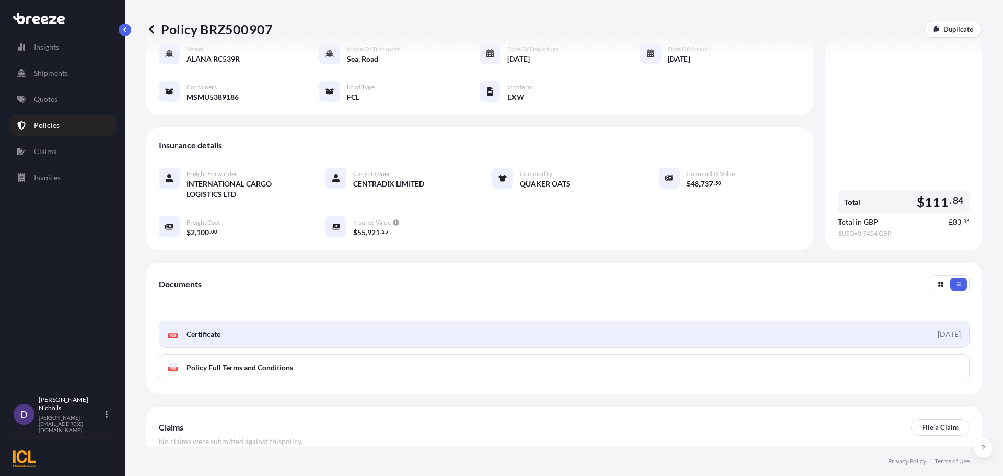
click at [544, 323] on link "PDF Certificate [DATE]" at bounding box center [564, 334] width 811 height 27
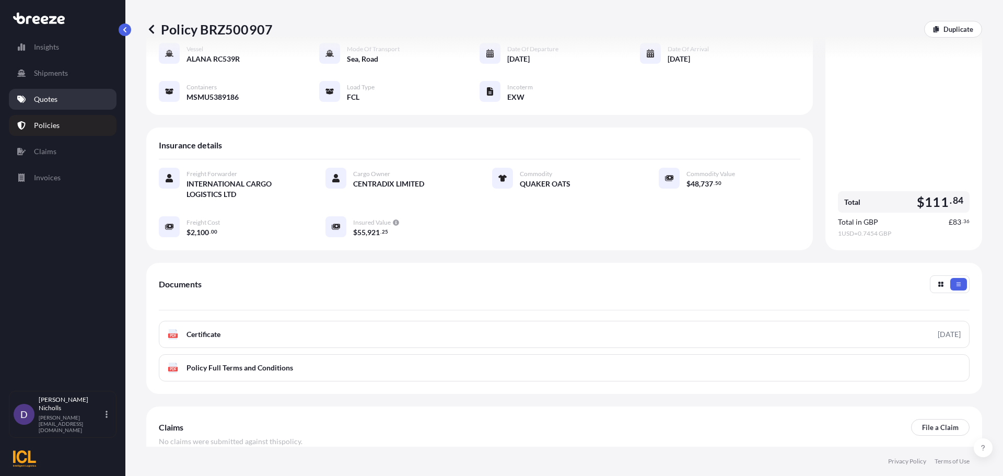
click at [39, 97] on p "Quotes" at bounding box center [46, 99] width 24 height 10
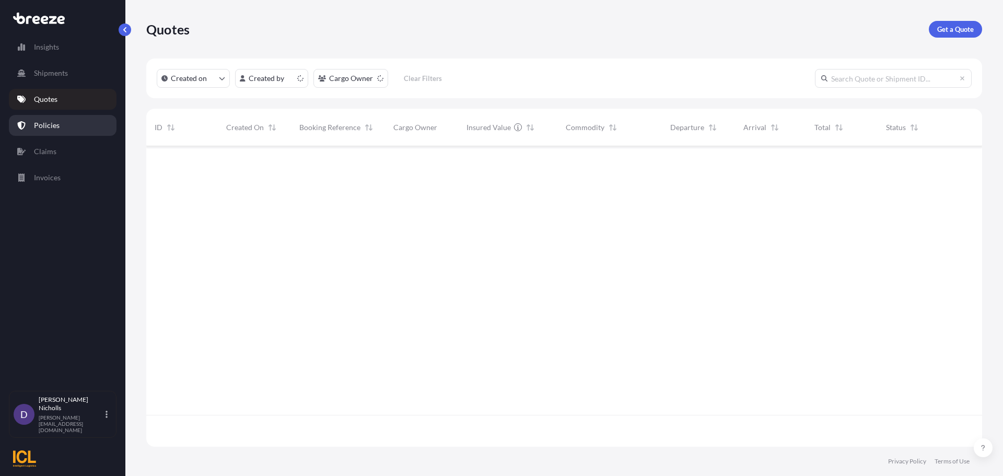
scroll to position [298, 828]
click at [937, 27] on p "Get a Quote" at bounding box center [955, 29] width 37 height 10
select select "Road"
select select "Sea"
select select "1"
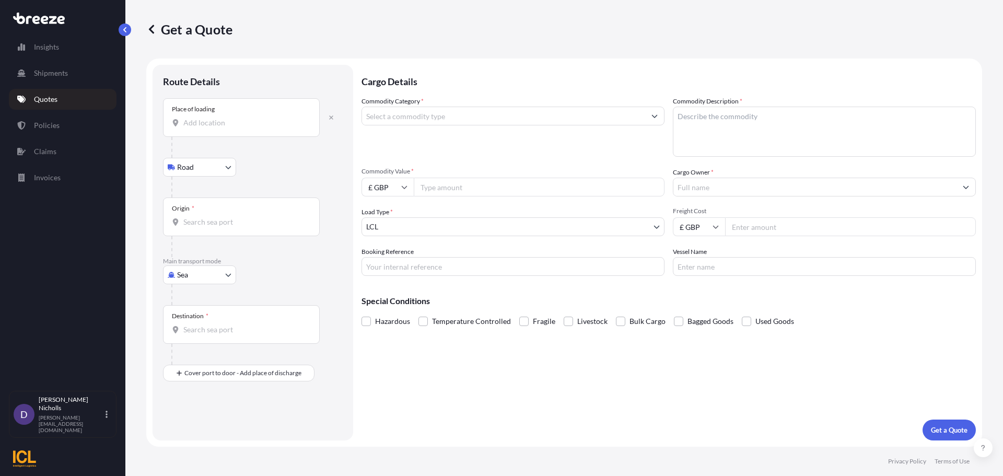
click at [209, 124] on input "Place of loading" at bounding box center [244, 123] width 123 height 10
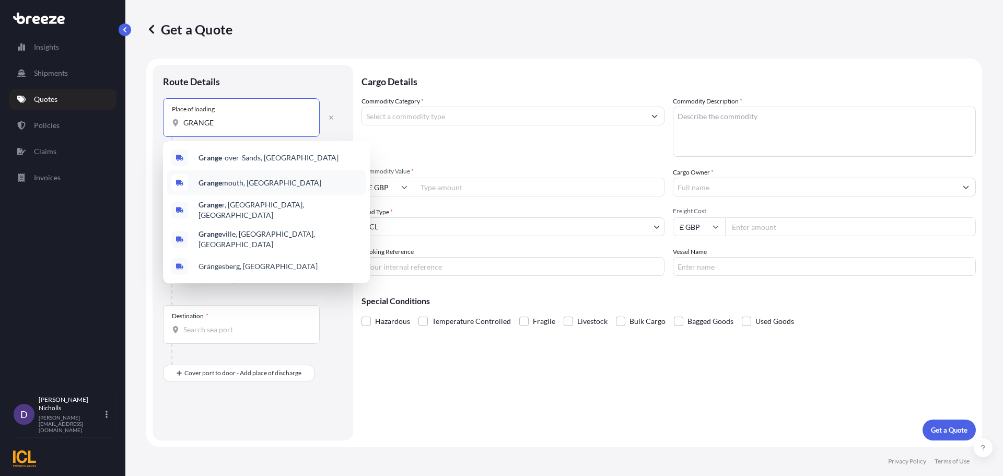
click at [213, 182] on b "Grange" at bounding box center [211, 182] width 24 height 9
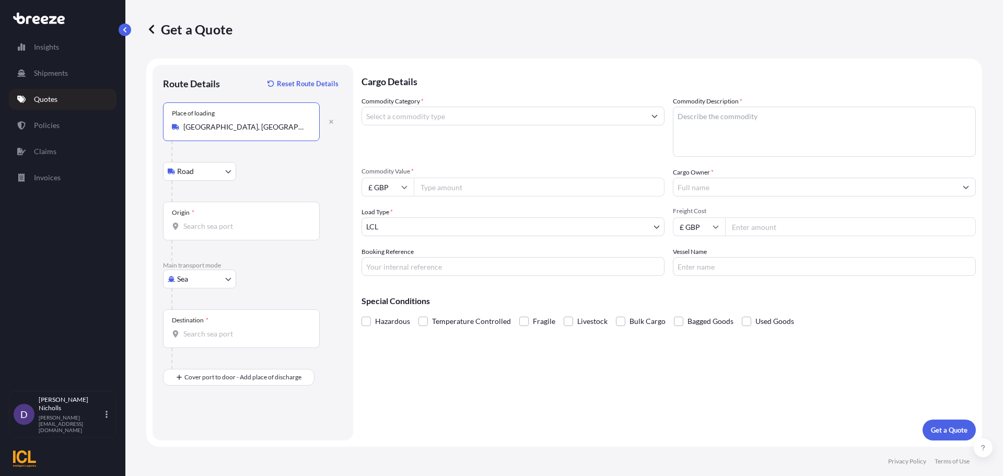
type input "[GEOGRAPHIC_DATA], [GEOGRAPHIC_DATA]"
click at [201, 230] on input "Origin *" at bounding box center [244, 226] width 123 height 10
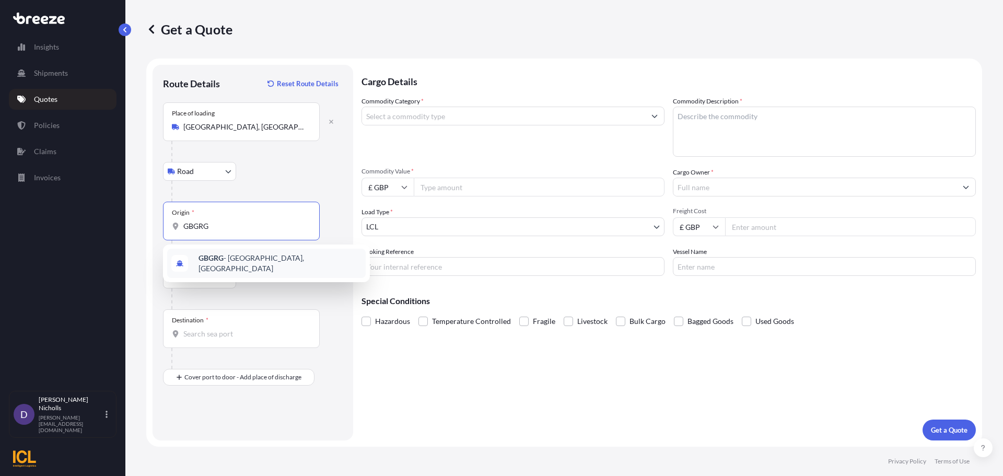
click at [206, 258] on b "GBGRG" at bounding box center [211, 257] width 25 height 9
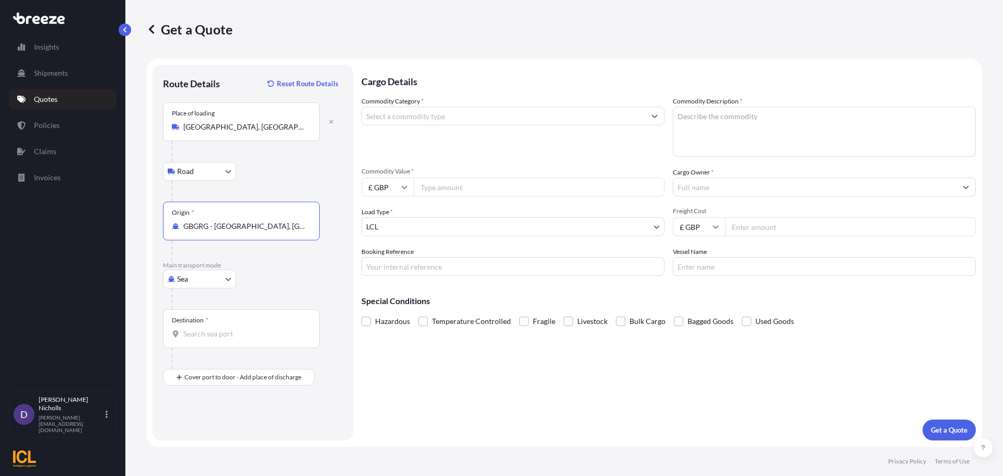
type input "GBGRG - [GEOGRAPHIC_DATA], [GEOGRAPHIC_DATA]"
click at [192, 334] on input "Destination *" at bounding box center [244, 334] width 123 height 10
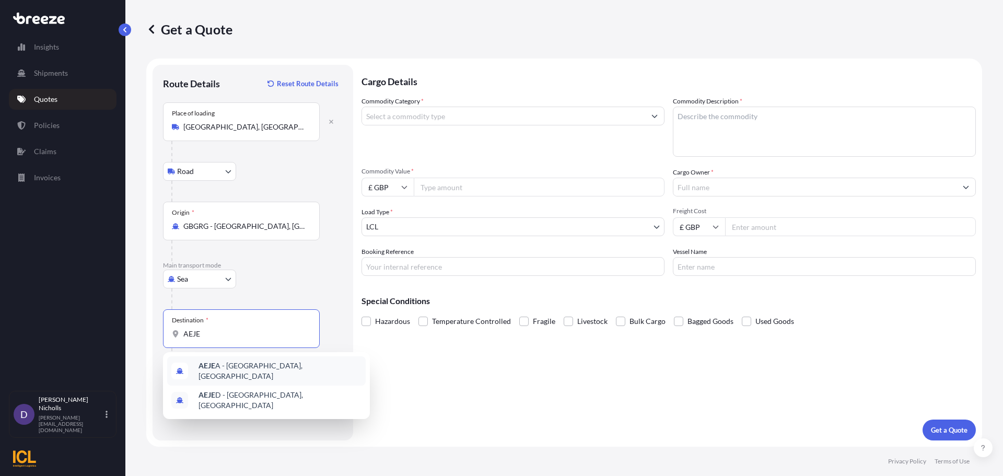
click at [219, 364] on span "AEJE A - [GEOGRAPHIC_DATA], [GEOGRAPHIC_DATA]" at bounding box center [280, 370] width 163 height 21
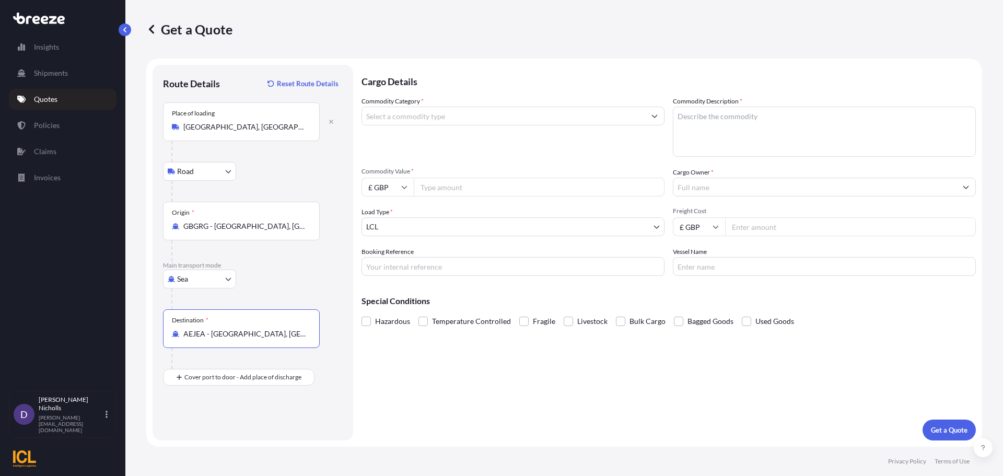
type input "AEJEA - [GEOGRAPHIC_DATA], [GEOGRAPHIC_DATA]"
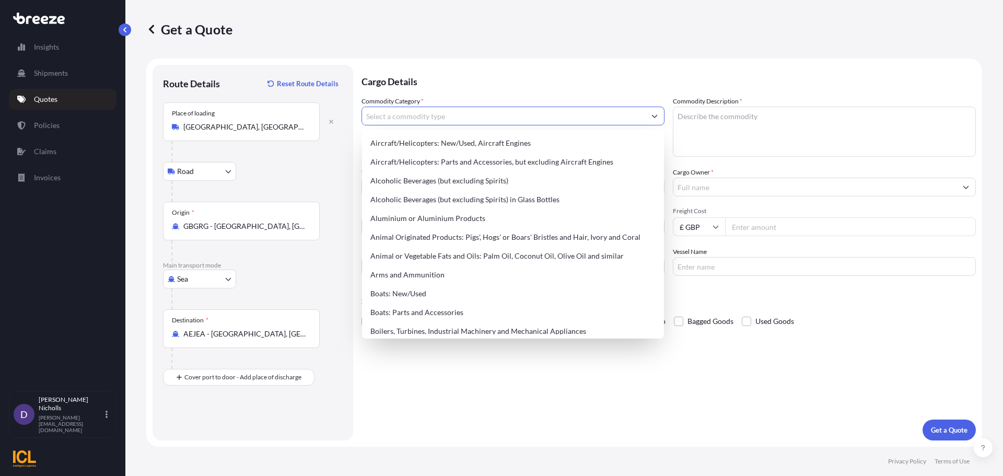
click at [394, 117] on input "Commodity Category *" at bounding box center [503, 116] width 283 height 19
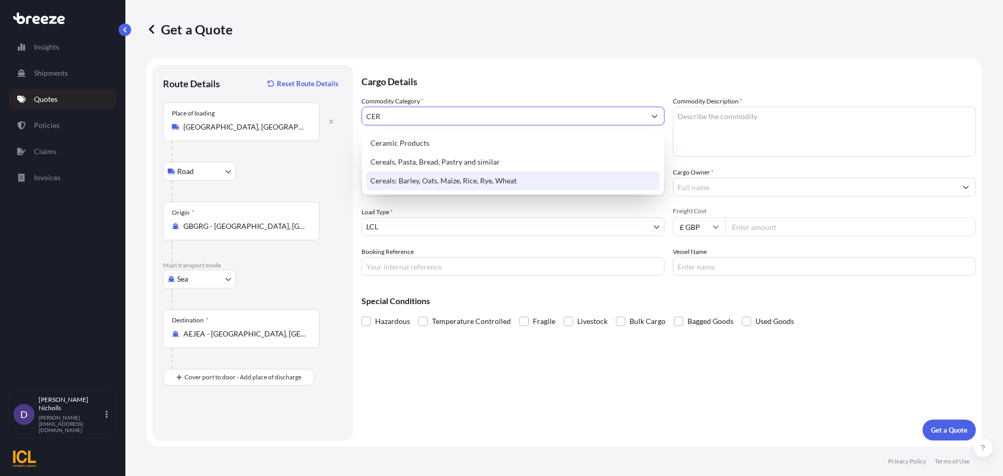
click at [405, 177] on div "Cereals: Barley, Oats, Maize, Rice, Rye, Wheat" at bounding box center [513, 180] width 294 height 19
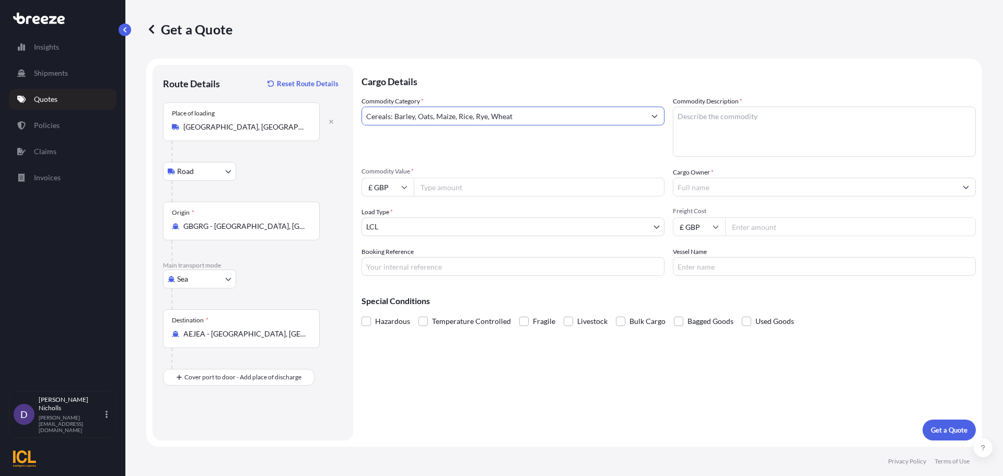
type input "Cereals: Barley, Oats, Maize, Rice, Rye, Wheat"
click at [709, 121] on textarea "Commodity Description *" at bounding box center [824, 132] width 303 height 50
type textarea "QUAKER OATS"
click at [409, 183] on input "£ GBP" at bounding box center [387, 187] width 52 height 19
click at [383, 255] on div "$ USD" at bounding box center [388, 260] width 44 height 20
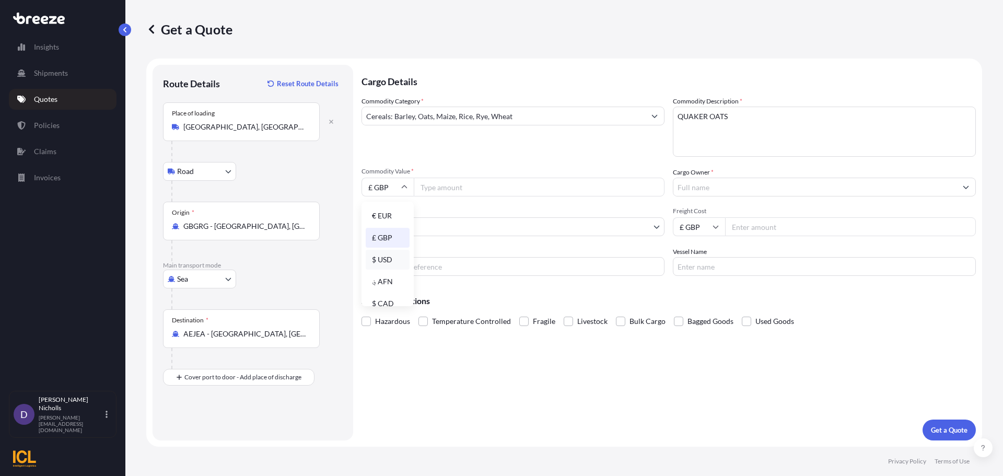
type input "$ USD"
click at [446, 188] on input "Commodity Value *" at bounding box center [539, 187] width 251 height 19
click at [442, 186] on input "Commodity Value *" at bounding box center [539, 187] width 251 height 19
type input "48737.50"
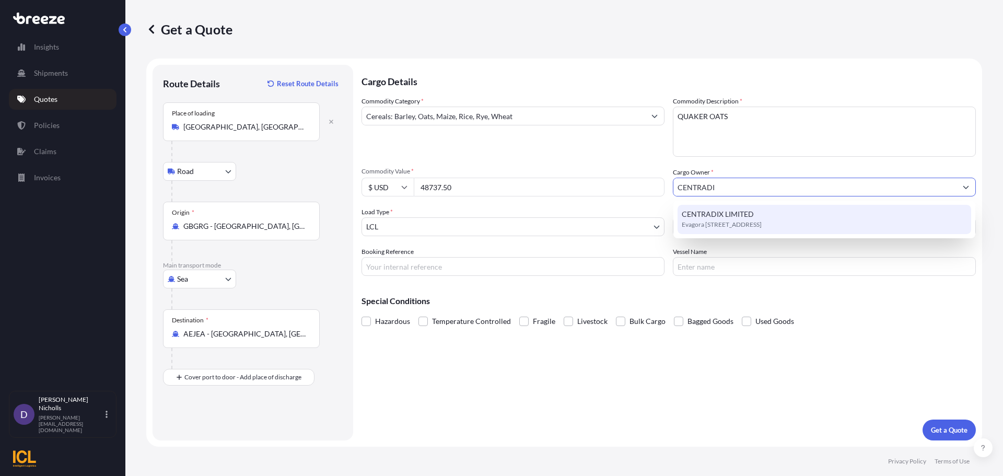
click at [709, 213] on span "CENTRADIX LIMITED" at bounding box center [718, 214] width 72 height 10
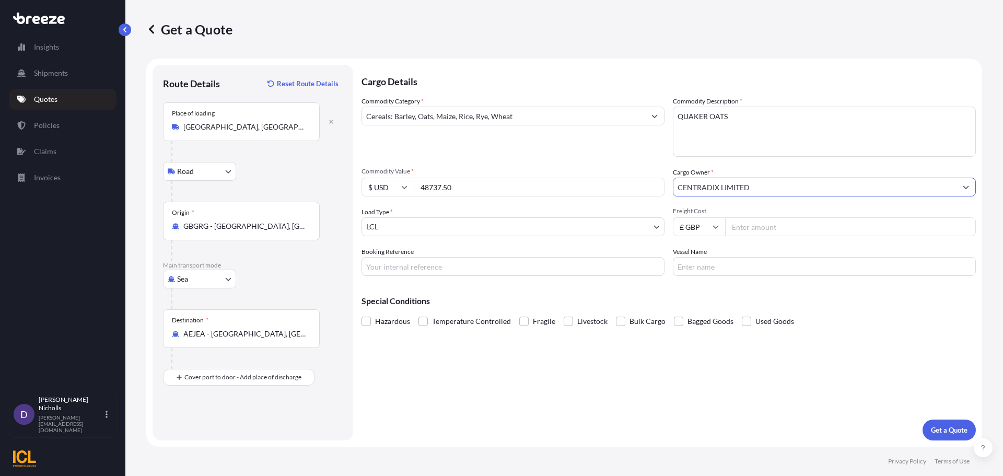
type input "CENTRADIX LIMITED"
click at [399, 224] on body "15 options available. 2 options available. 1 option available. 0 options availa…" at bounding box center [501, 238] width 1003 height 476
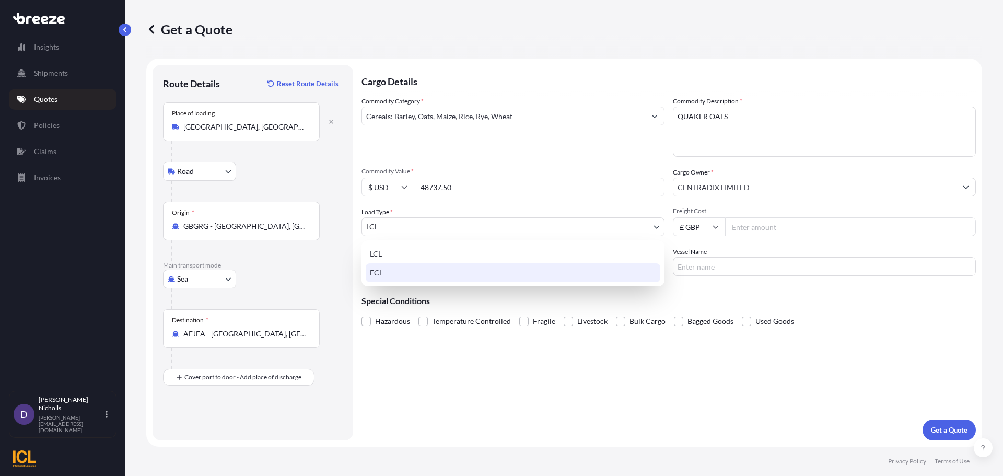
click at [382, 269] on div "FCL" at bounding box center [513, 272] width 295 height 19
select select "2"
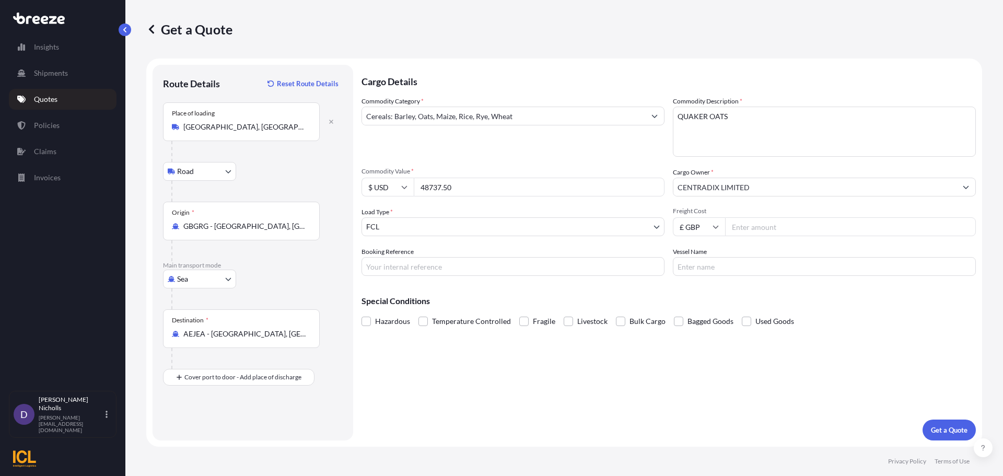
click at [712, 226] on input "£ GBP" at bounding box center [699, 226] width 52 height 19
click at [699, 293] on div "$ USD" at bounding box center [699, 299] width 44 height 20
type input "$ USD"
click at [748, 228] on input "Freight Cost" at bounding box center [850, 226] width 251 height 19
type input "2100"
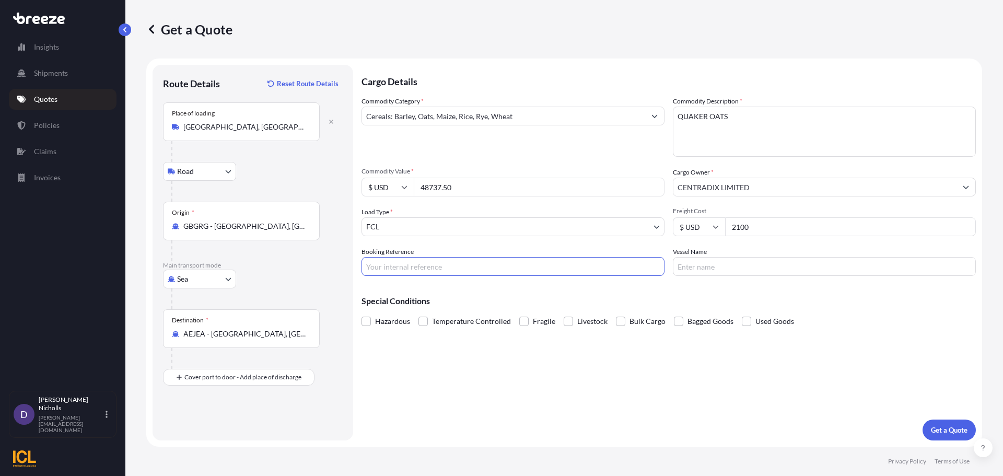
click at [392, 267] on input "Booking Reference" at bounding box center [512, 266] width 303 height 19
paste input "SHOUSE00293389"
type input "SHOUSE00293389"
click at [703, 259] on input "Vessel Name" at bounding box center [824, 266] width 303 height 19
type input "ALANA RC539R"
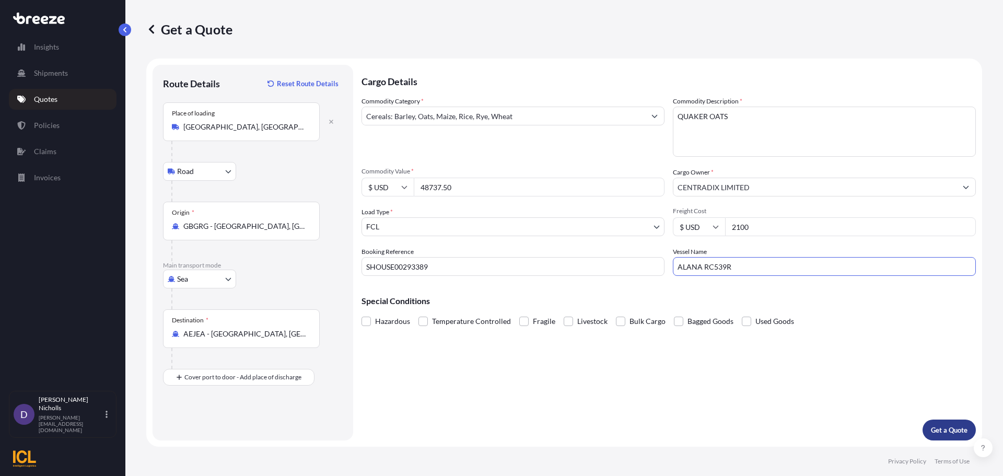
click at [949, 425] on p "Get a Quote" at bounding box center [949, 430] width 37 height 10
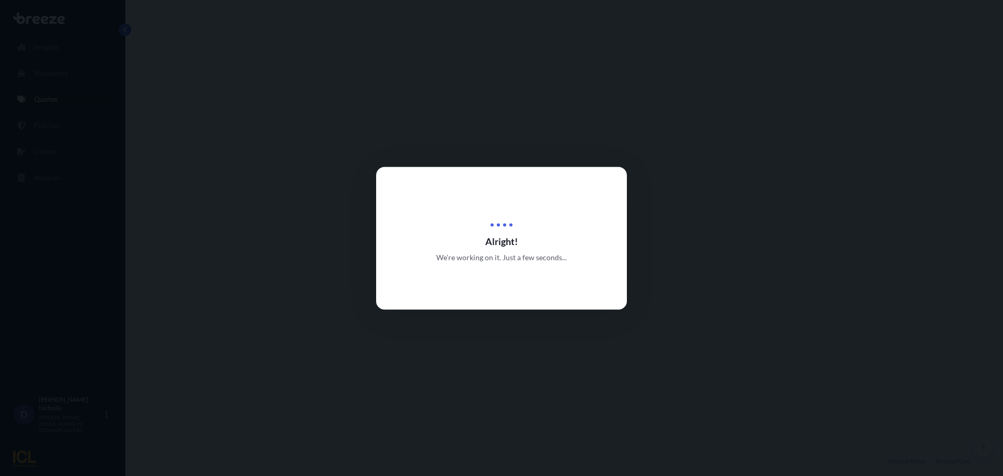
select select "Road"
select select "Sea"
select select "2"
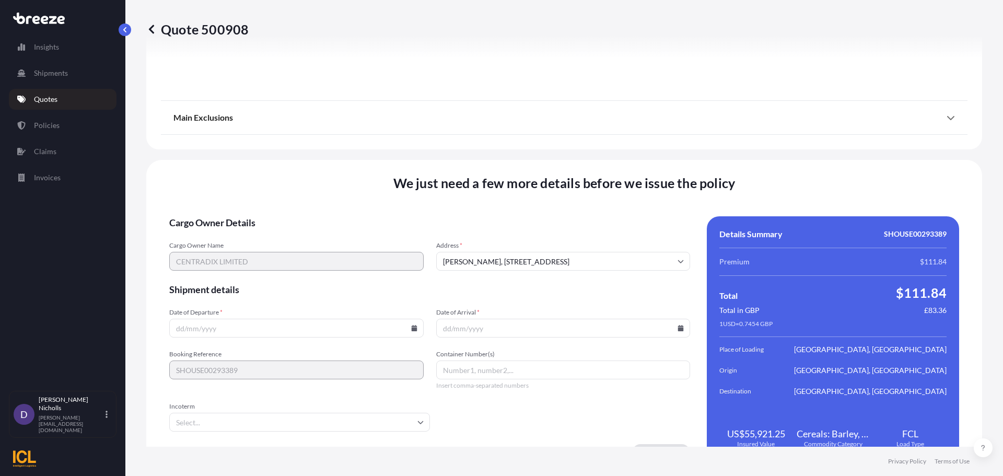
scroll to position [1266, 0]
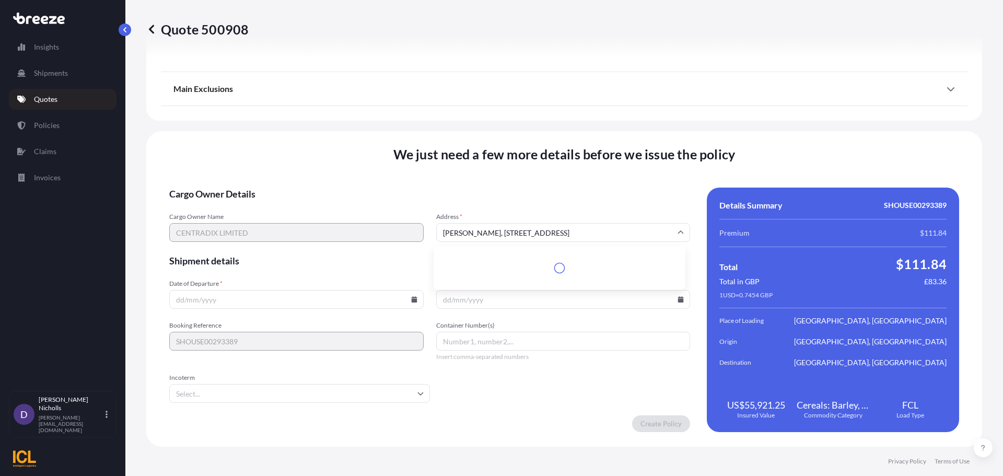
click at [492, 229] on input "[PERSON_NAME], [STREET_ADDRESS]" at bounding box center [563, 232] width 254 height 19
click at [478, 262] on li "[PERSON_NAME], [STREET_ADDRESS]" at bounding box center [559, 260] width 243 height 20
type input "[PERSON_NAME], [STREET_ADDRESS]"
click at [412, 297] on icon at bounding box center [414, 299] width 6 height 6
click at [250, 182] on button "7" at bounding box center [246, 186] width 17 height 17
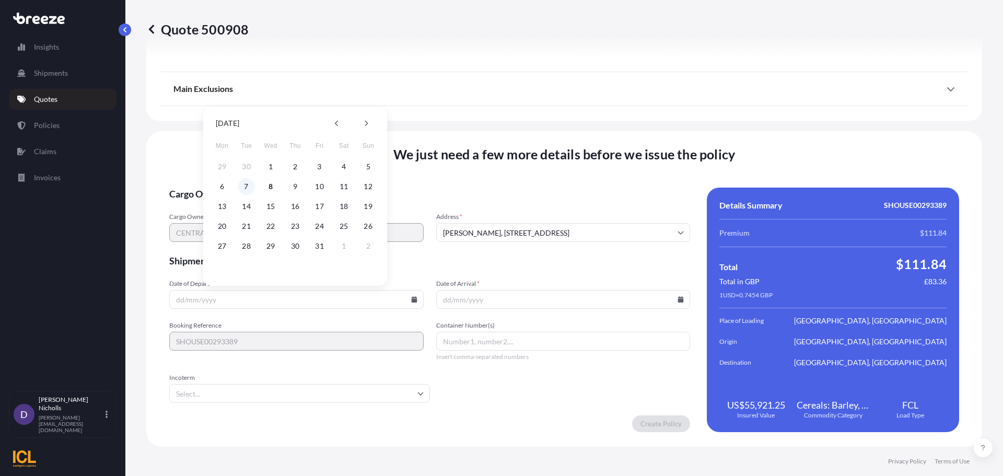
type input "[DATE]"
click at [678, 297] on icon at bounding box center [681, 299] width 6 height 6
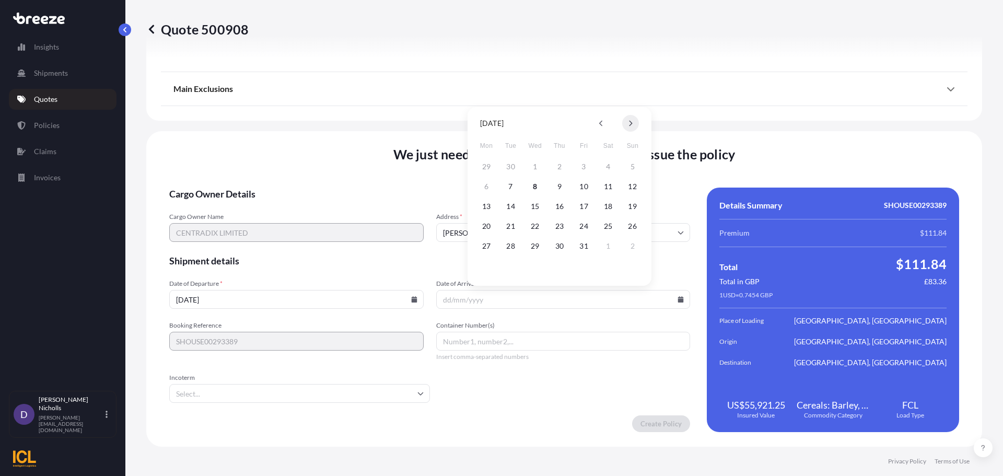
click at [631, 125] on icon at bounding box center [630, 124] width 3 height 6
click at [487, 225] on button "17" at bounding box center [486, 226] width 17 height 17
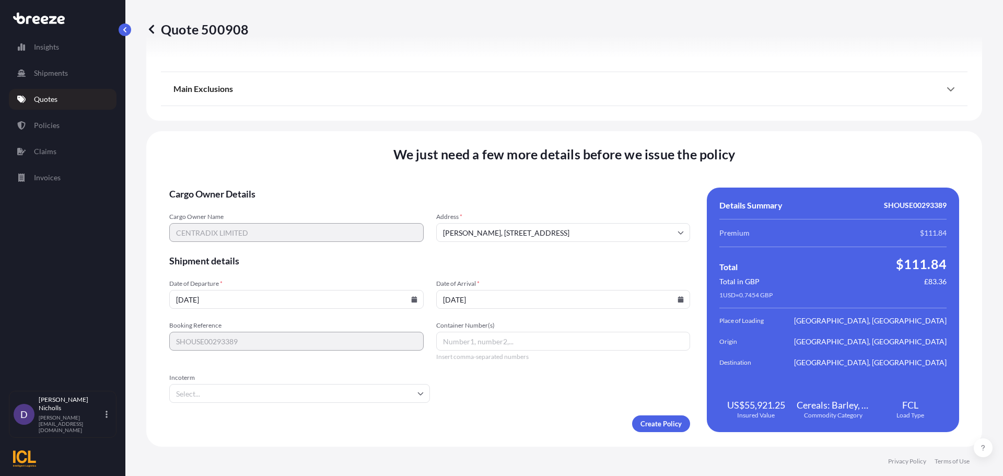
type input "[DATE]"
click at [462, 340] on input "Container Number(s)" at bounding box center [563, 341] width 254 height 19
paste input "MSNU7725853"
type input "MSNU7725853"
type input "E"
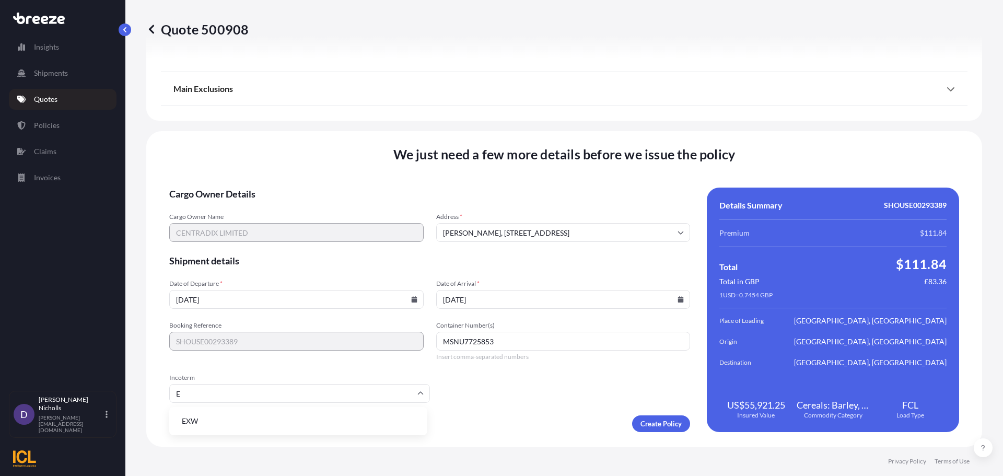
click at [236, 423] on li "EXW" at bounding box center [298, 421] width 250 height 20
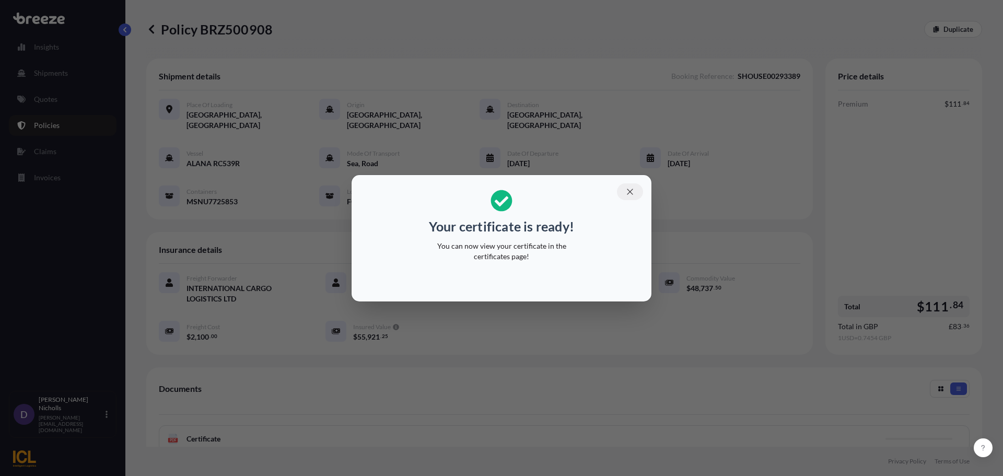
click at [632, 189] on icon "button" at bounding box center [629, 191] width 9 height 9
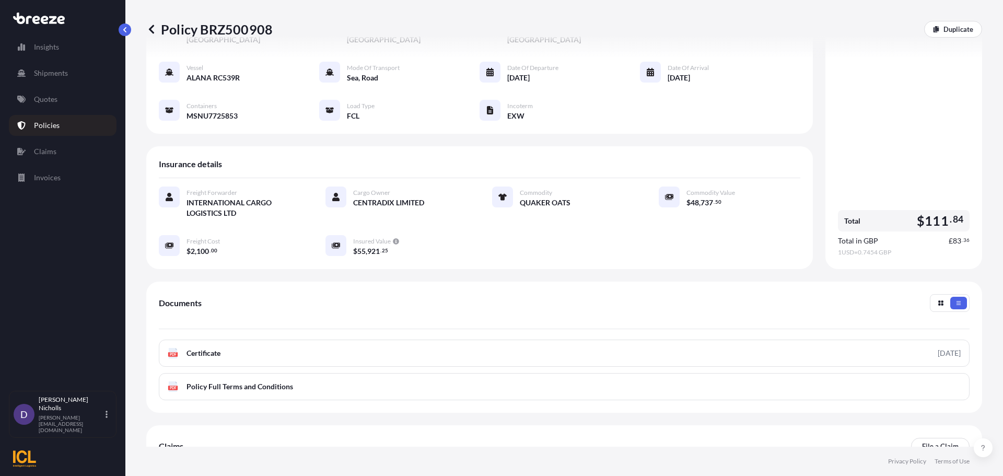
scroll to position [104, 0]
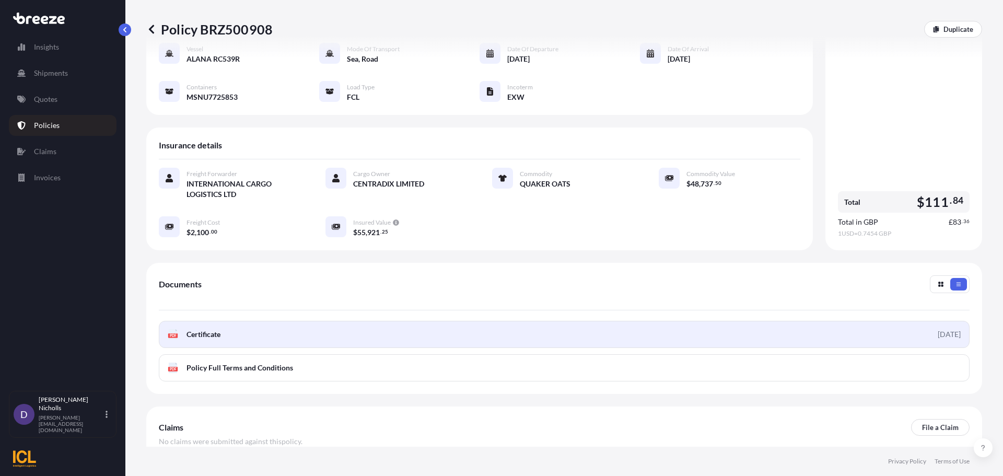
click at [477, 321] on link "PDF Certificate [DATE]" at bounding box center [564, 334] width 811 height 27
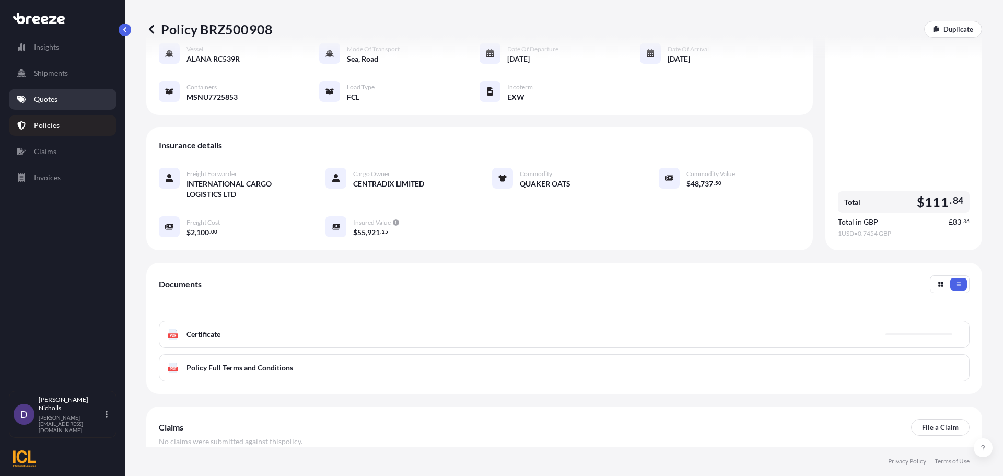
click at [55, 99] on p "Quotes" at bounding box center [46, 99] width 24 height 10
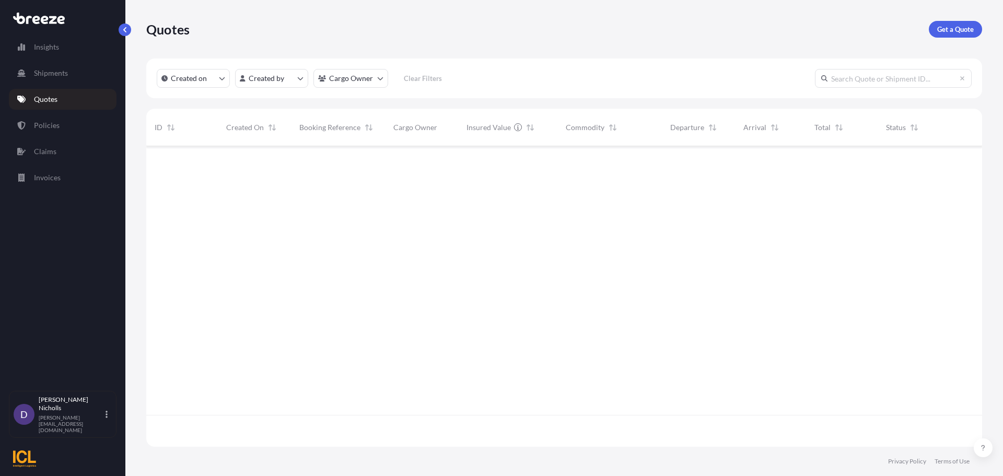
scroll to position [298, 828]
click at [940, 28] on p "Get a Quote" at bounding box center [955, 29] width 37 height 10
select select "Road"
select select "Sea"
select select "1"
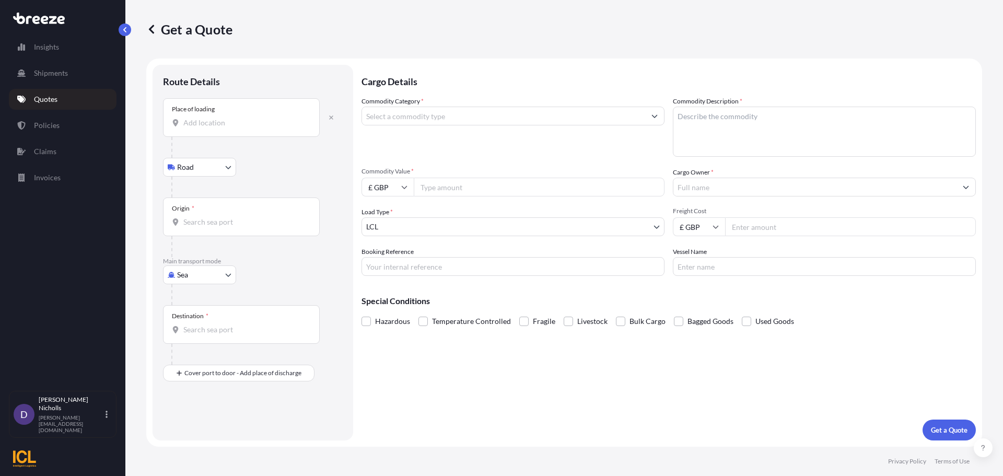
click at [196, 123] on input "Place of loading" at bounding box center [244, 123] width 123 height 10
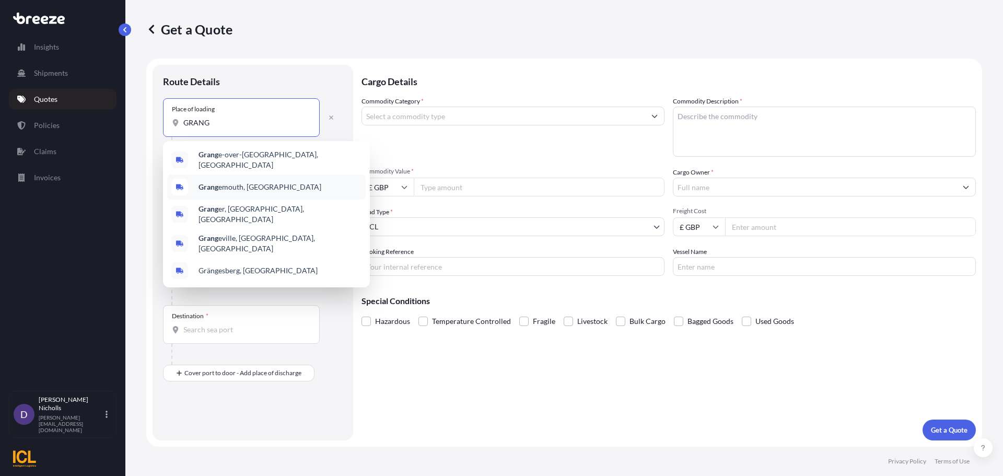
click at [211, 182] on b "Grang" at bounding box center [209, 186] width 20 height 9
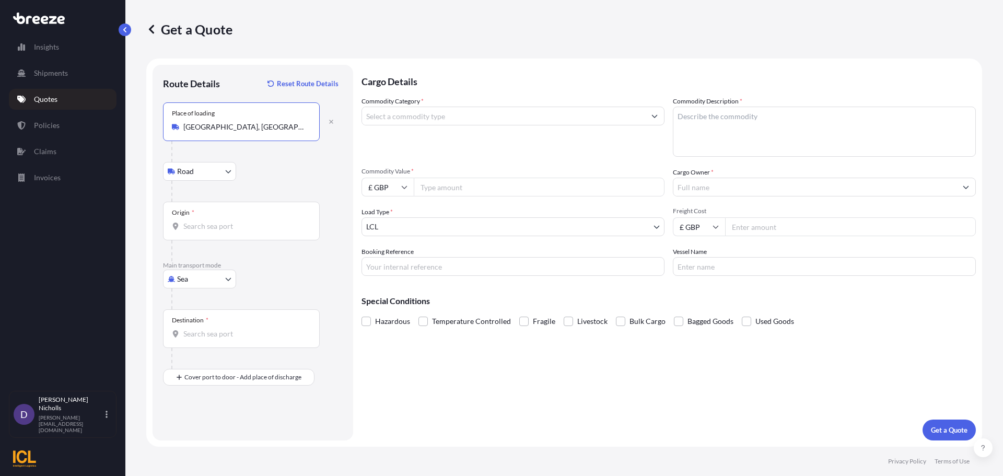
type input "[GEOGRAPHIC_DATA], [GEOGRAPHIC_DATA]"
click at [192, 226] on input "Origin *" at bounding box center [244, 226] width 123 height 10
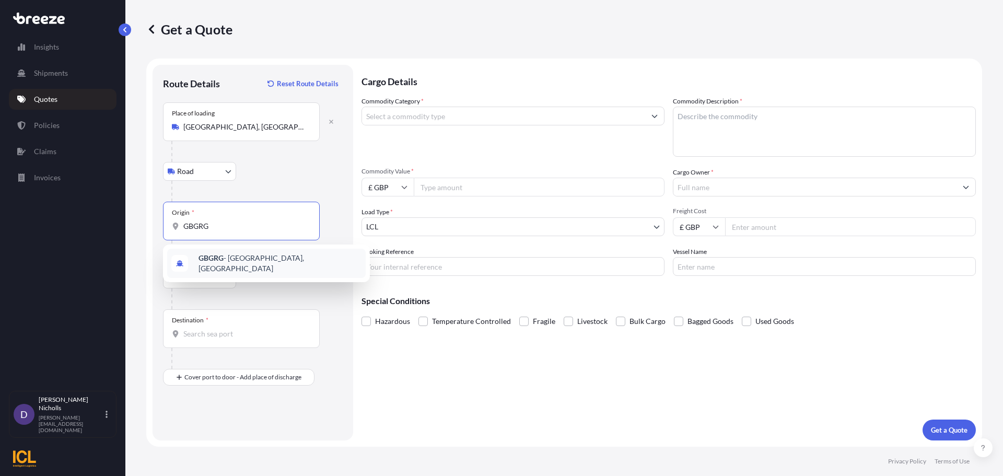
click at [224, 257] on span "GBGRG - [GEOGRAPHIC_DATA], [GEOGRAPHIC_DATA]" at bounding box center [280, 263] width 163 height 21
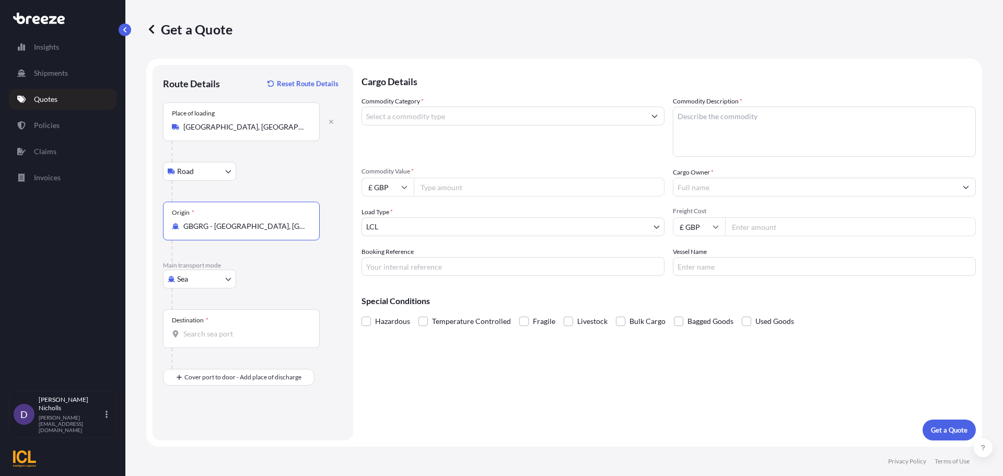
type input "GBGRG - [GEOGRAPHIC_DATA], [GEOGRAPHIC_DATA]"
click at [198, 343] on div "Destination *" at bounding box center [241, 328] width 157 height 39
click at [198, 339] on input "Destination *" at bounding box center [244, 334] width 123 height 10
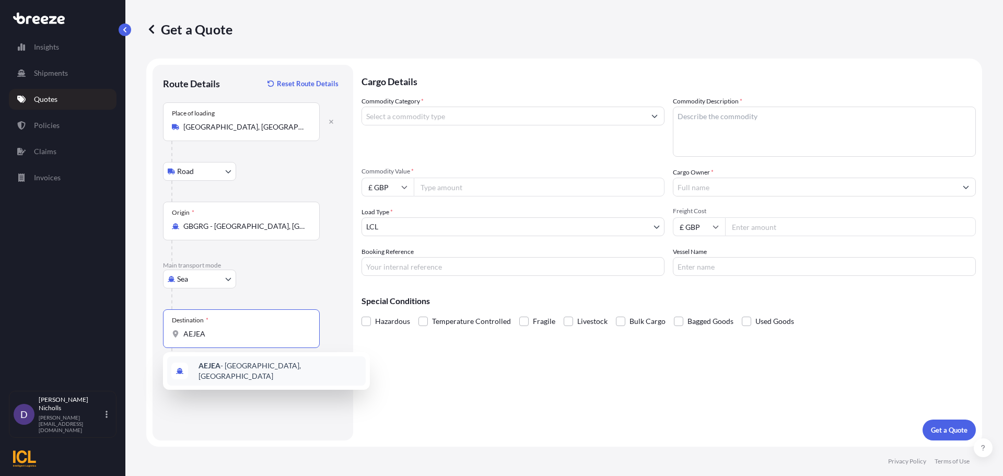
click at [217, 365] on b "AEJEA" at bounding box center [210, 365] width 22 height 9
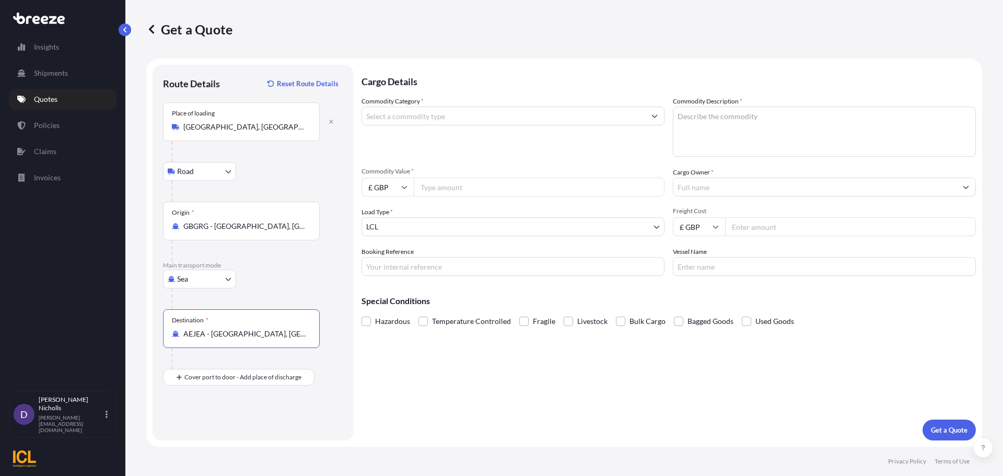
type input "AEJEA - [GEOGRAPHIC_DATA], [GEOGRAPHIC_DATA]"
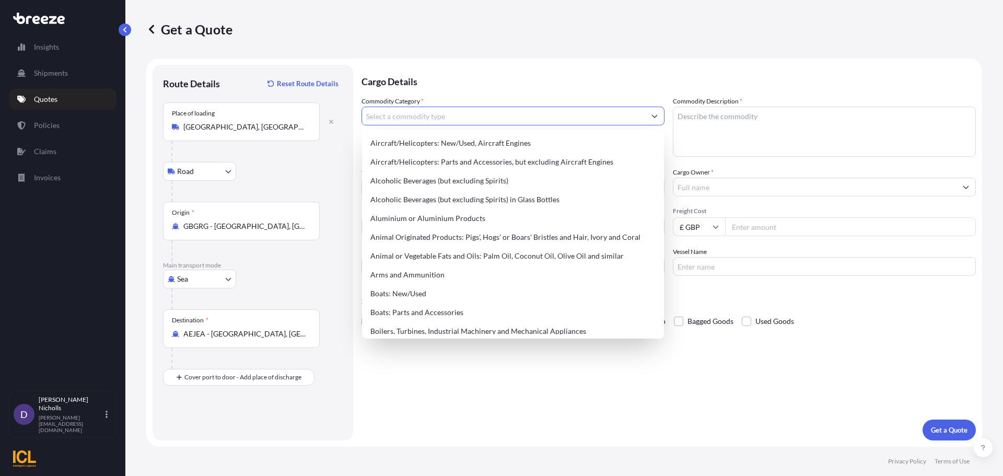
click at [403, 118] on input "Commodity Category *" at bounding box center [503, 116] width 283 height 19
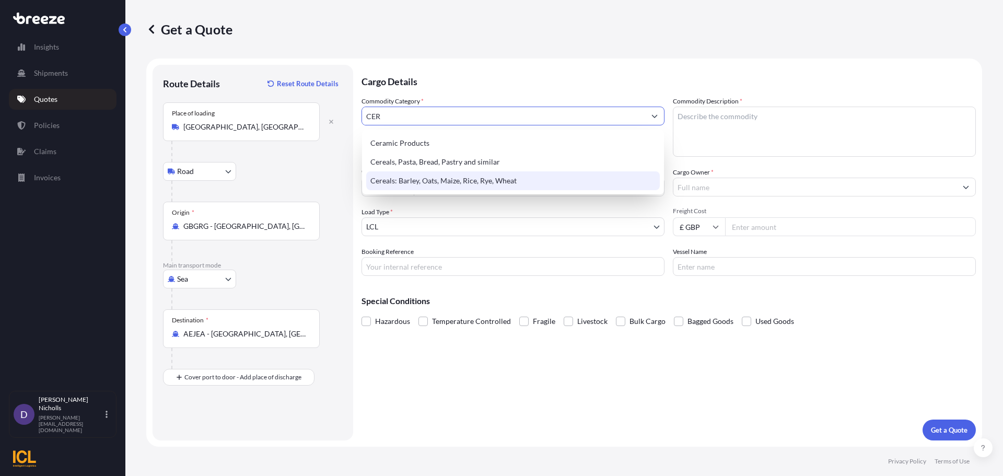
click at [437, 180] on div "Cereals: Barley, Oats, Maize, Rice, Rye, Wheat" at bounding box center [513, 180] width 294 height 19
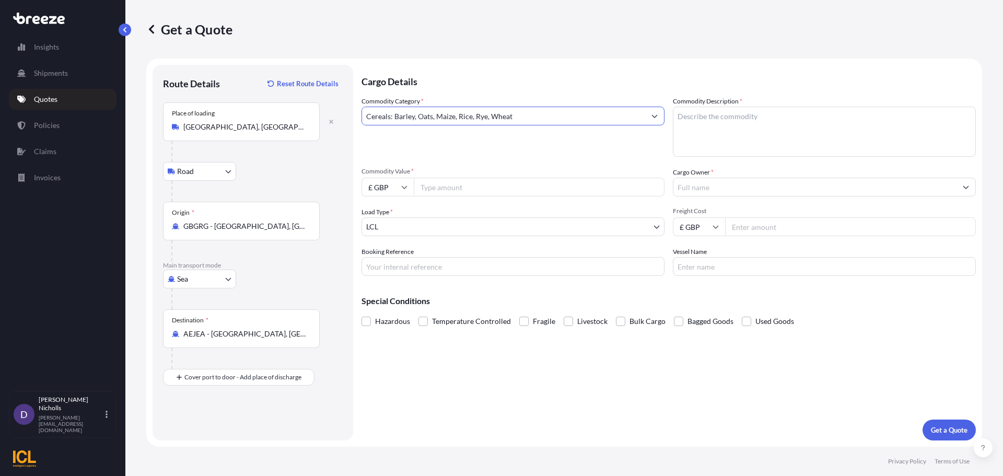
type input "Cereals: Barley, Oats, Maize, Rice, Rye, Wheat"
click at [702, 120] on textarea "Commodity Description *" at bounding box center [824, 132] width 303 height 50
type textarea "QUAKER OATS"
click at [404, 188] on icon at bounding box center [405, 187] width 6 height 3
click at [385, 257] on div "$ USD" at bounding box center [388, 260] width 44 height 20
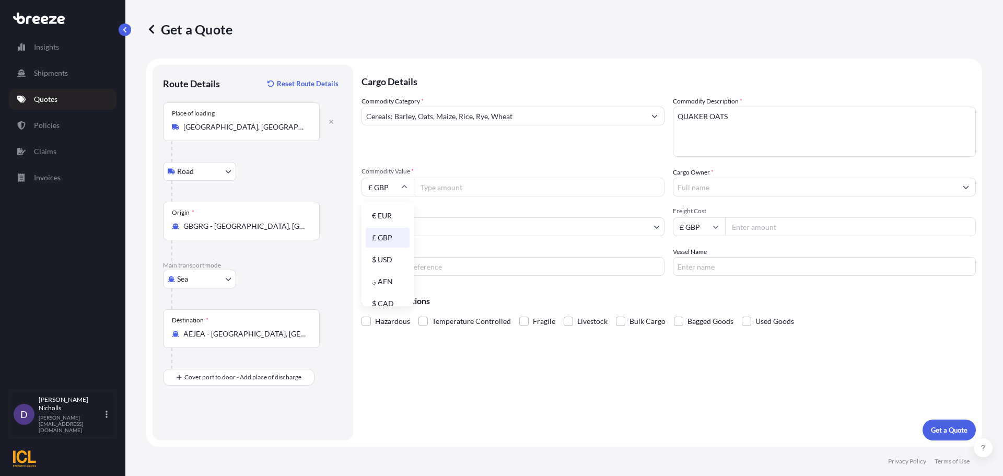
type input "$ USD"
click at [445, 184] on input "Commodity Value *" at bounding box center [539, 187] width 251 height 19
type input "48737.50"
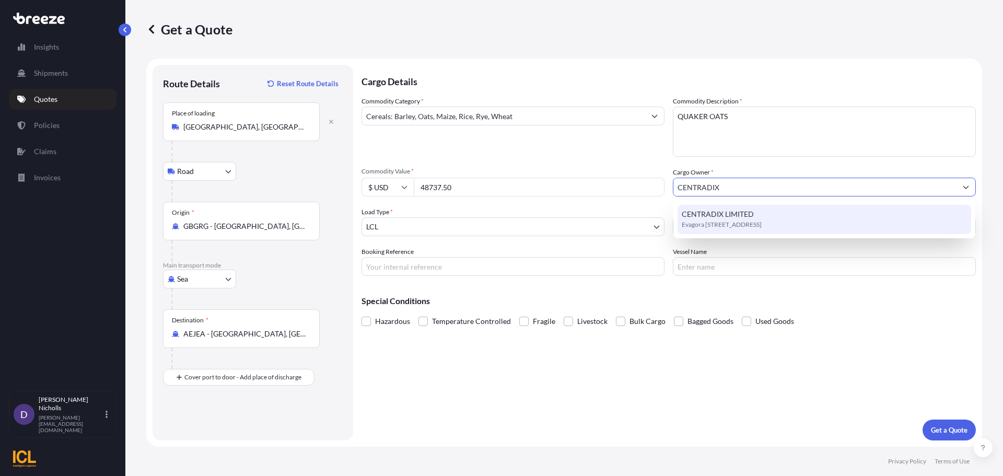
click at [730, 215] on span "CENTRADIX LIMITED" at bounding box center [718, 214] width 72 height 10
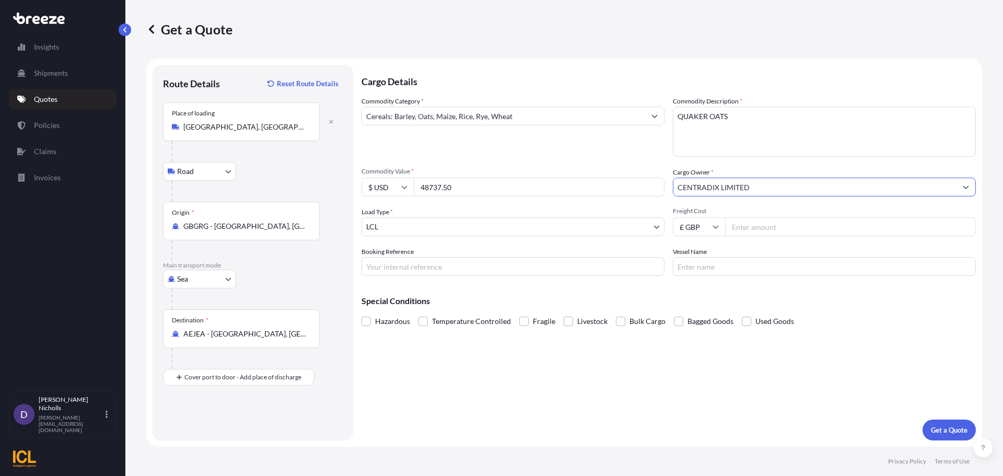
type input "CENTRADIX LIMITED"
click at [456, 228] on body "15 options available. 2 options available. 1 option available. 0 options availa…" at bounding box center [501, 238] width 1003 height 476
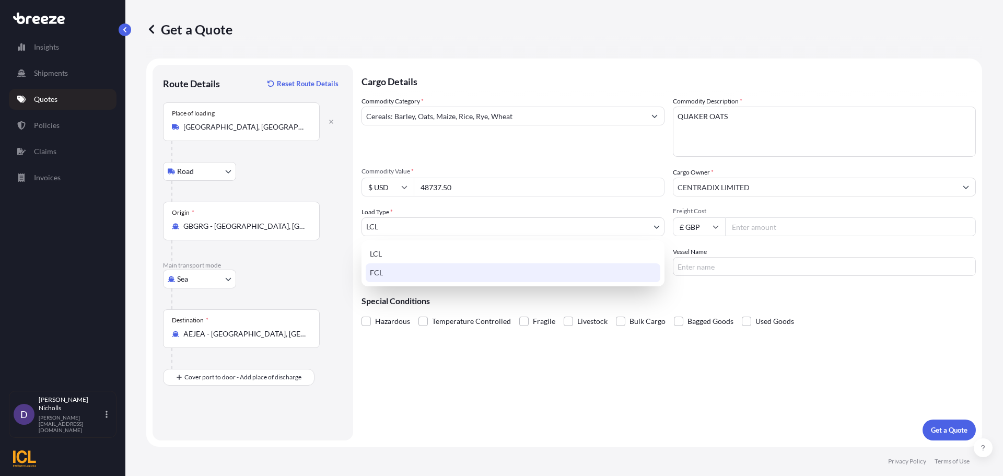
click at [382, 272] on div "FCL" at bounding box center [513, 272] width 295 height 19
select select "2"
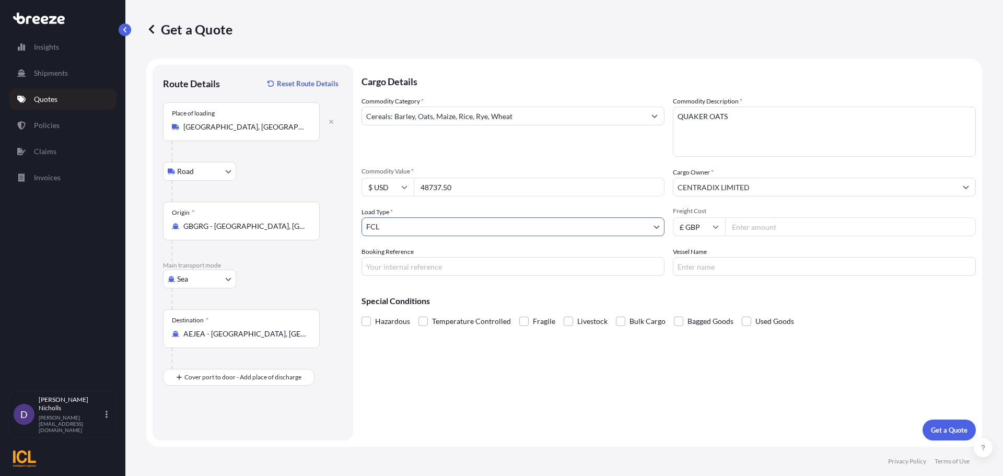
click at [714, 227] on icon at bounding box center [716, 227] width 6 height 3
click at [696, 296] on div "$ USD" at bounding box center [699, 299] width 44 height 20
type input "$ USD"
click at [757, 227] on input "Freight Cost" at bounding box center [850, 226] width 251 height 19
type input "2100"
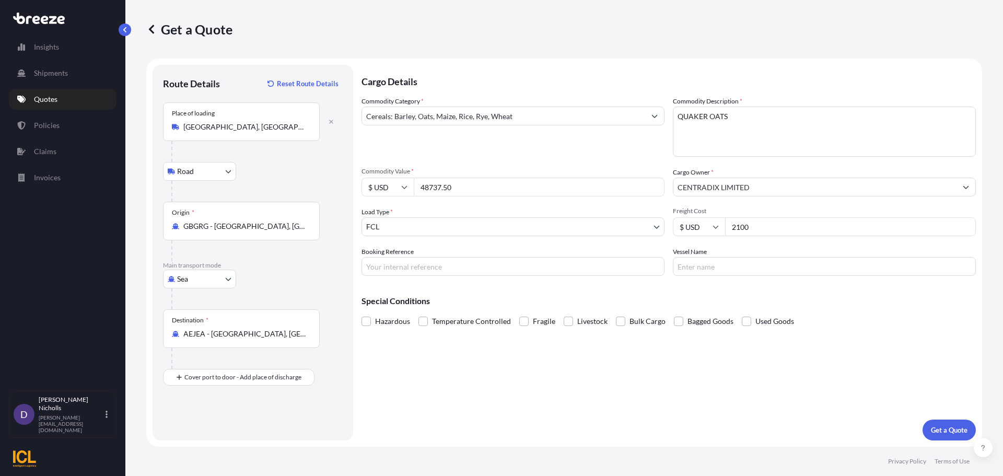
click at [430, 267] on input "Booking Reference" at bounding box center [512, 266] width 303 height 19
paste input "SHOUSE00293385"
type input "SHOUSE00293385"
click at [699, 266] on input "Vessel Name" at bounding box center [824, 266] width 303 height 19
type input "ALANA RC539R"
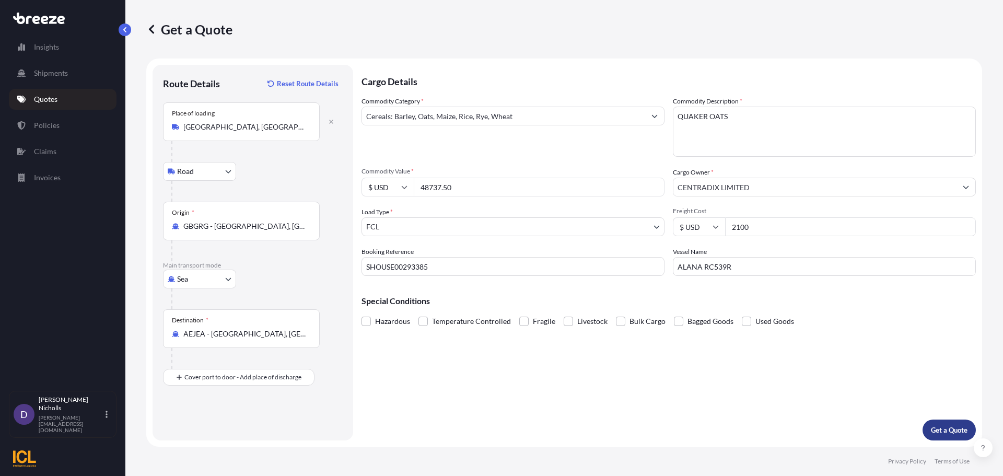
click at [943, 424] on button "Get a Quote" at bounding box center [949, 429] width 53 height 21
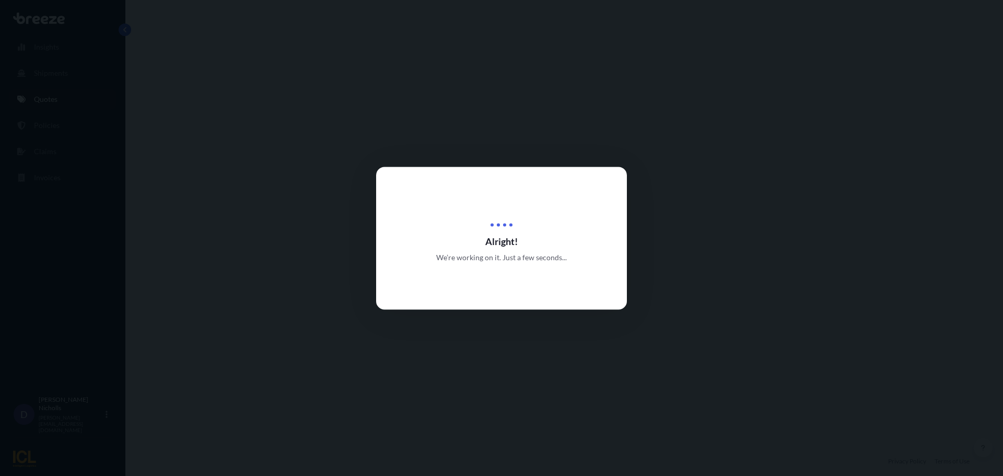
select select "Road"
select select "Sea"
select select "2"
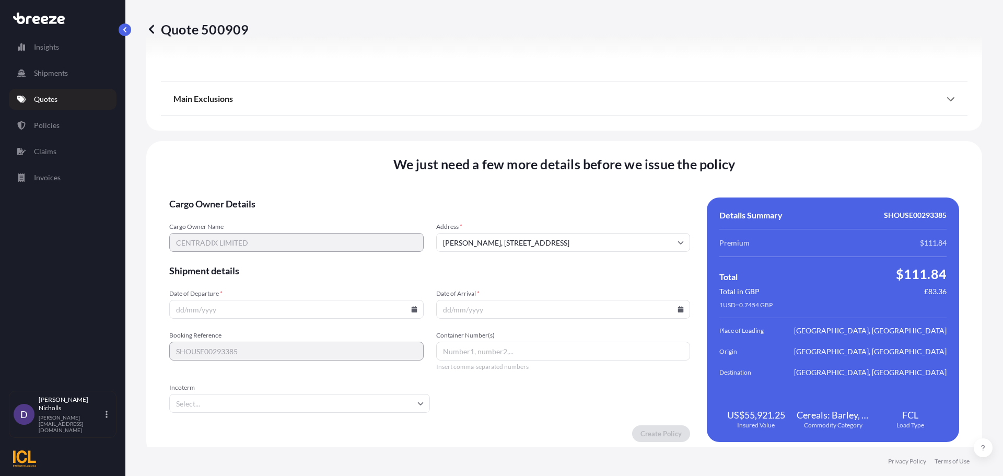
scroll to position [1266, 0]
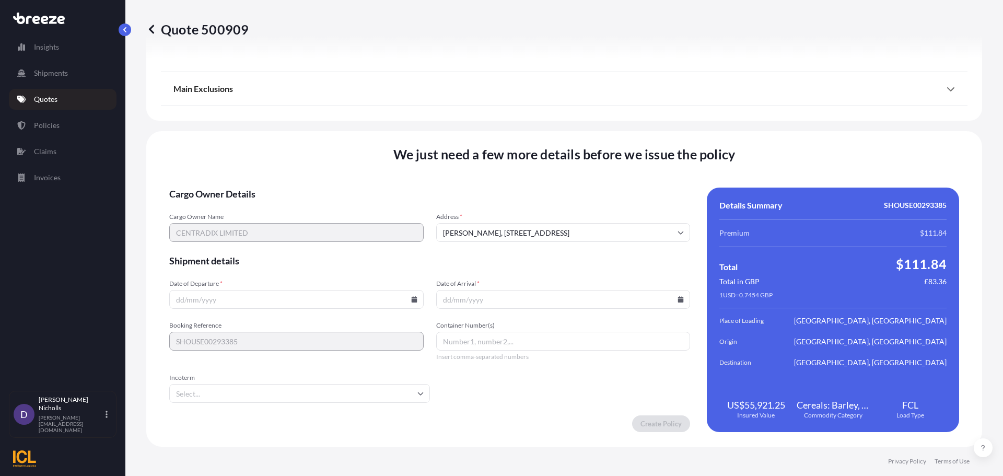
click at [487, 229] on input "[PERSON_NAME], [STREET_ADDRESS]" at bounding box center [563, 232] width 254 height 19
click at [487, 259] on li "[PERSON_NAME], [STREET_ADDRESS]" at bounding box center [559, 260] width 243 height 20
type input "[PERSON_NAME], [STREET_ADDRESS]"
click at [411, 299] on icon at bounding box center [414, 299] width 6 height 6
click at [246, 186] on button "7" at bounding box center [246, 186] width 17 height 17
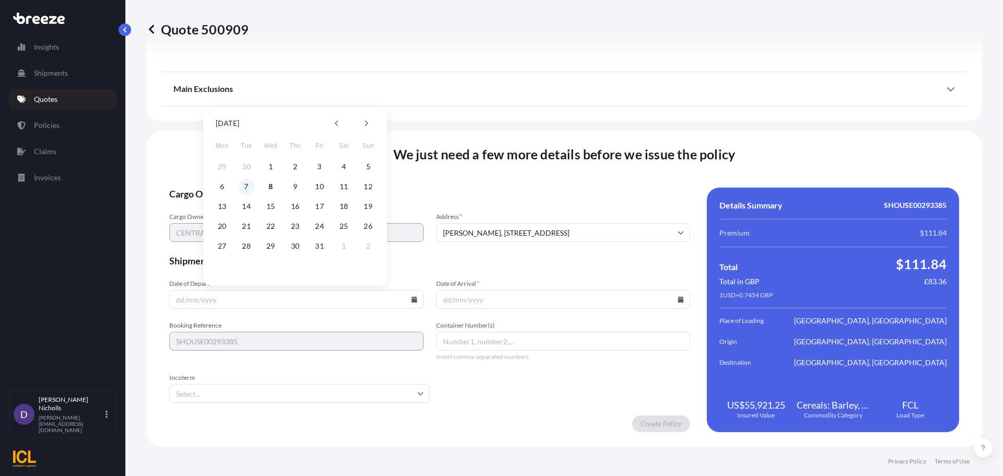
type input "[DATE]"
click at [678, 297] on icon at bounding box center [681, 299] width 6 height 6
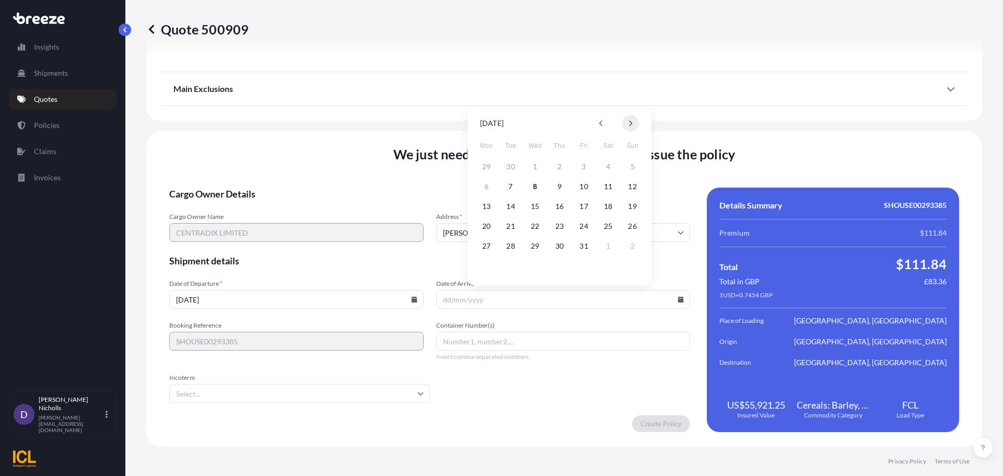
click at [631, 123] on icon at bounding box center [630, 123] width 4 height 6
click at [488, 223] on button "17" at bounding box center [486, 226] width 17 height 17
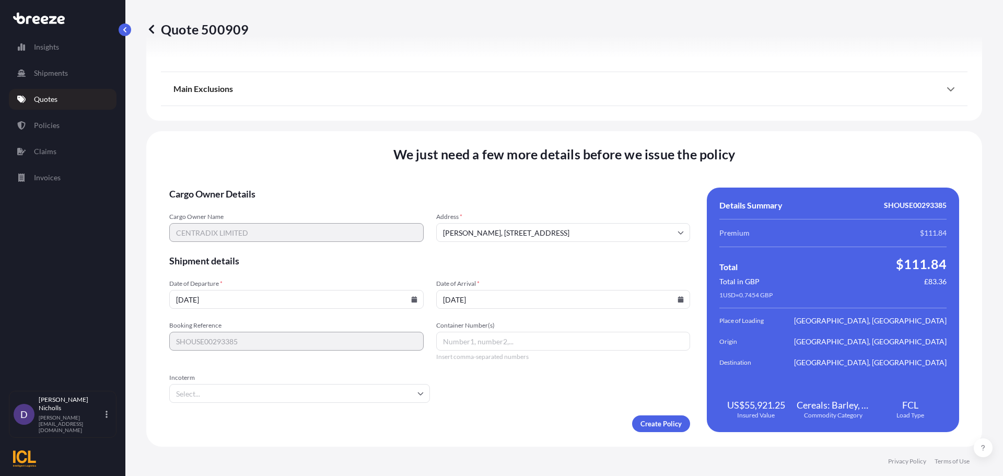
type input "[DATE]"
click at [470, 340] on input "Container Number(s)" at bounding box center [563, 341] width 254 height 19
paste input "MSNU5141336"
type input "MSNU5141336"
click at [254, 391] on input "Incoterm" at bounding box center [299, 393] width 261 height 19
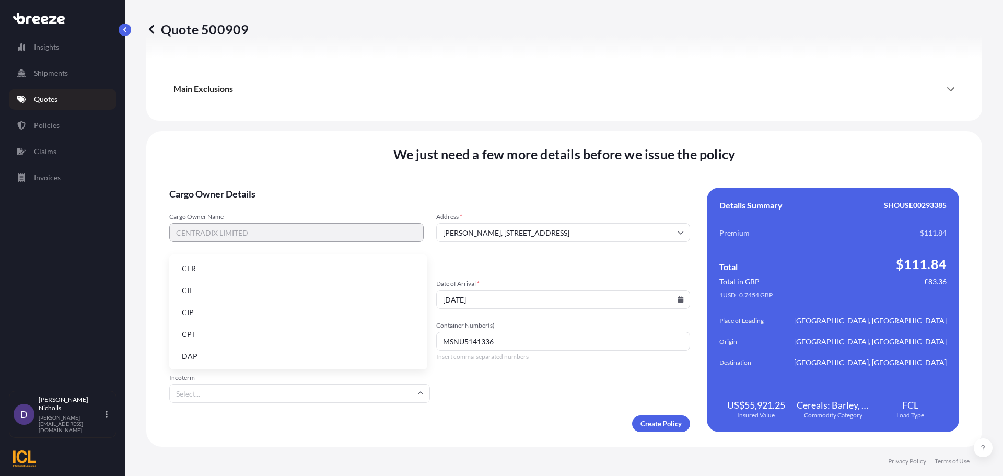
type input "E"
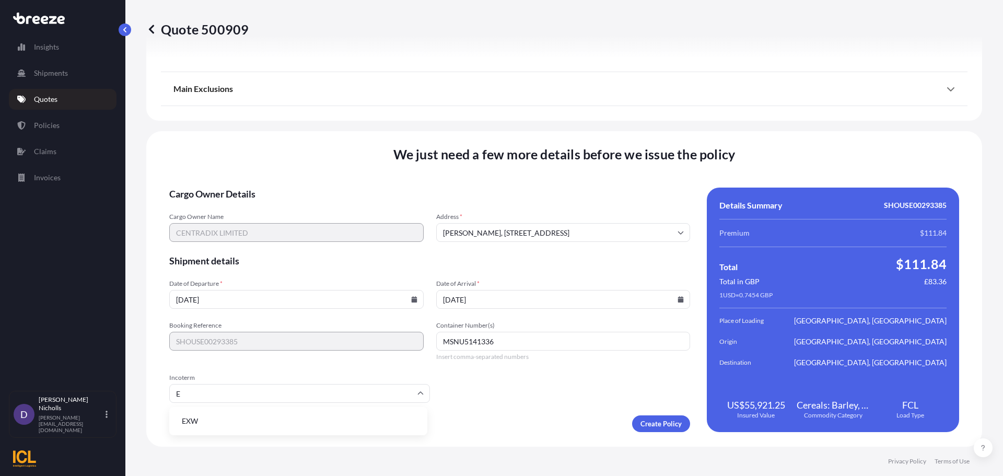
click at [205, 417] on li "EXW" at bounding box center [298, 421] width 250 height 20
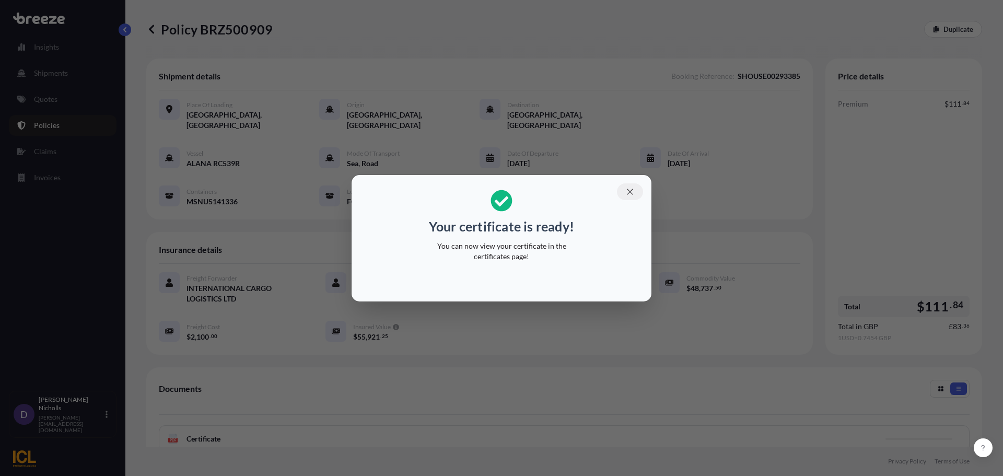
click at [628, 191] on icon "button" at bounding box center [629, 191] width 9 height 9
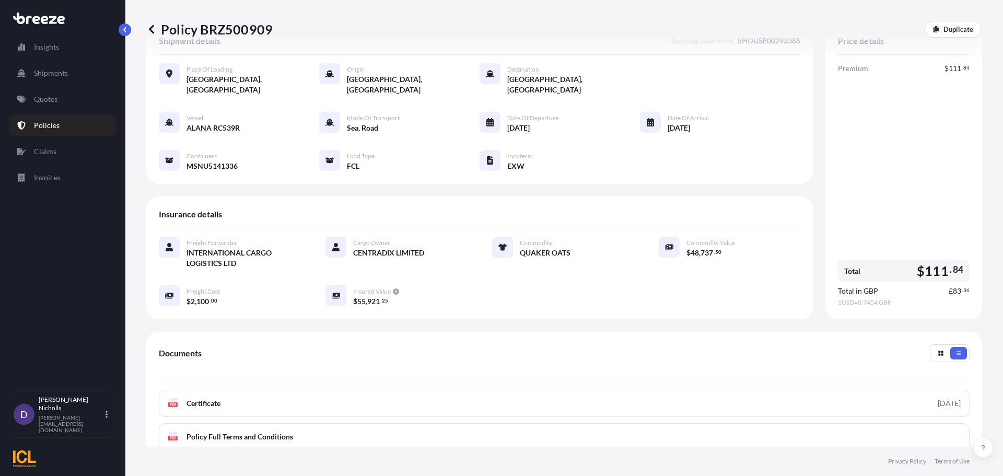
scroll to position [52, 0]
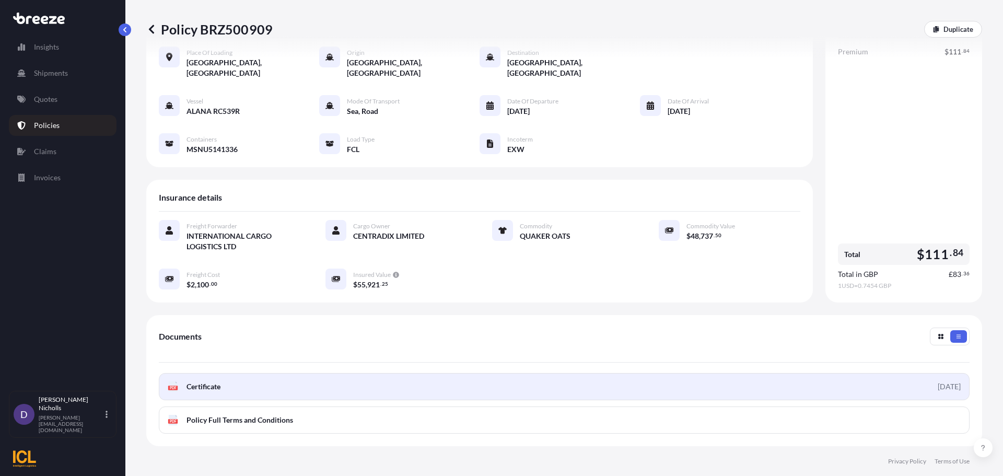
click at [562, 373] on link "PDF Certificate [DATE]" at bounding box center [564, 386] width 811 height 27
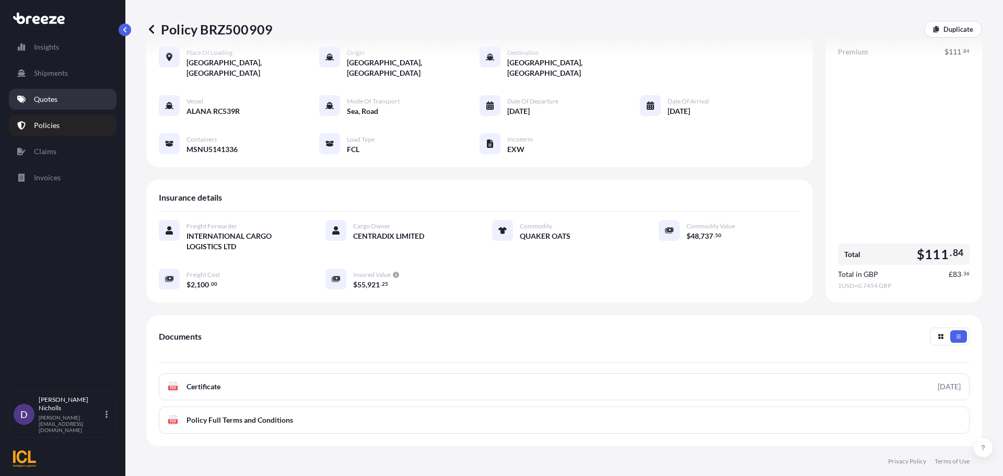
click at [46, 96] on p "Quotes" at bounding box center [46, 99] width 24 height 10
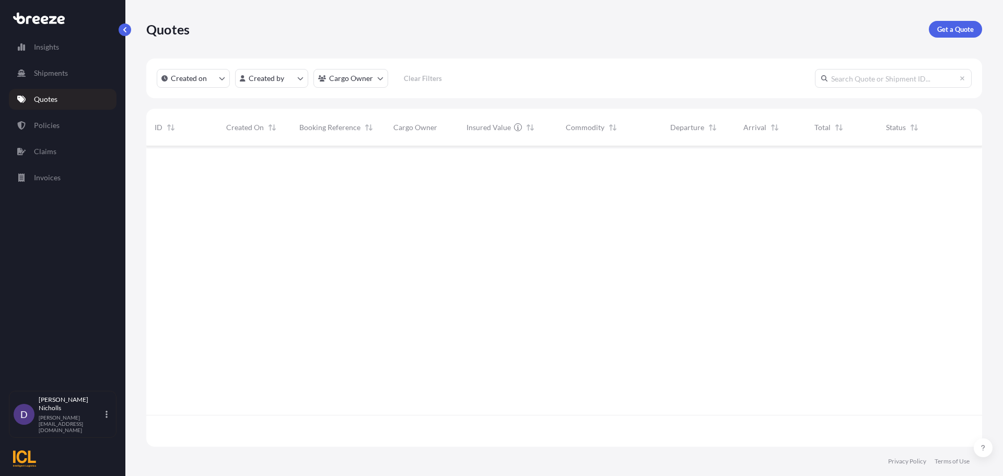
scroll to position [298, 828]
click at [955, 30] on p "Get a Quote" at bounding box center [955, 29] width 37 height 10
select select "Sea"
select select "1"
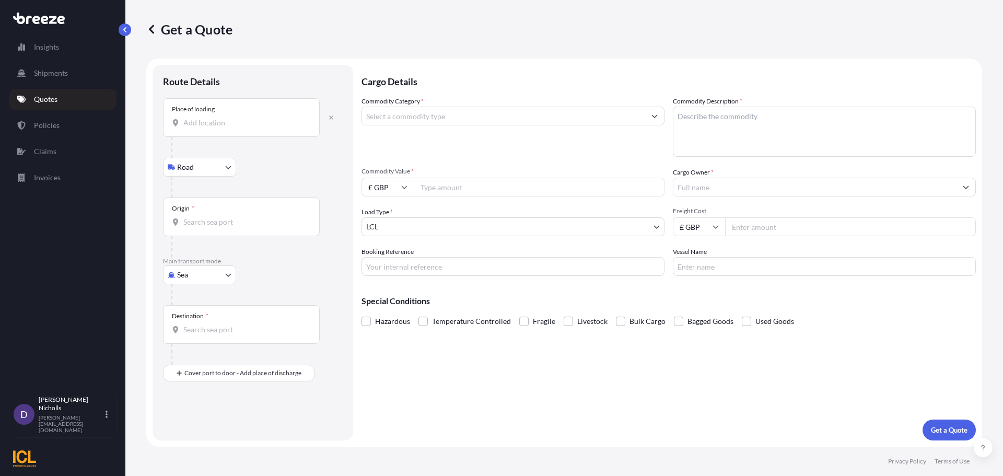
click at [201, 128] on div "Place of loading" at bounding box center [241, 117] width 157 height 39
click at [201, 128] on input "Place of loading" at bounding box center [244, 123] width 123 height 10
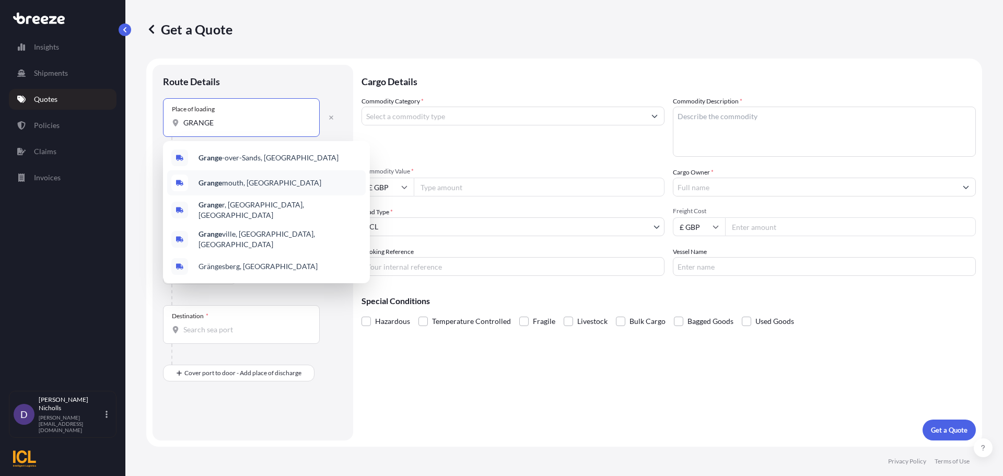
click at [223, 181] on span "Grange mouth, [GEOGRAPHIC_DATA]" at bounding box center [260, 183] width 123 height 10
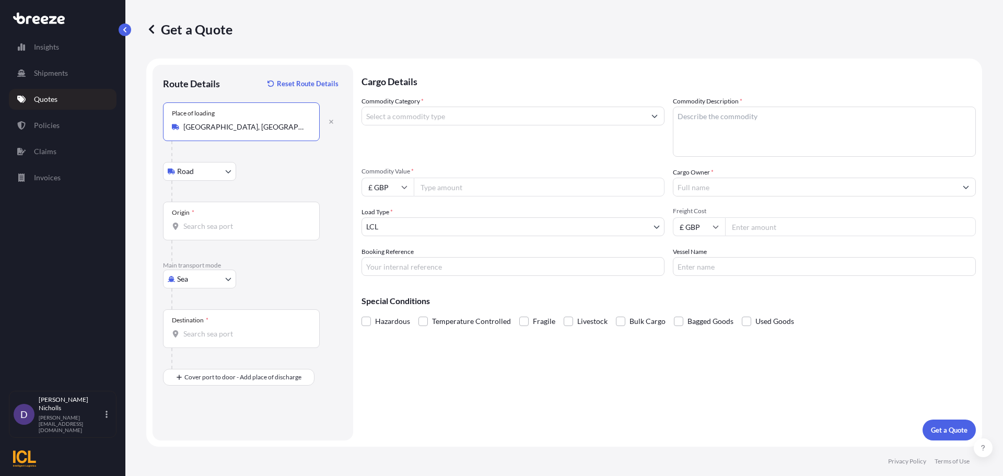
type input "[GEOGRAPHIC_DATA], [GEOGRAPHIC_DATA]"
click at [202, 236] on div "Origin *" at bounding box center [241, 221] width 157 height 39
click at [202, 231] on input "Origin *" at bounding box center [244, 226] width 123 height 10
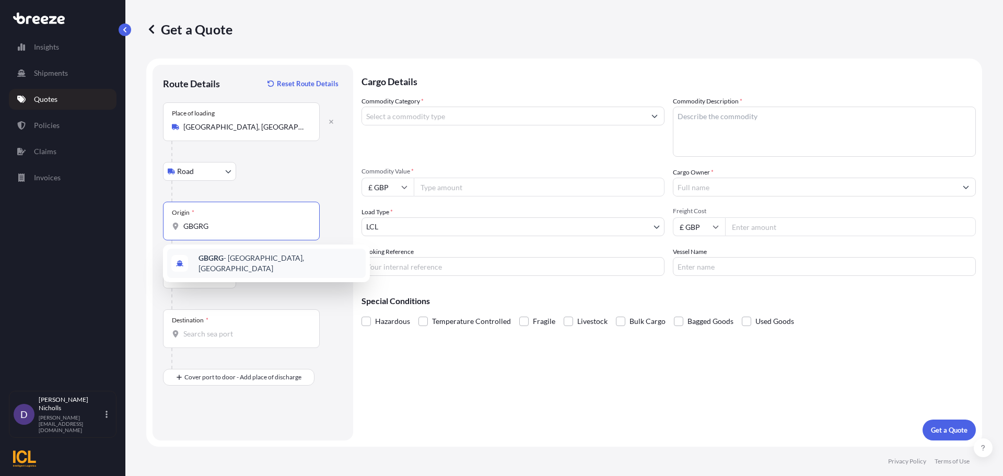
click at [215, 255] on div "GBGRG - [GEOGRAPHIC_DATA], [GEOGRAPHIC_DATA]" at bounding box center [266, 263] width 199 height 29
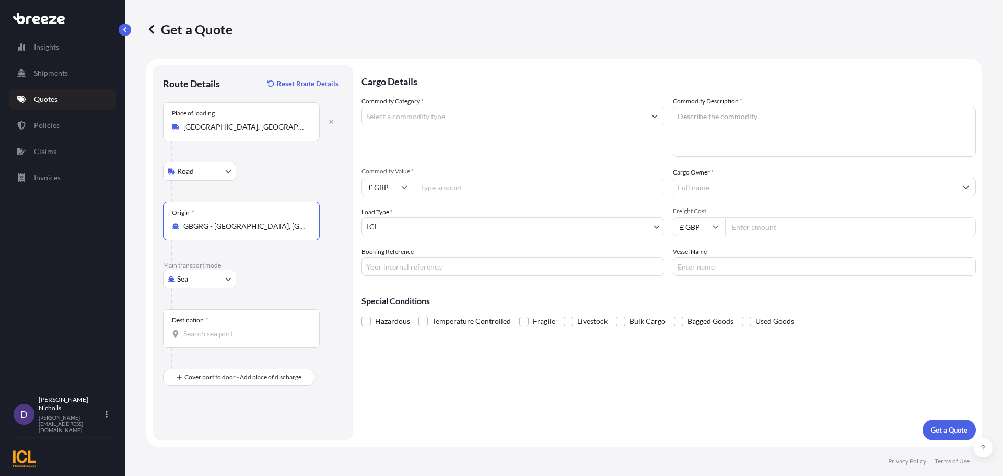
type input "GBGRG - [GEOGRAPHIC_DATA], [GEOGRAPHIC_DATA]"
click at [196, 331] on input "Destination *" at bounding box center [244, 334] width 123 height 10
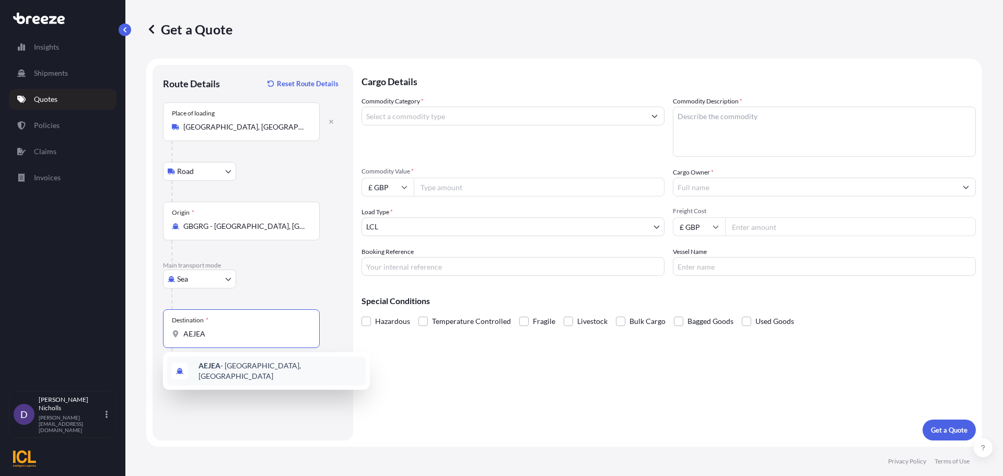
click at [219, 365] on b "AEJEA" at bounding box center [210, 365] width 22 height 9
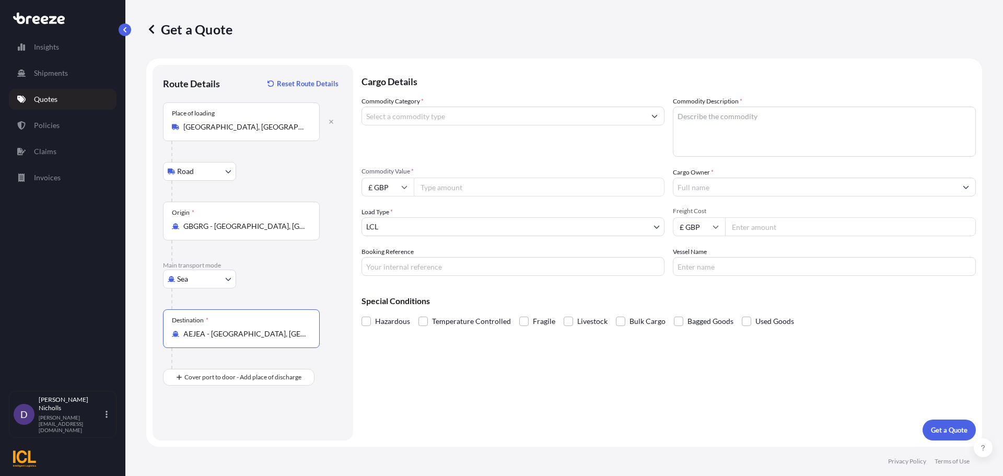
type input "AEJEA - [GEOGRAPHIC_DATA], [GEOGRAPHIC_DATA]"
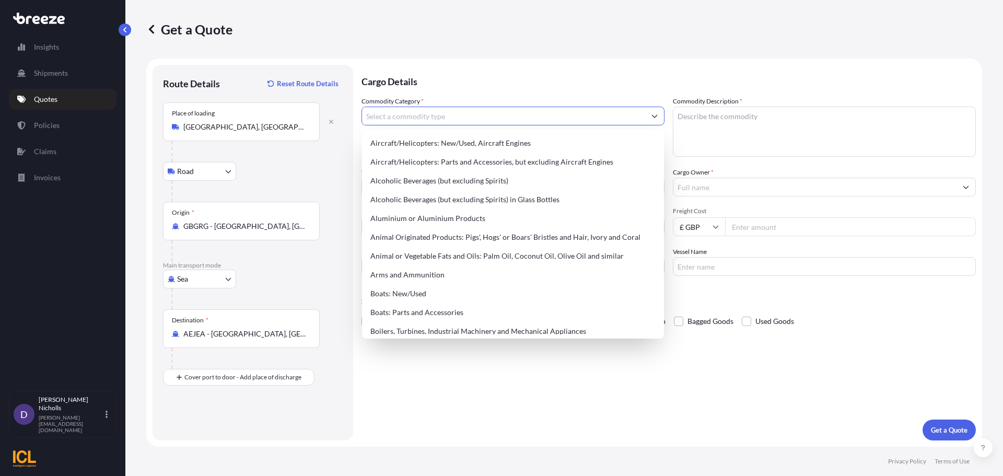
click at [390, 111] on input "Commodity Category *" at bounding box center [503, 116] width 283 height 19
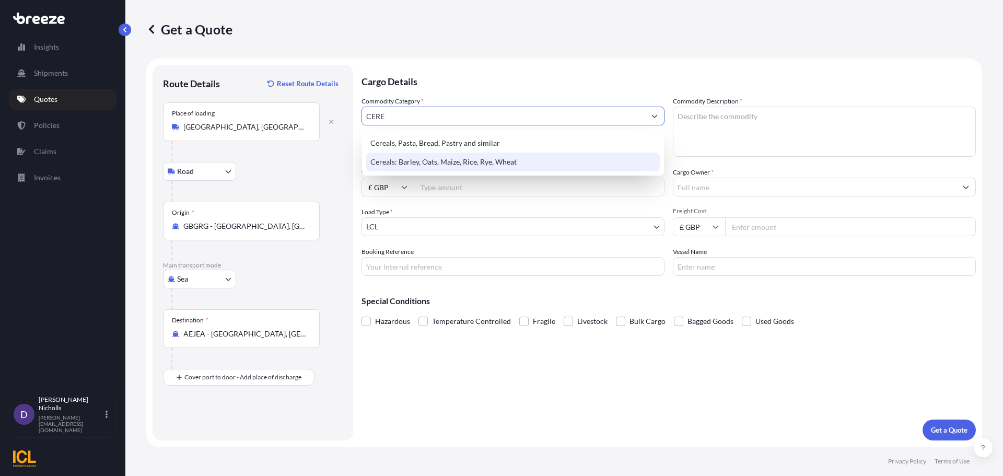
click at [414, 161] on div "Cereals: Barley, Oats, Maize, Rice, Rye, Wheat" at bounding box center [513, 162] width 294 height 19
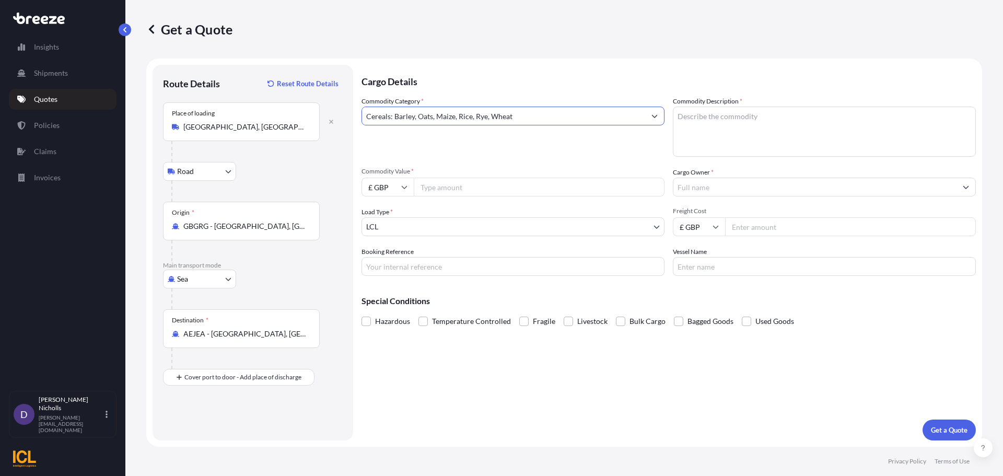
type input "Cereals: Barley, Oats, Maize, Rice, Rye, Wheat"
click at [713, 110] on textarea "Commodity Description *" at bounding box center [824, 132] width 303 height 50
type textarea "QUAKER OATS"
click at [406, 185] on icon at bounding box center [404, 187] width 6 height 6
click at [387, 256] on div "$ USD" at bounding box center [388, 260] width 44 height 20
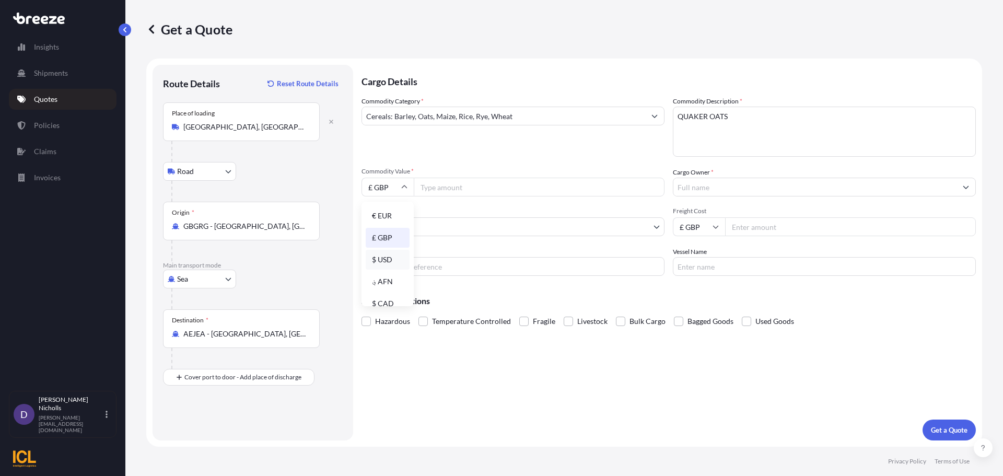
type input "$ USD"
click at [441, 185] on input "Commodity Value *" at bounding box center [539, 187] width 251 height 19
type input "48737.50"
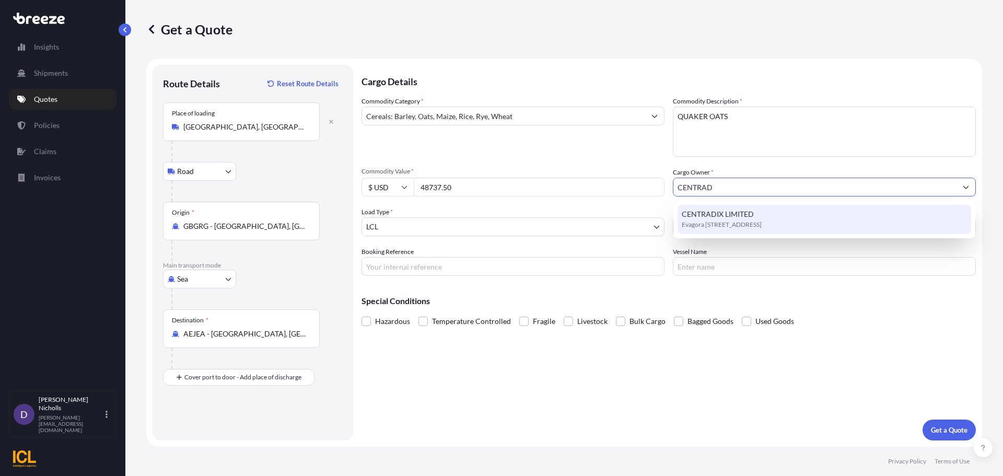
click at [689, 213] on span "CENTRADIX LIMITED" at bounding box center [718, 214] width 72 height 10
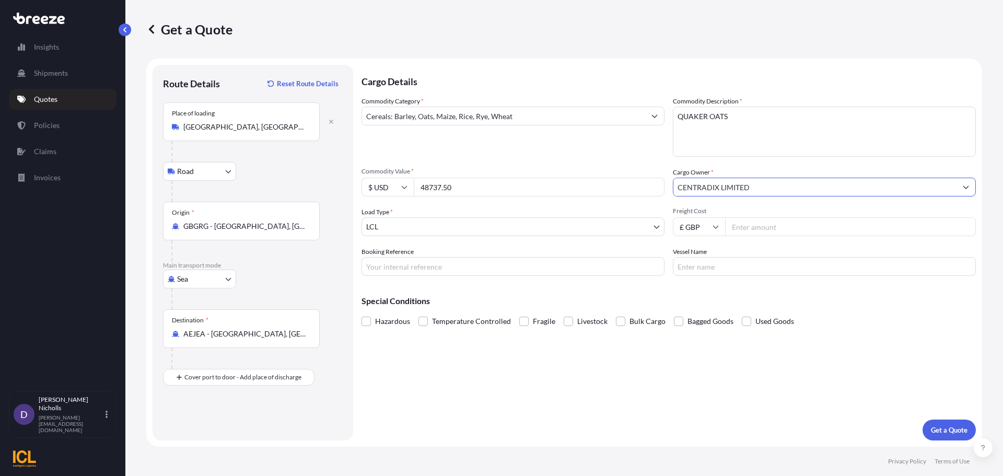
type input "CENTRADIX LIMITED"
click at [469, 222] on body "15 options available. 2 options available. 1 option available. 0 options availa…" at bounding box center [501, 238] width 1003 height 476
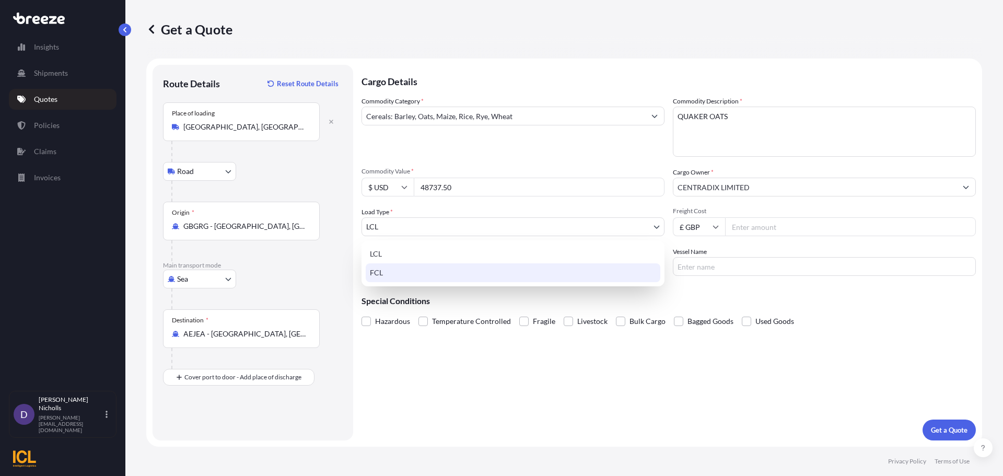
click at [383, 267] on div "FCL" at bounding box center [513, 272] width 295 height 19
select select "2"
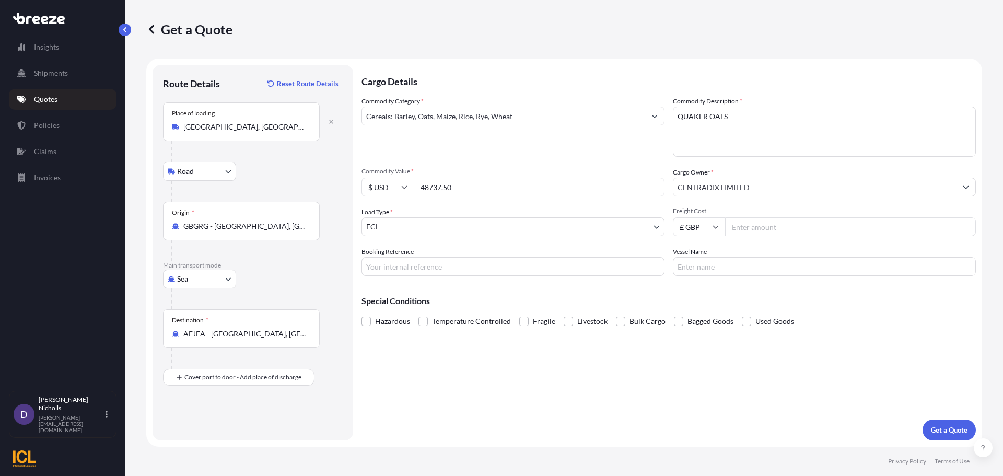
click at [713, 225] on icon at bounding box center [716, 227] width 6 height 6
click at [695, 297] on div "$ USD" at bounding box center [699, 299] width 44 height 20
type input "$ USD"
click at [737, 227] on input "Freight Cost" at bounding box center [850, 226] width 251 height 19
type input "4"
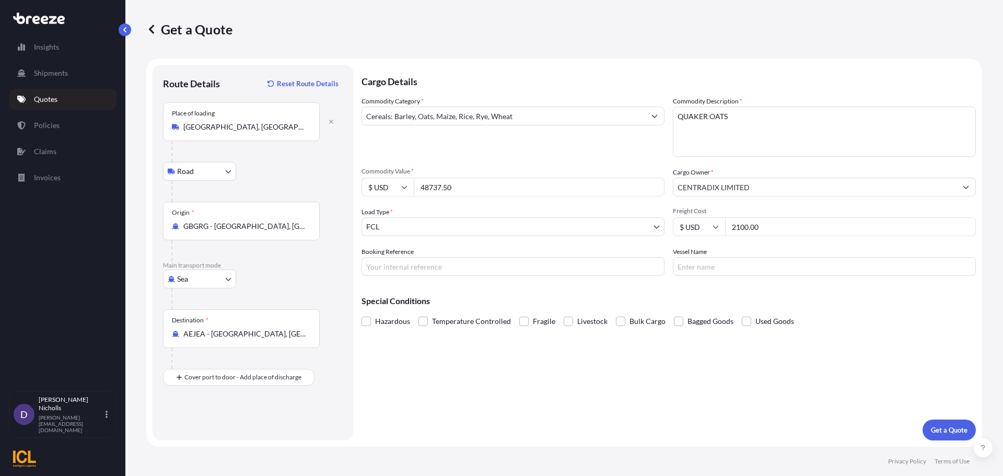
type input "2100.00"
click at [430, 263] on input "Booking Reference" at bounding box center [512, 266] width 303 height 19
paste input "SHOUSE00293388"
type input "SHOUSE00293388"
click at [694, 265] on input "Vessel Name" at bounding box center [824, 266] width 303 height 19
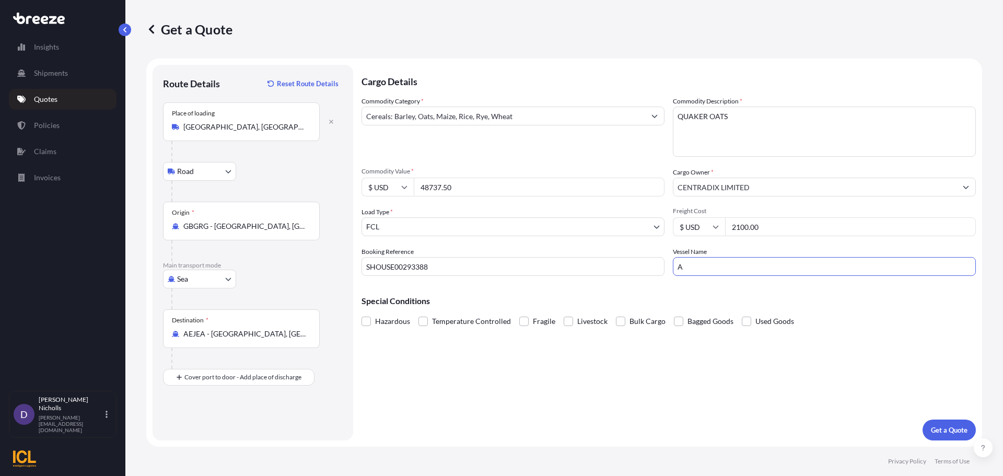
type input "ALANA RC539R"
click at [955, 426] on p "Get a Quote" at bounding box center [949, 430] width 37 height 10
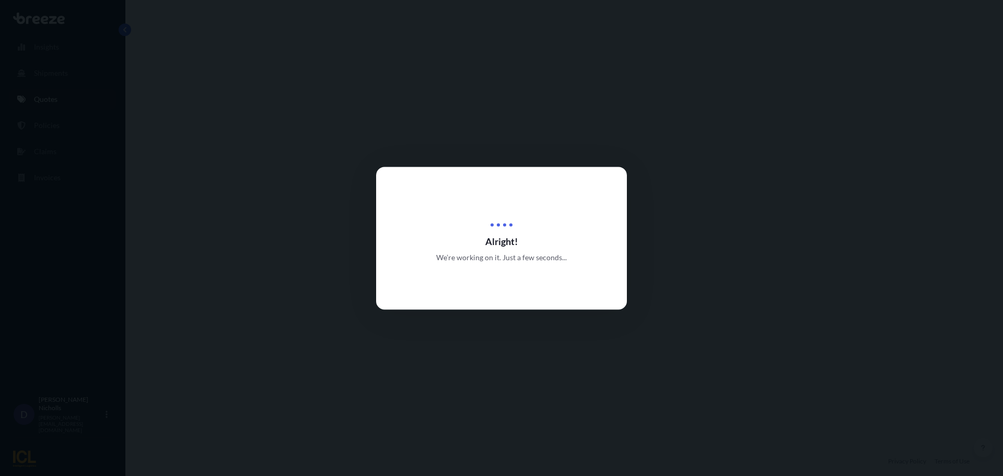
select select "Road"
select select "Sea"
select select "2"
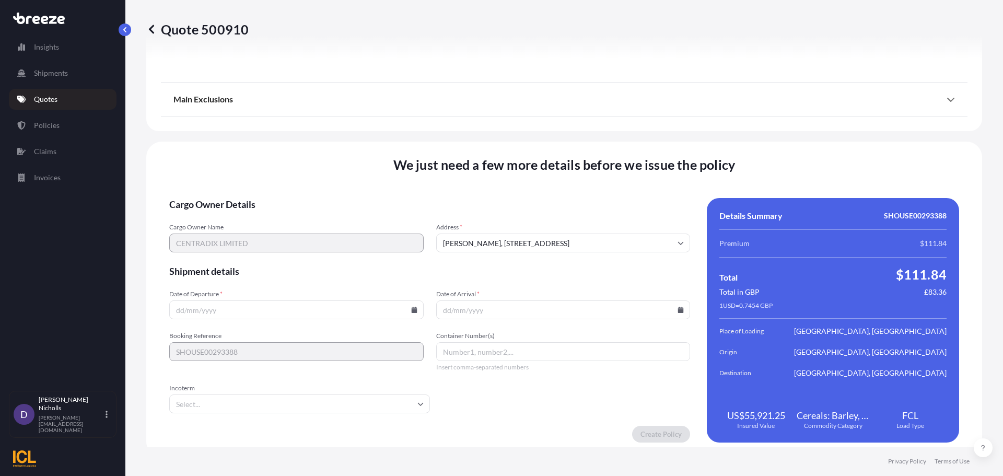
scroll to position [1266, 0]
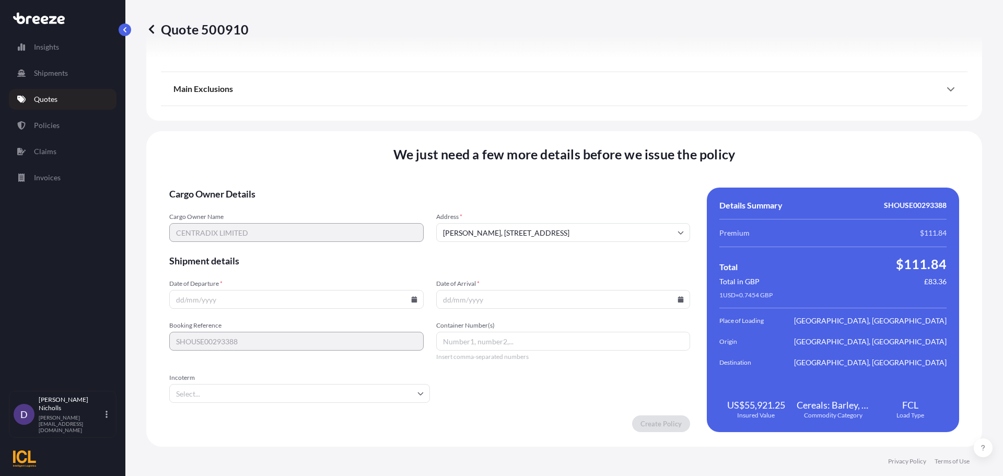
click at [546, 229] on input "[PERSON_NAME], [STREET_ADDRESS]" at bounding box center [563, 232] width 254 height 19
click at [495, 255] on li "[PERSON_NAME], [STREET_ADDRESS]" at bounding box center [559, 260] width 243 height 20
type input "[PERSON_NAME], [STREET_ADDRESS]"
click at [412, 299] on icon at bounding box center [414, 299] width 6 height 6
click at [248, 188] on button "7" at bounding box center [246, 186] width 17 height 17
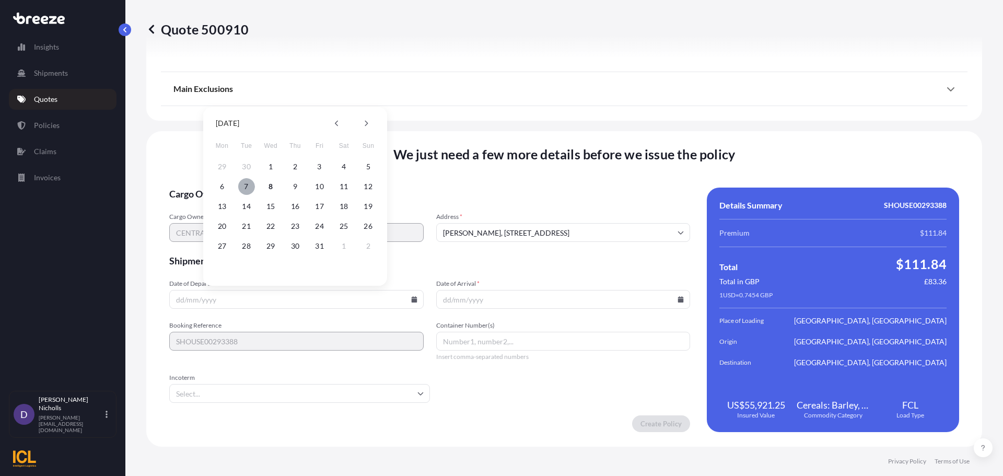
type input "[DATE]"
click at [678, 299] on icon at bounding box center [681, 299] width 6 height 6
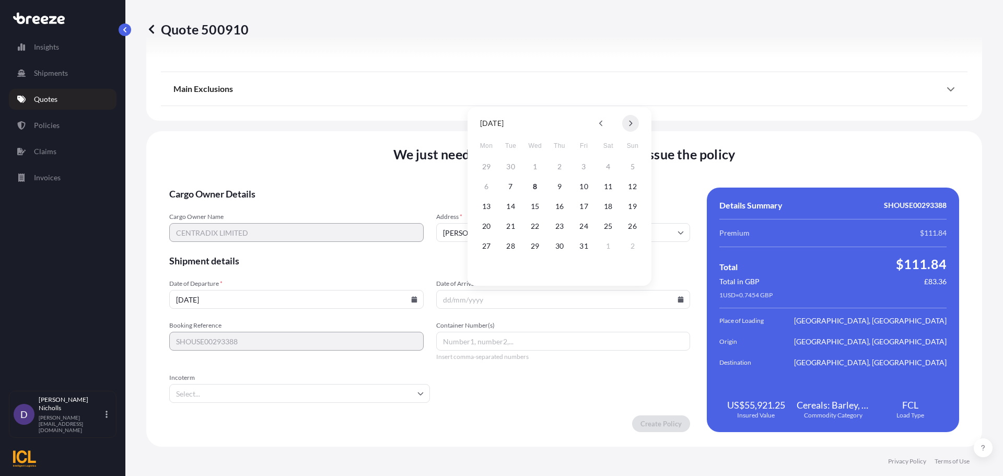
click at [629, 119] on button at bounding box center [630, 123] width 17 height 17
click at [486, 221] on button "17" at bounding box center [486, 226] width 17 height 17
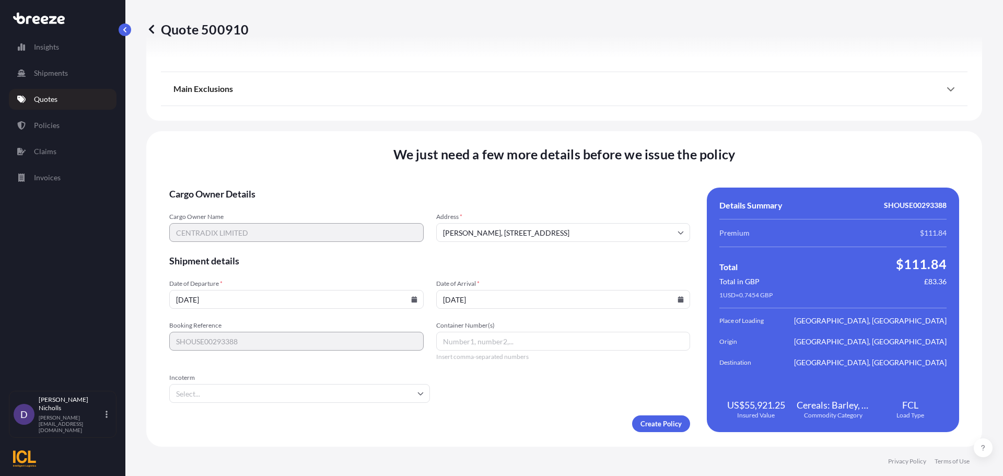
type input "[DATE]"
drag, startPoint x: 444, startPoint y: 344, endPoint x: 453, endPoint y: 342, distance: 10.1
click at [445, 343] on input "Container Number(s)" at bounding box center [563, 341] width 254 height 19
click at [496, 339] on input "Container Number(s)" at bounding box center [563, 341] width 254 height 19
paste input "MSMU5478236"
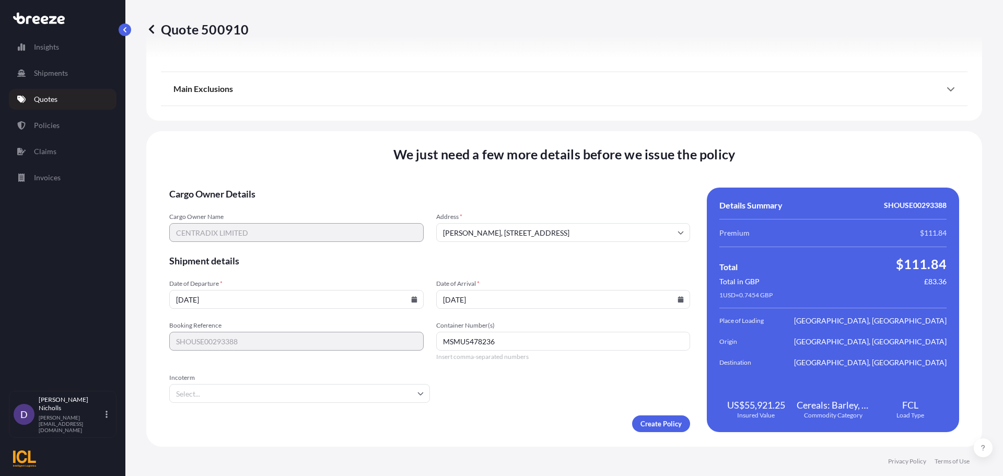
type input "MSMU5478236"
click at [252, 392] on input "Incoterm" at bounding box center [299, 393] width 261 height 19
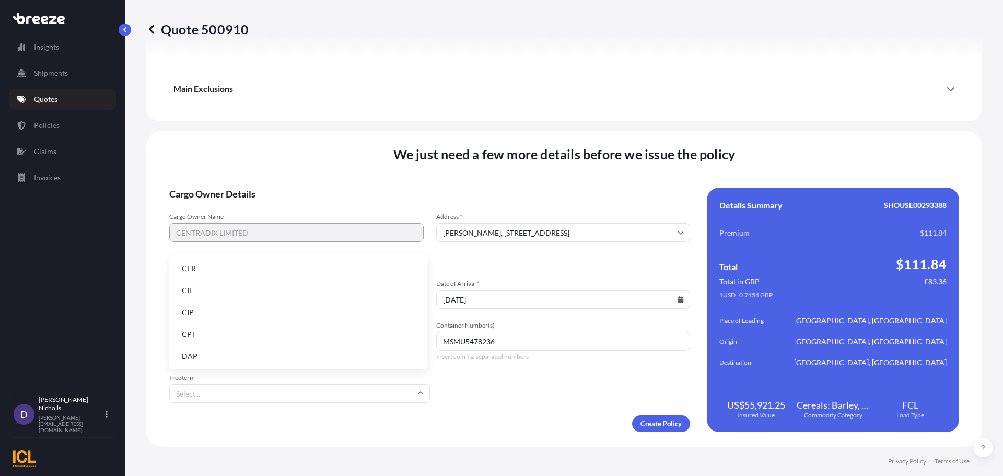
type input "E"
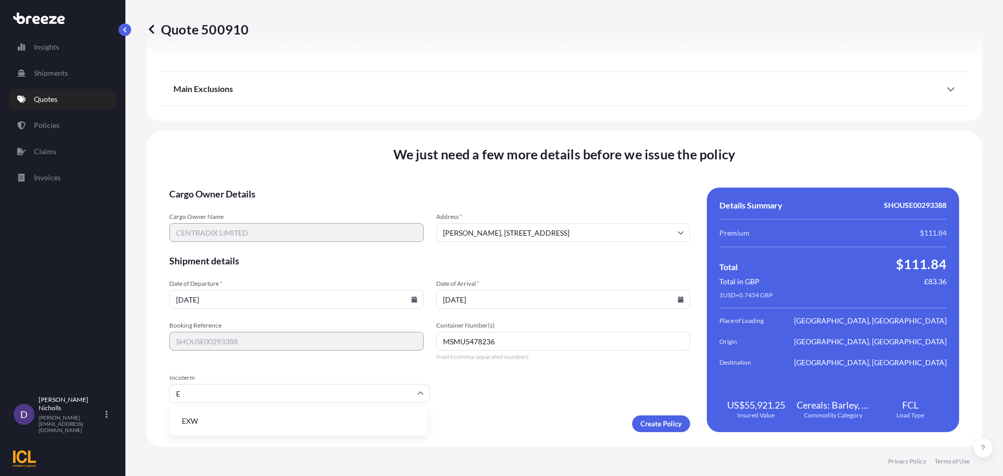
click at [210, 419] on li "EXW" at bounding box center [298, 421] width 250 height 20
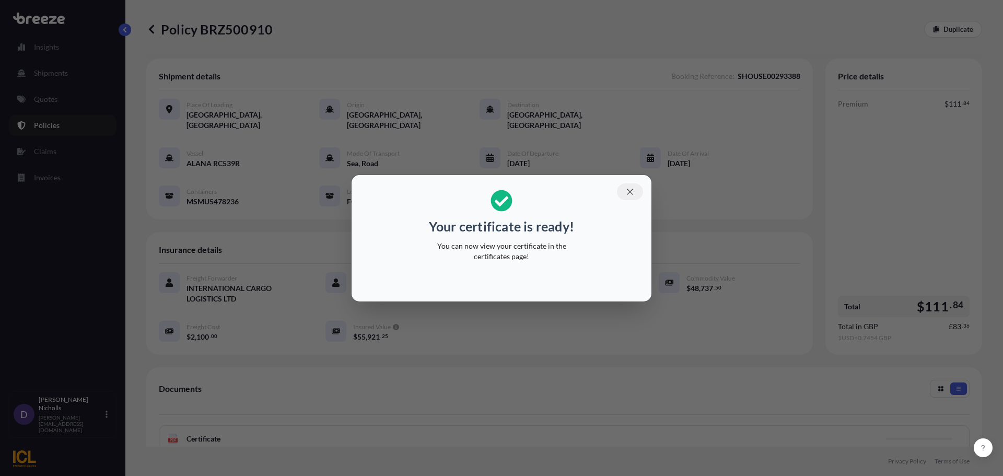
click at [629, 192] on icon "button" at bounding box center [629, 191] width 9 height 9
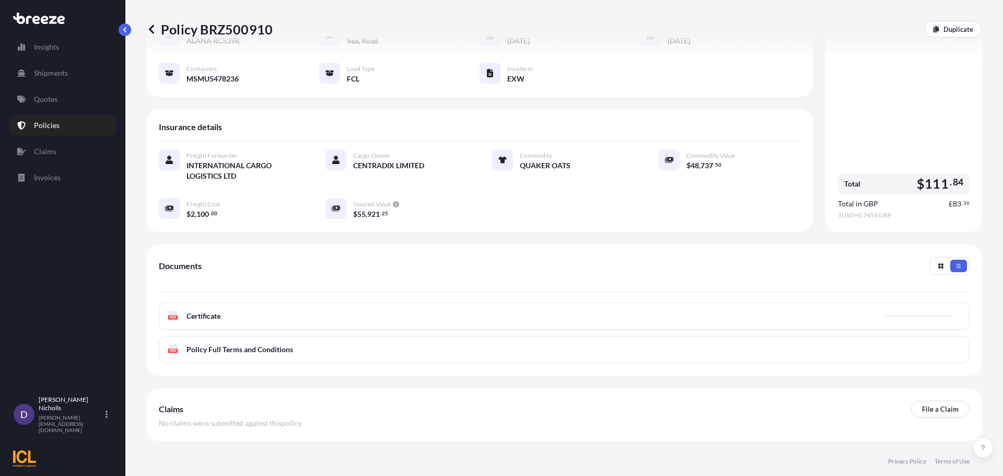
scroll to position [153, 0]
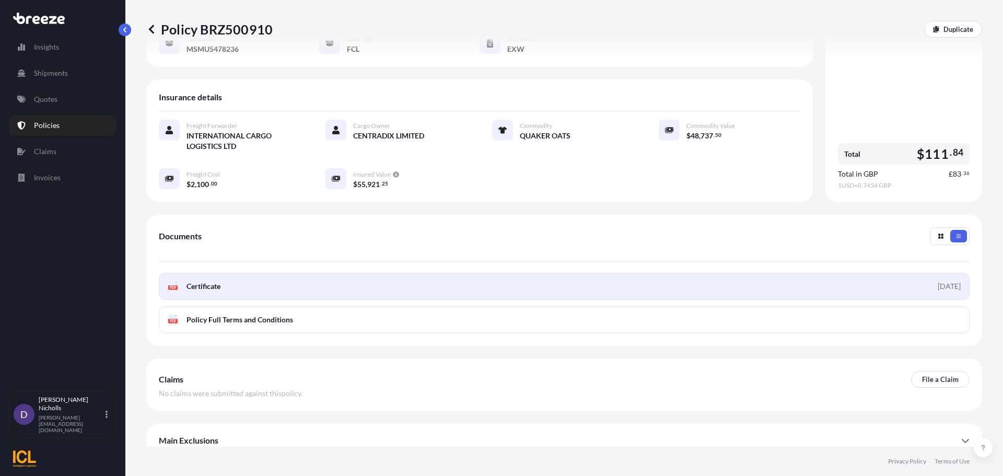
click at [563, 278] on link "PDF Certificate [DATE]" at bounding box center [564, 286] width 811 height 27
